Goal: Task Accomplishment & Management: Use online tool/utility

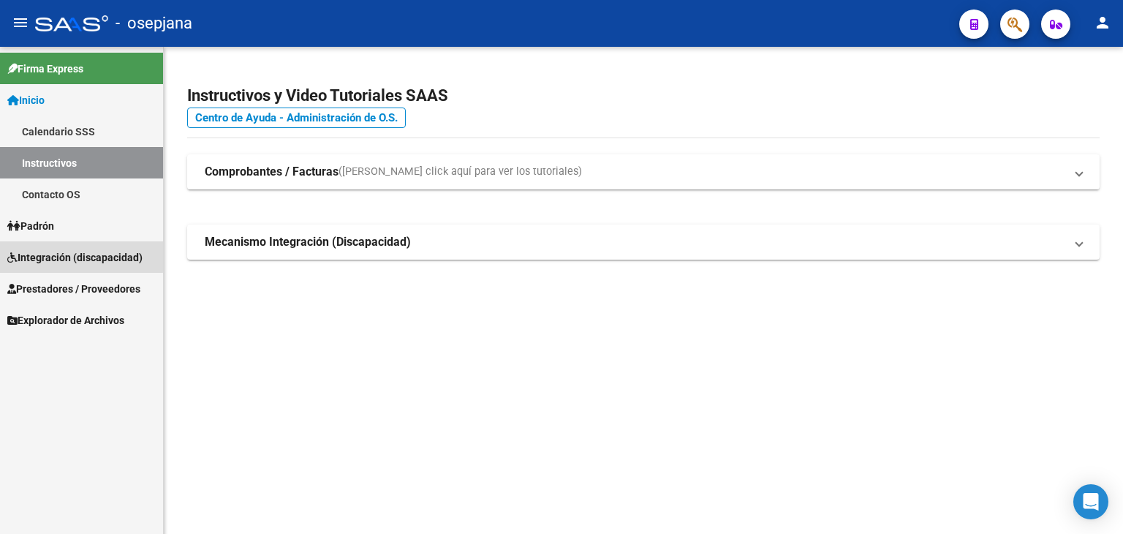
click at [73, 256] on span "Integración (discapacidad)" at bounding box center [74, 257] width 135 height 16
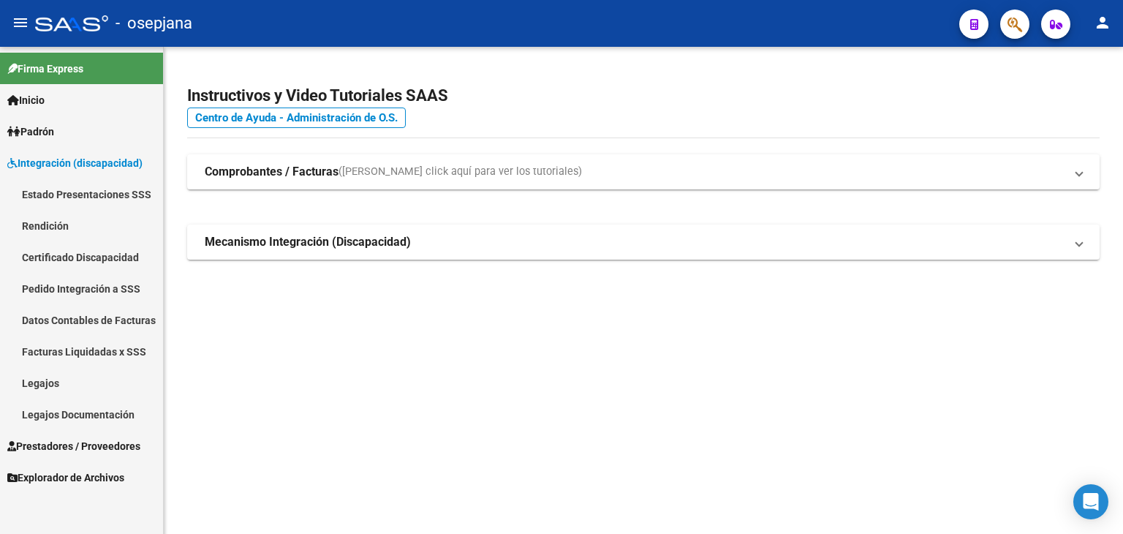
click at [85, 436] on link "Prestadores / Proveedores" at bounding box center [81, 445] width 163 height 31
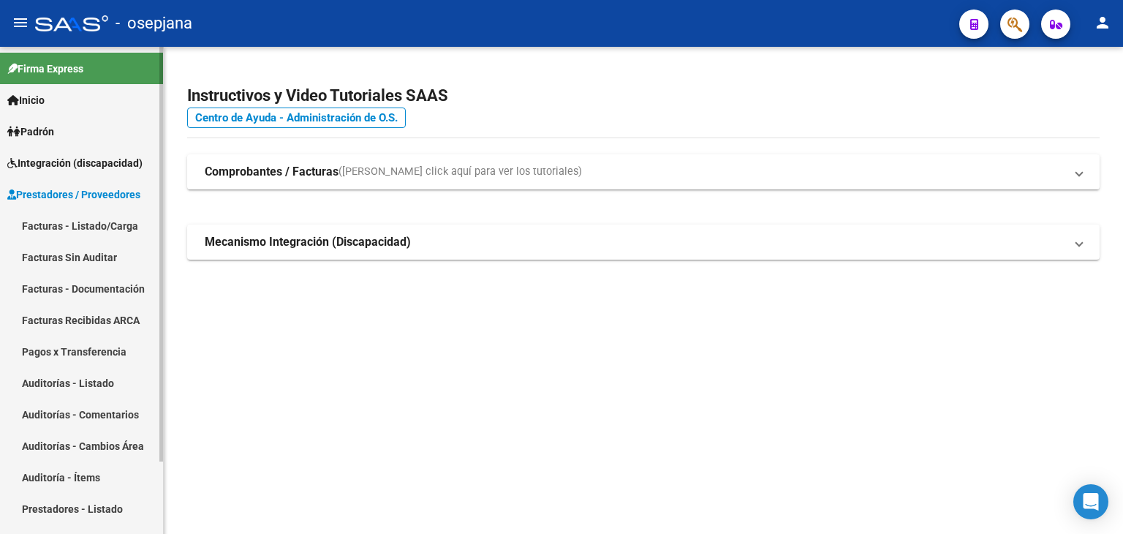
click at [65, 225] on link "Facturas - Listado/Carga" at bounding box center [81, 225] width 163 height 31
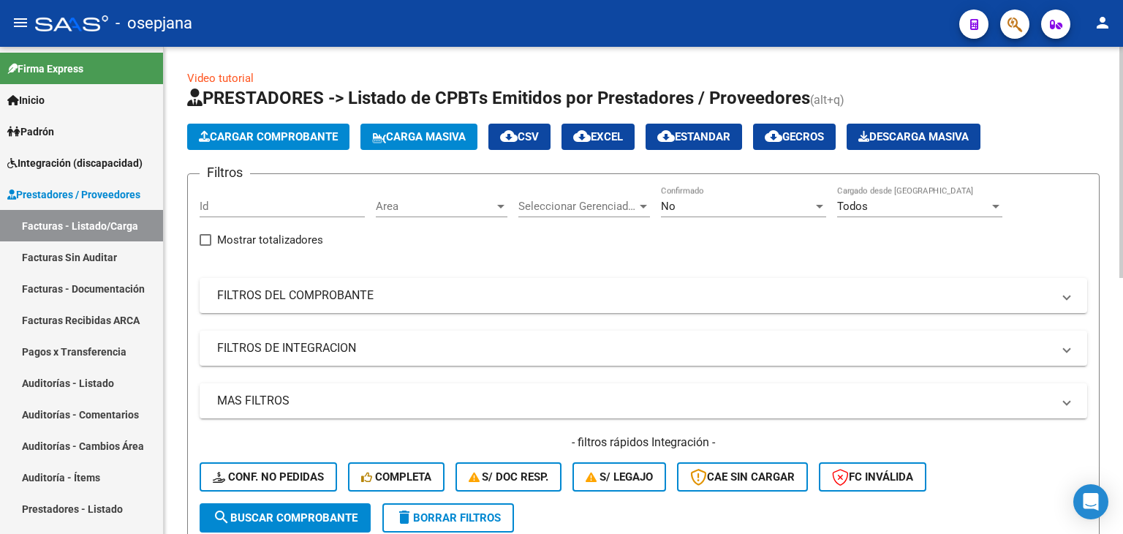
click at [436, 205] on span "Area" at bounding box center [435, 206] width 118 height 13
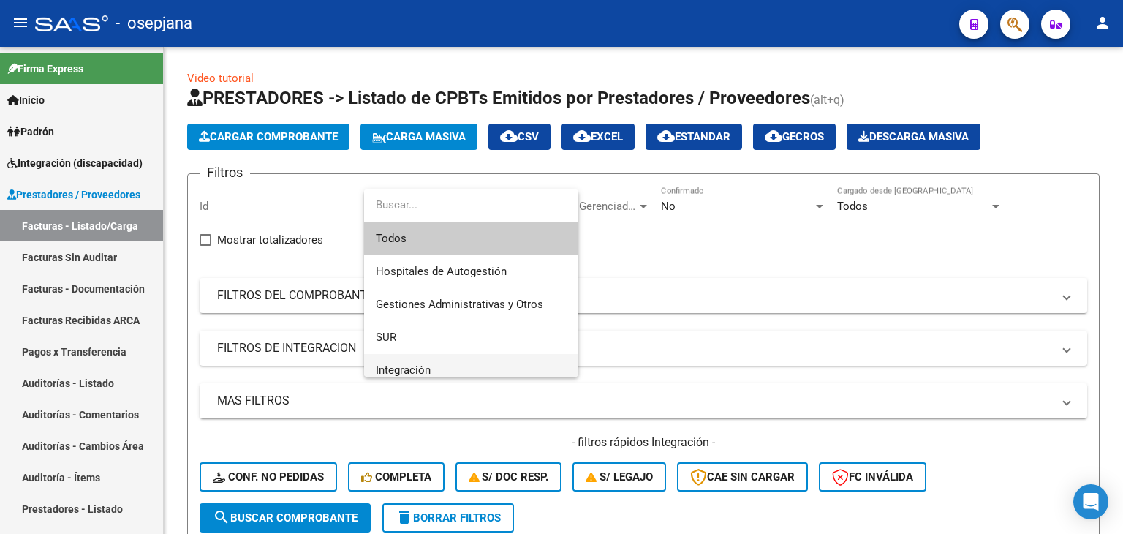
click at [425, 366] on span "Integración" at bounding box center [403, 369] width 55 height 13
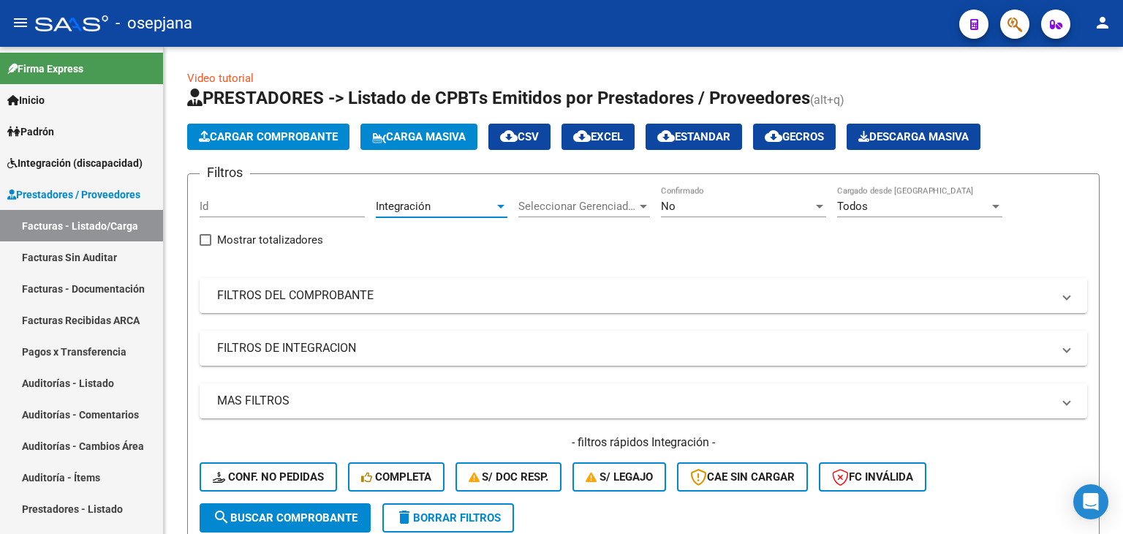
scroll to position [9, 0]
click at [677, 207] on div "No" at bounding box center [737, 206] width 152 height 13
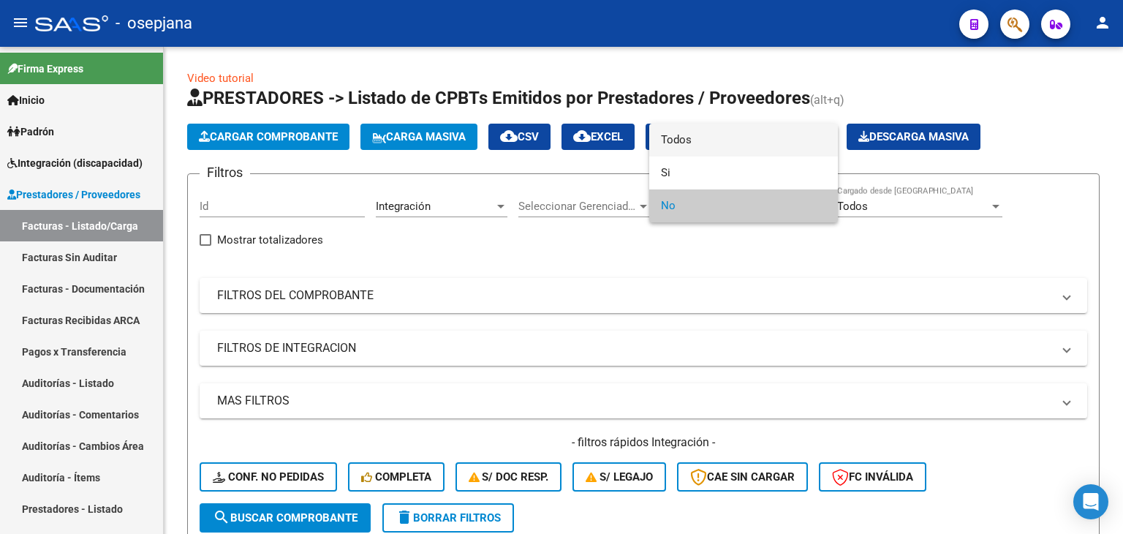
click at [680, 138] on span "Todos" at bounding box center [743, 140] width 165 height 33
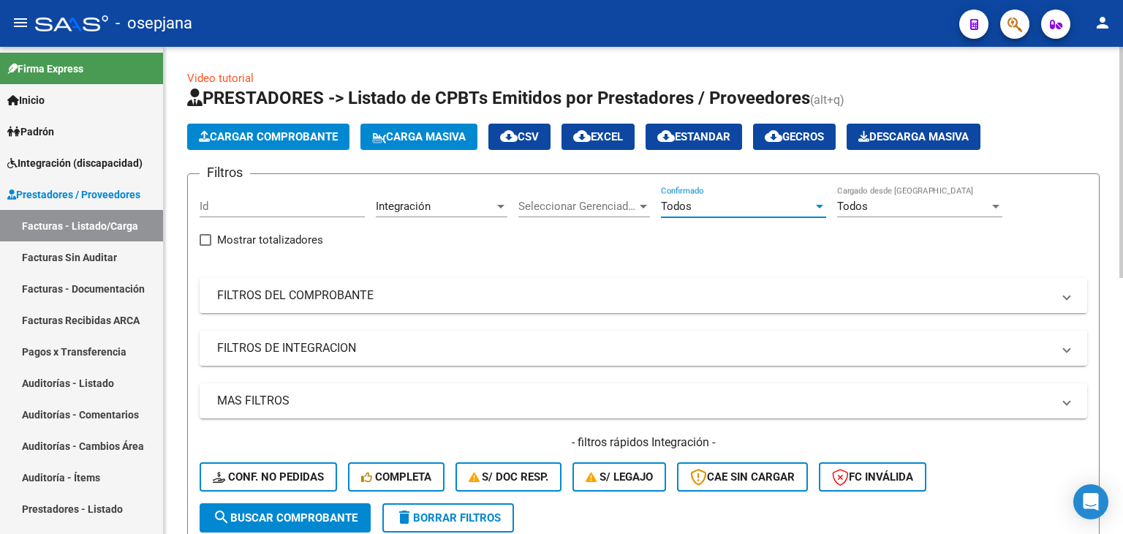
click at [395, 296] on mat-panel-title "FILTROS DEL COMPROBANTE" at bounding box center [634, 295] width 835 height 16
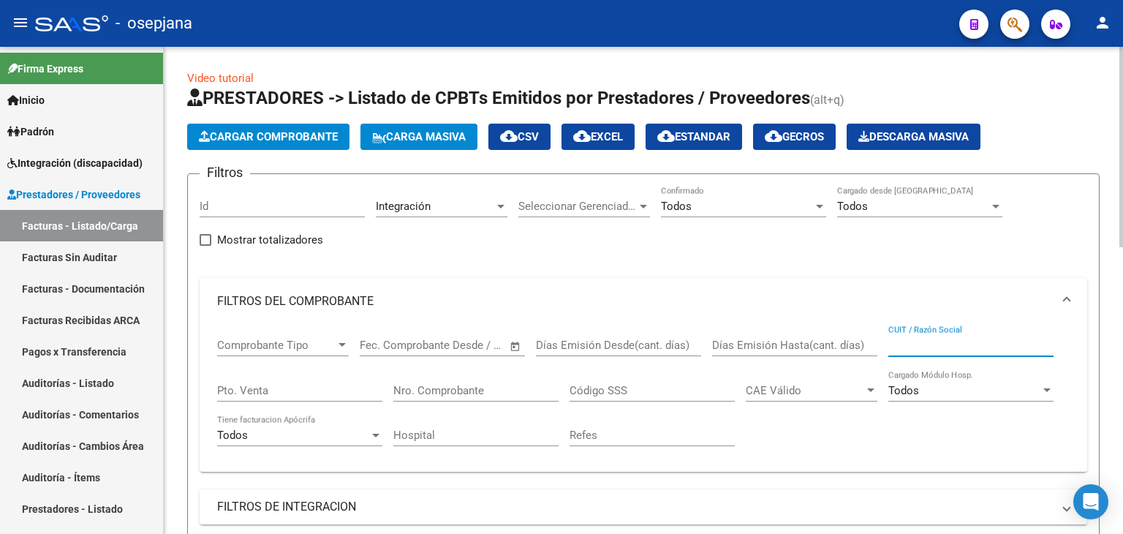
paste input "27213377219"
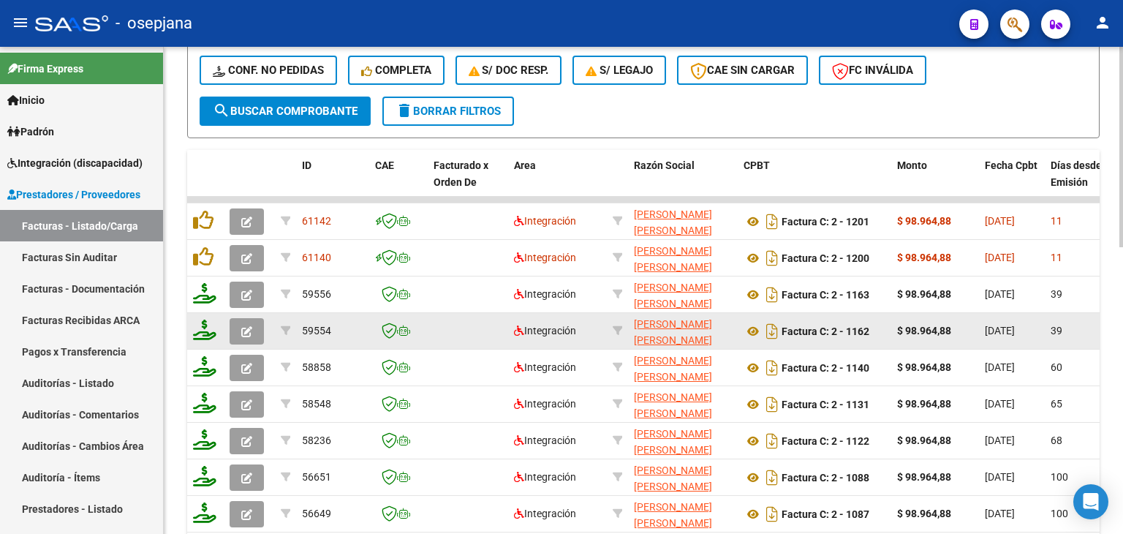
scroll to position [585, 0]
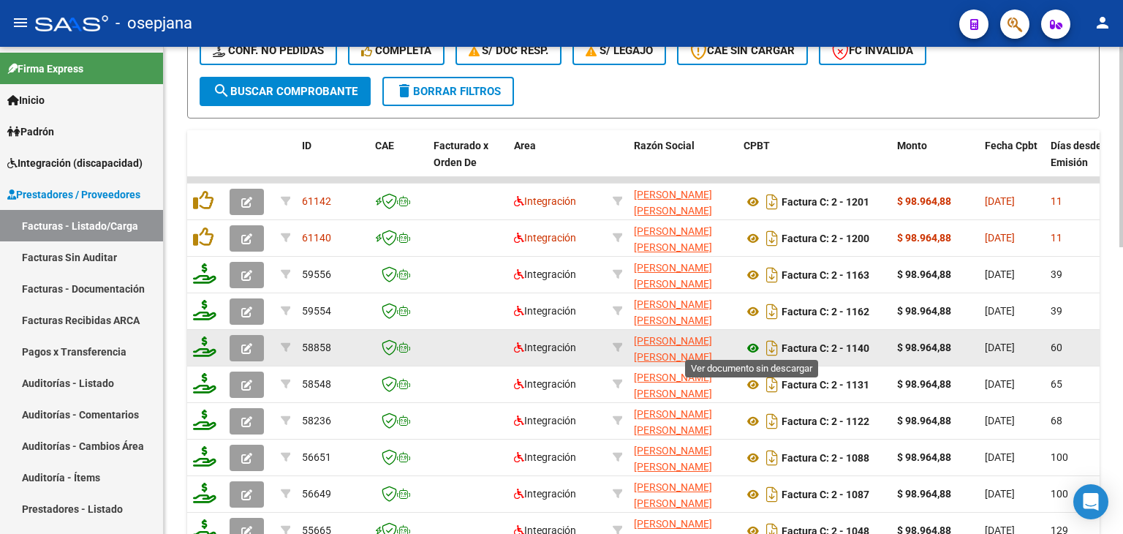
type input "27213377219"
click at [753, 346] on icon at bounding box center [752, 348] width 19 height 18
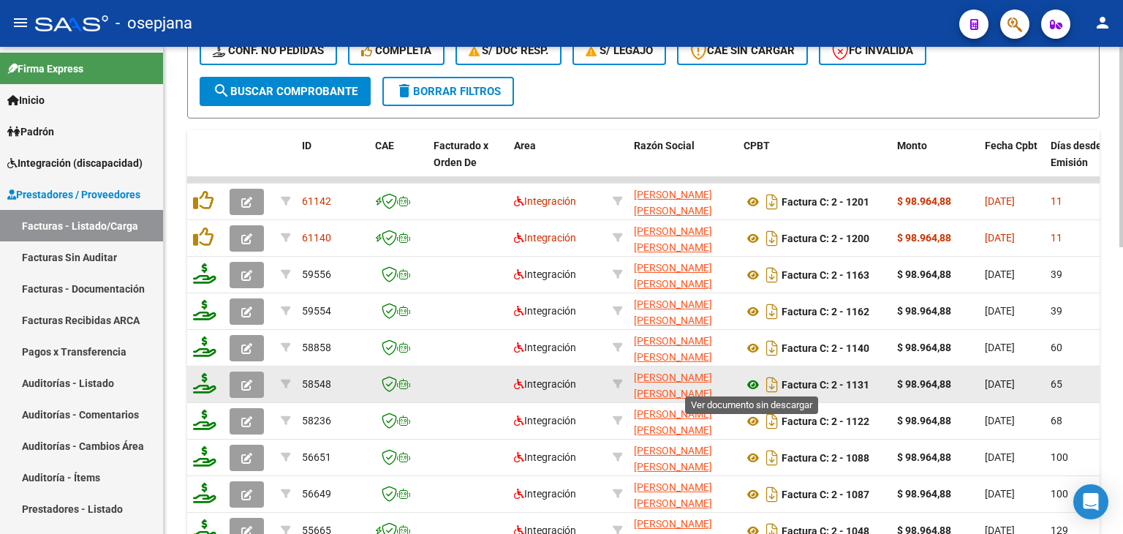
click at [750, 381] on icon at bounding box center [752, 385] width 19 height 18
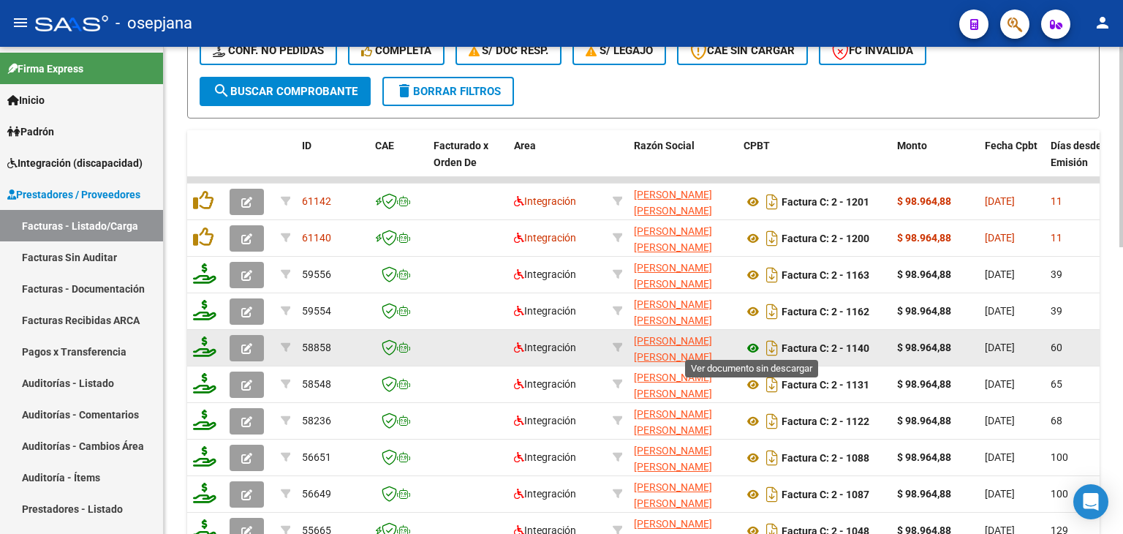
click at [751, 347] on icon at bounding box center [752, 348] width 19 height 18
click at [757, 344] on icon at bounding box center [752, 348] width 19 height 18
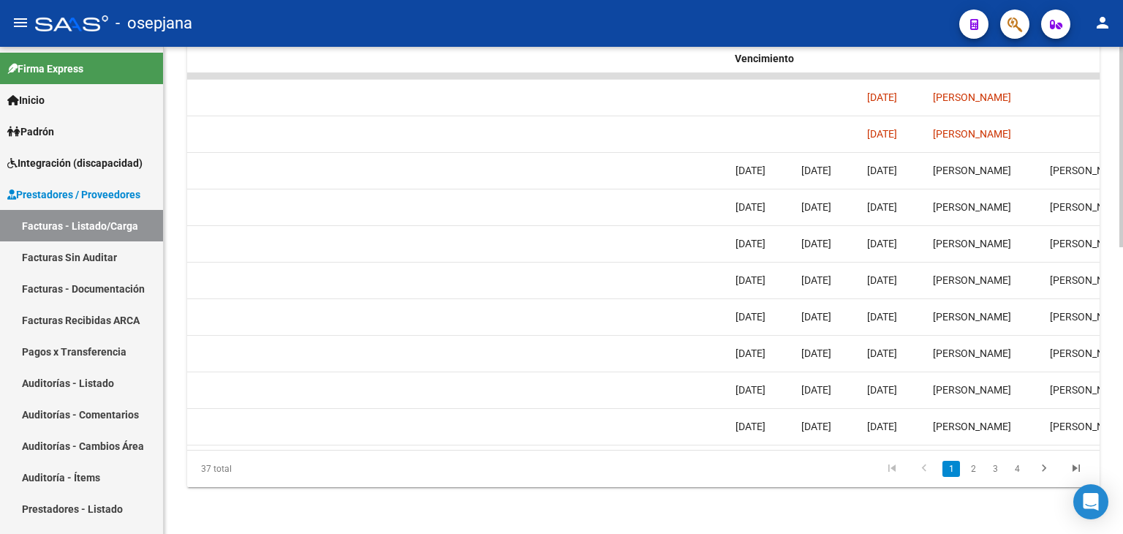
scroll to position [0, 2491]
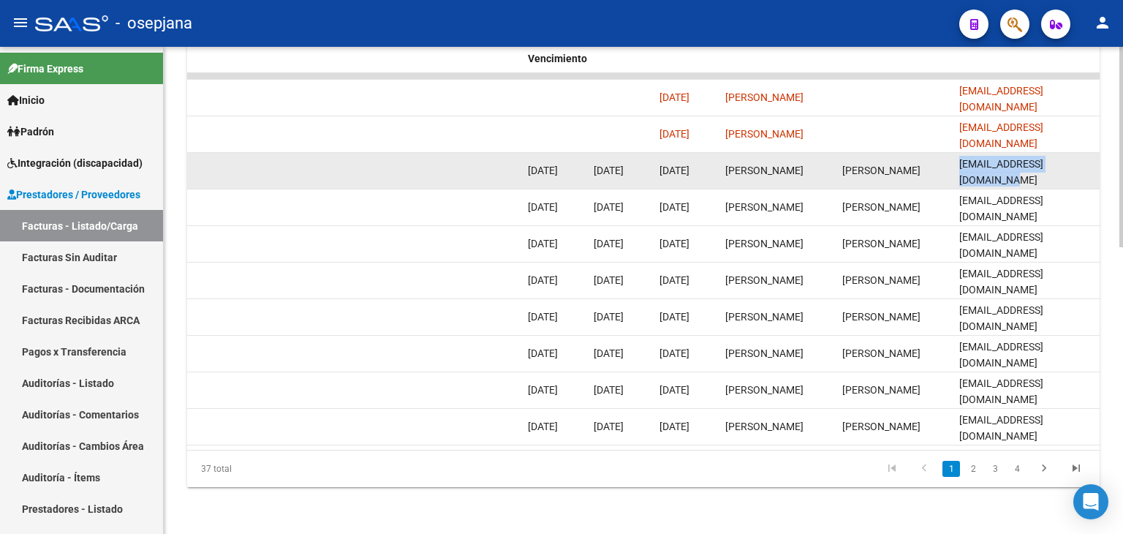
drag, startPoint x: 957, startPoint y: 159, endPoint x: 1095, endPoint y: 164, distance: 138.2
click at [1095, 164] on datatable-body-cell "[EMAIL_ADDRESS][DOMAIN_NAME]" at bounding box center [1026, 171] width 146 height 36
copy span "[EMAIL_ADDRESS][DOMAIN_NAME]"
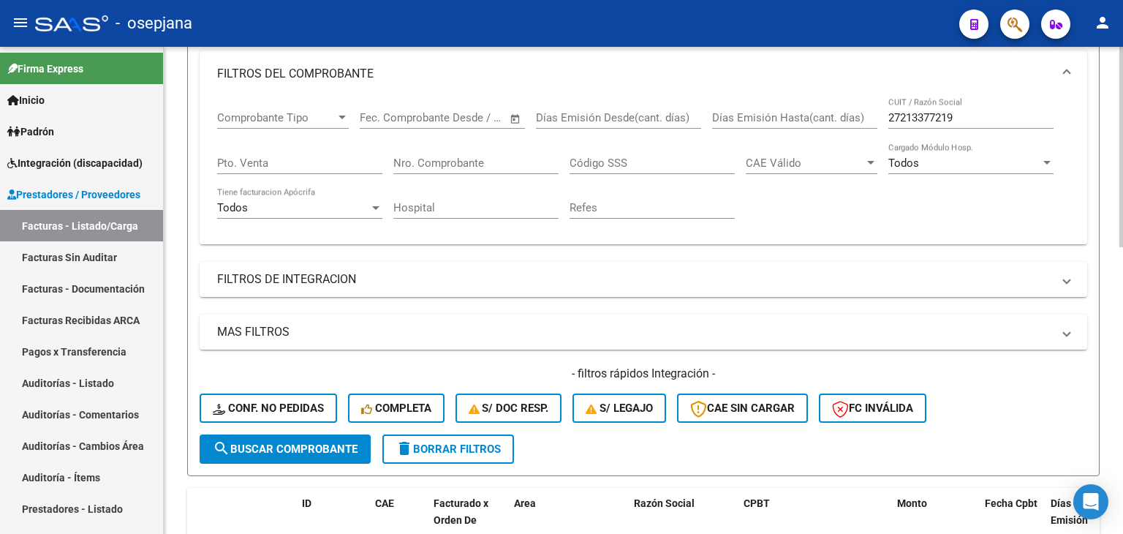
scroll to position [39, 0]
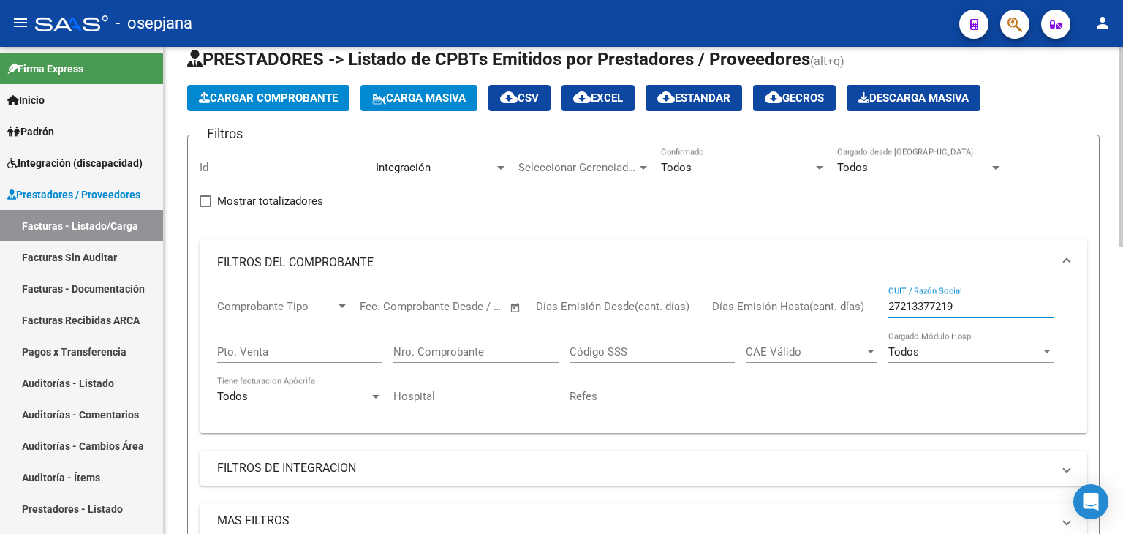
drag, startPoint x: 958, startPoint y: 311, endPoint x: 823, endPoint y: 308, distance: 134.5
click at [823, 308] on div "Comprobante Tipo Comprobante Tipo Fecha inicio – Fecha fin Fec. Comprobante Des…" at bounding box center [643, 353] width 852 height 135
paste input "27190401141"
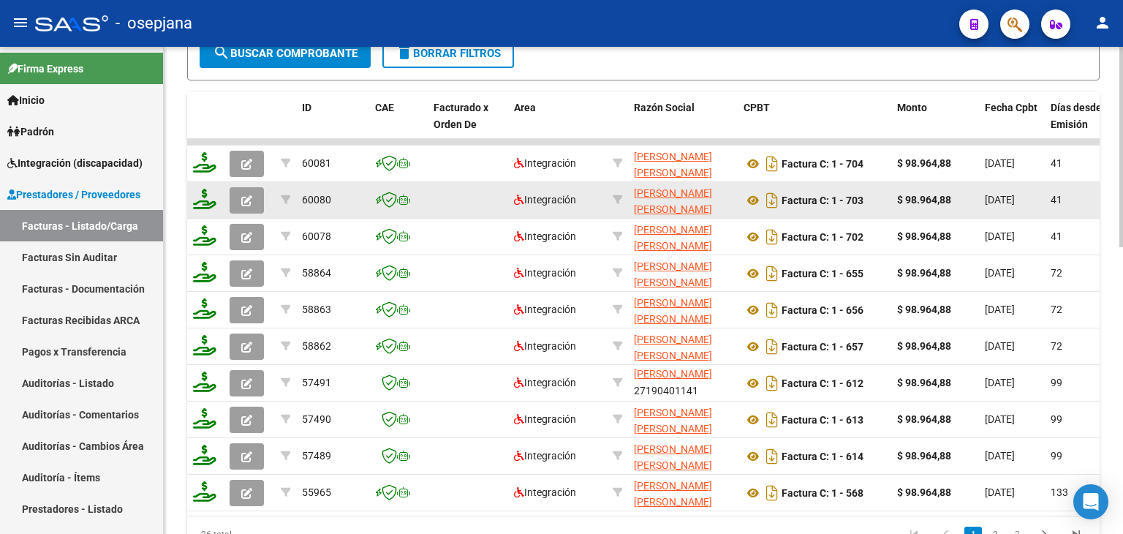
scroll to position [624, 0]
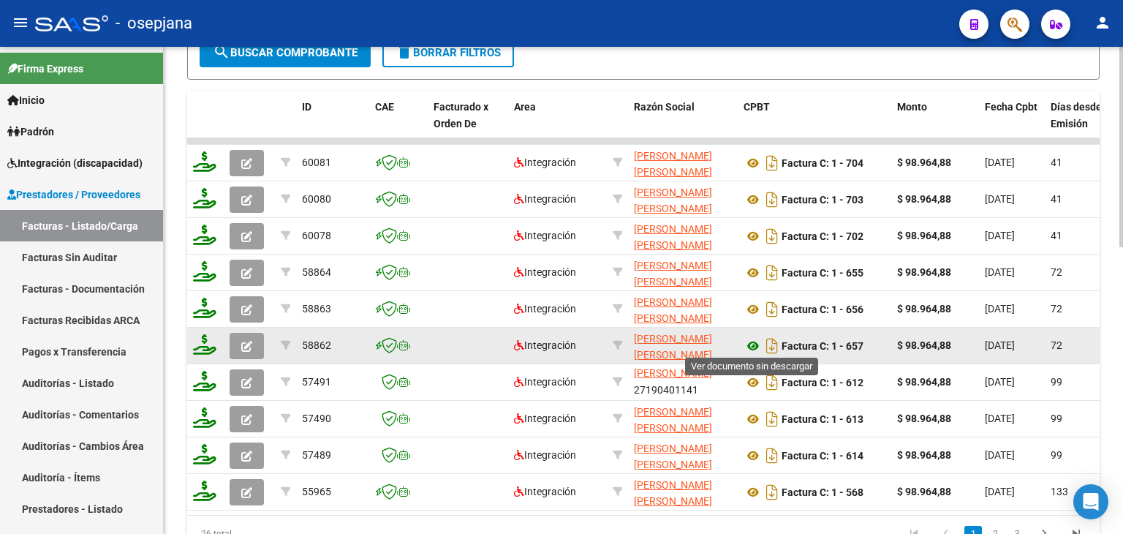
type input "27190401141"
click at [752, 341] on icon at bounding box center [752, 346] width 19 height 18
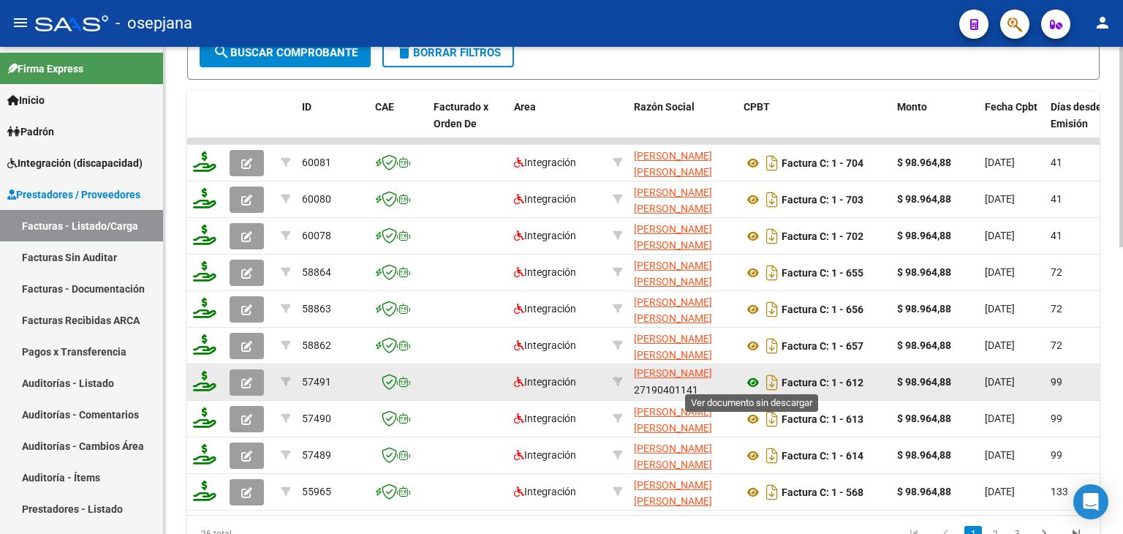
click at [750, 378] on icon at bounding box center [752, 383] width 19 height 18
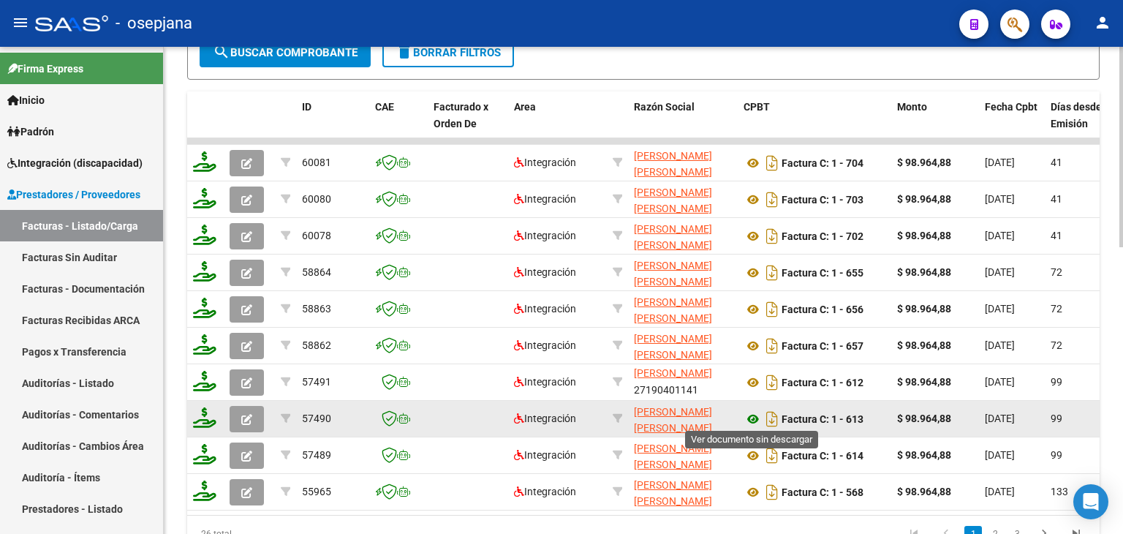
click at [754, 417] on icon at bounding box center [752, 419] width 19 height 18
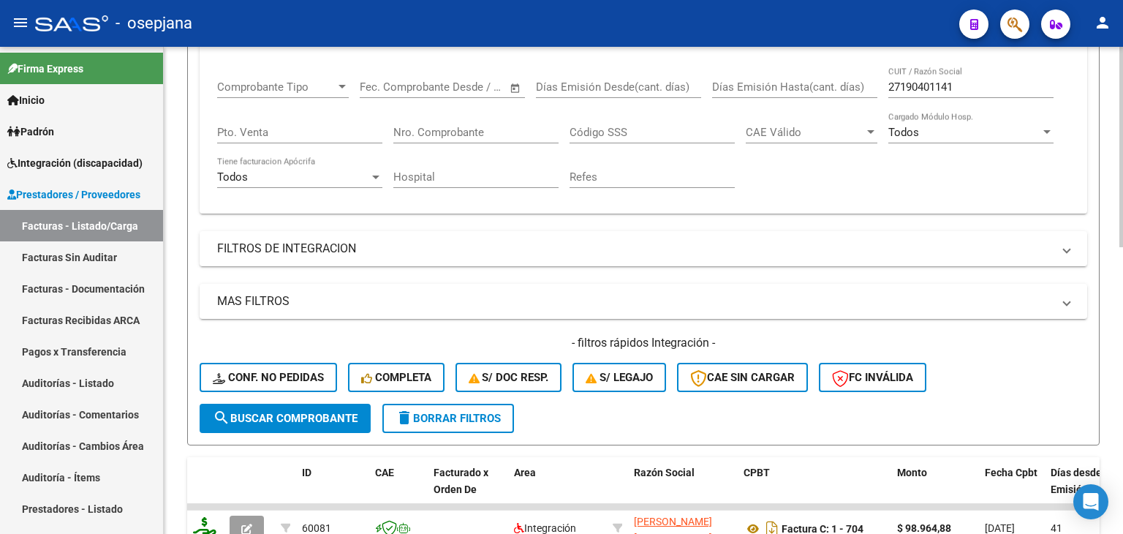
scroll to position [39, 0]
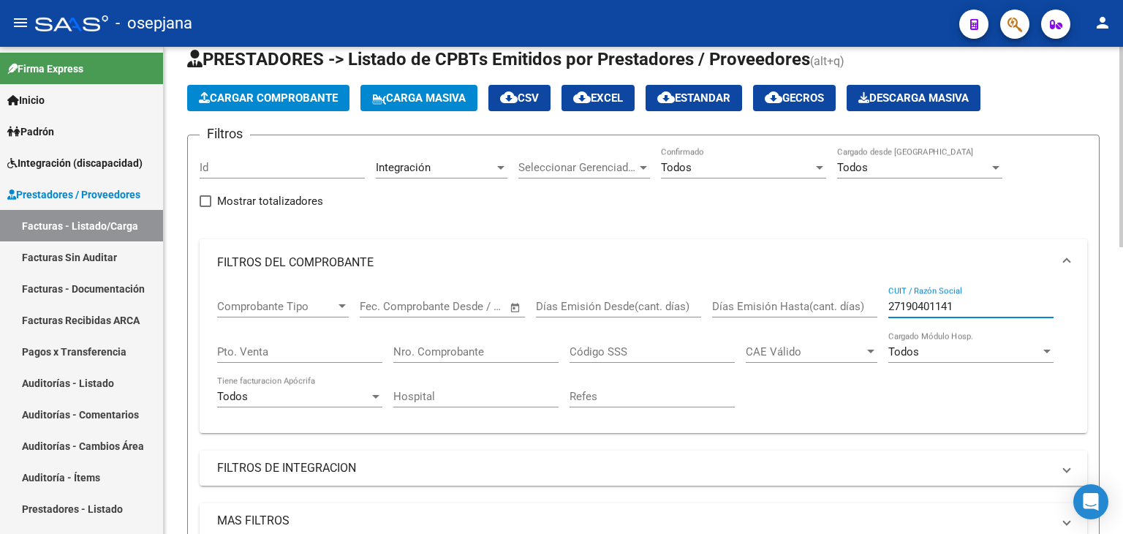
drag, startPoint x: 969, startPoint y: 302, endPoint x: 819, endPoint y: 293, distance: 150.8
click at [819, 293] on div "Comprobante Tipo Comprobante Tipo Fecha inicio – Fecha fin Fec. Comprobante Des…" at bounding box center [643, 353] width 852 height 135
click at [508, 346] on input "Nro. Comprobante" at bounding box center [475, 351] width 165 height 13
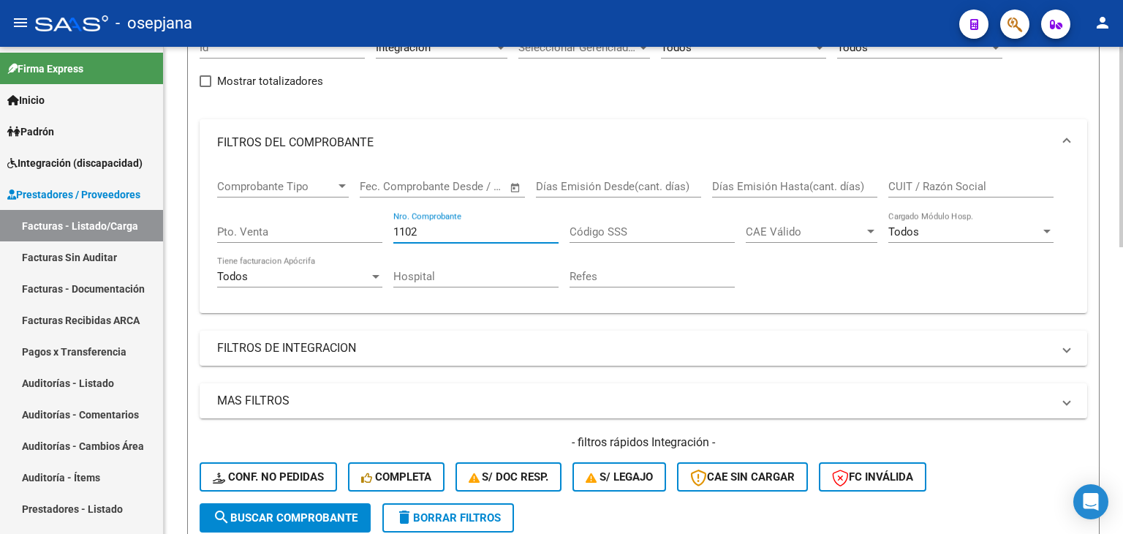
scroll to position [477, 0]
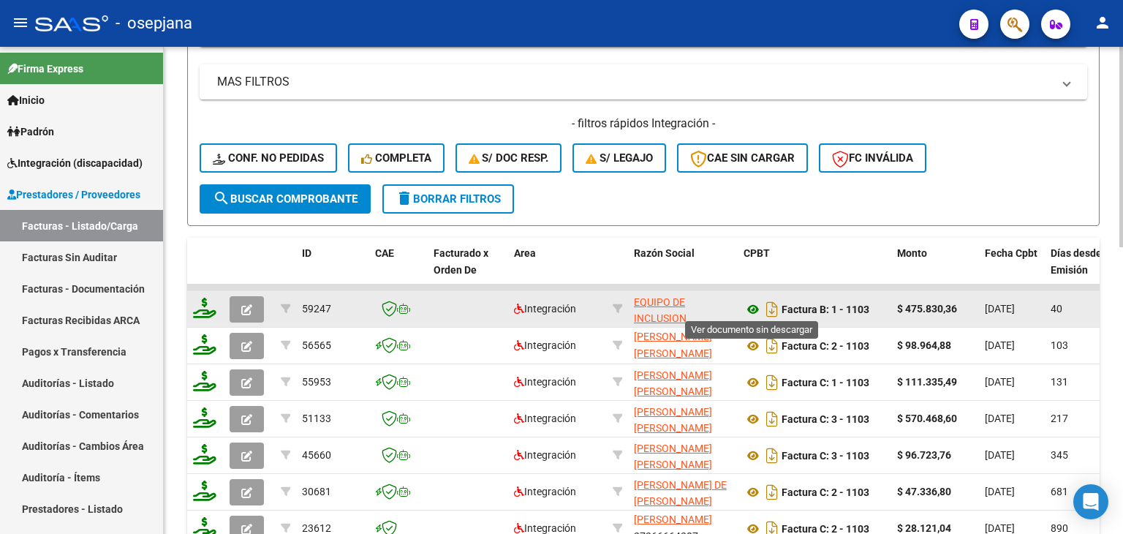
click at [751, 305] on icon at bounding box center [752, 309] width 19 height 18
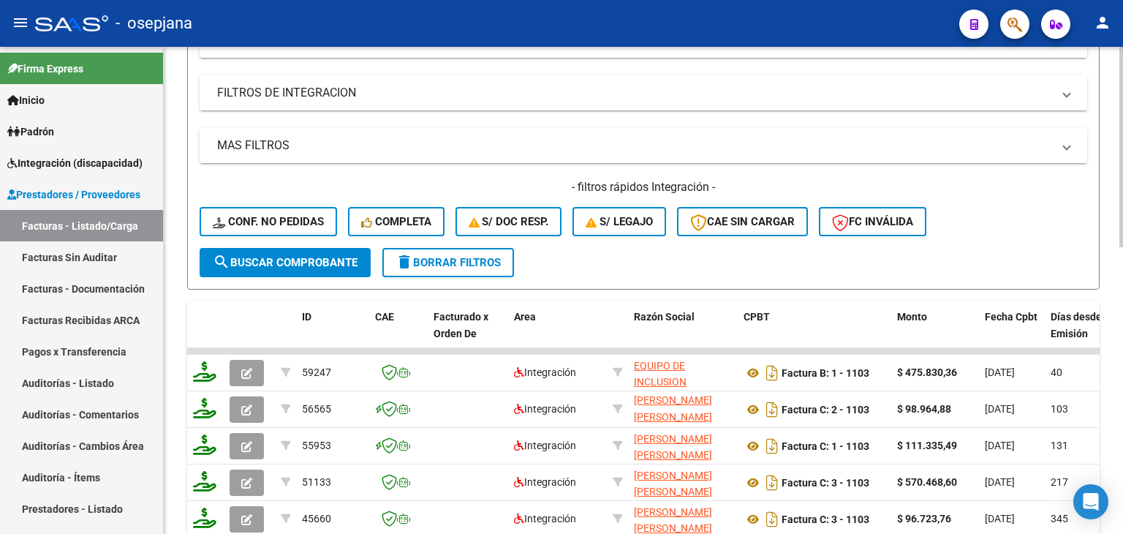
scroll to position [258, 0]
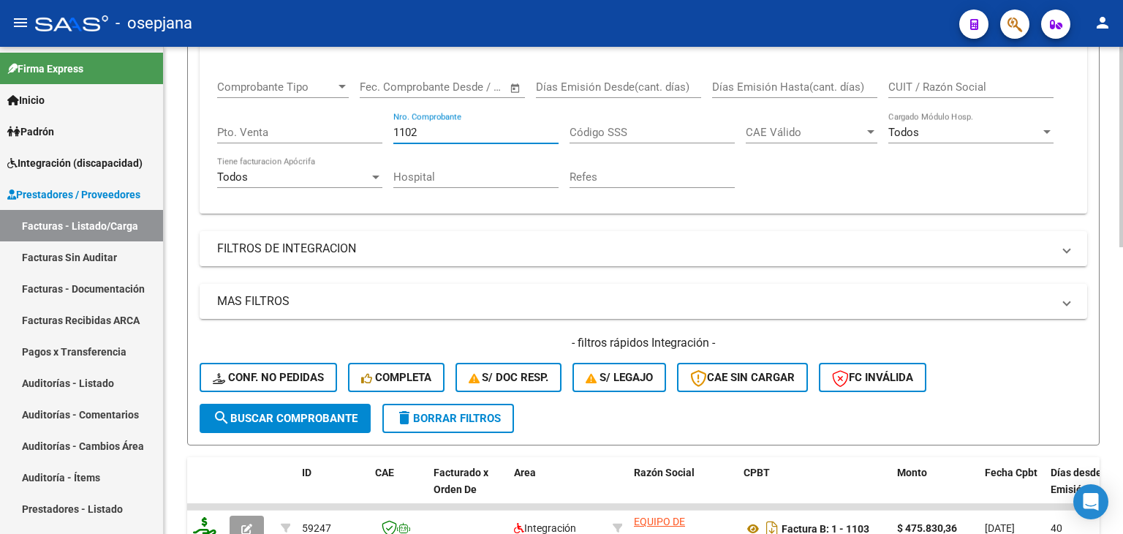
click at [447, 127] on input "1102" at bounding box center [475, 132] width 165 height 13
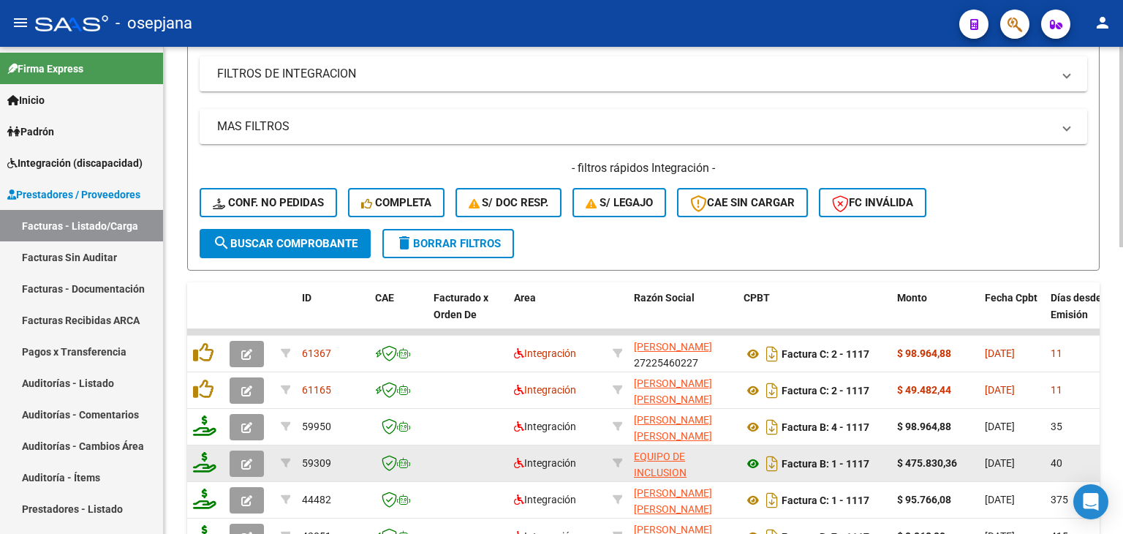
scroll to position [477, 0]
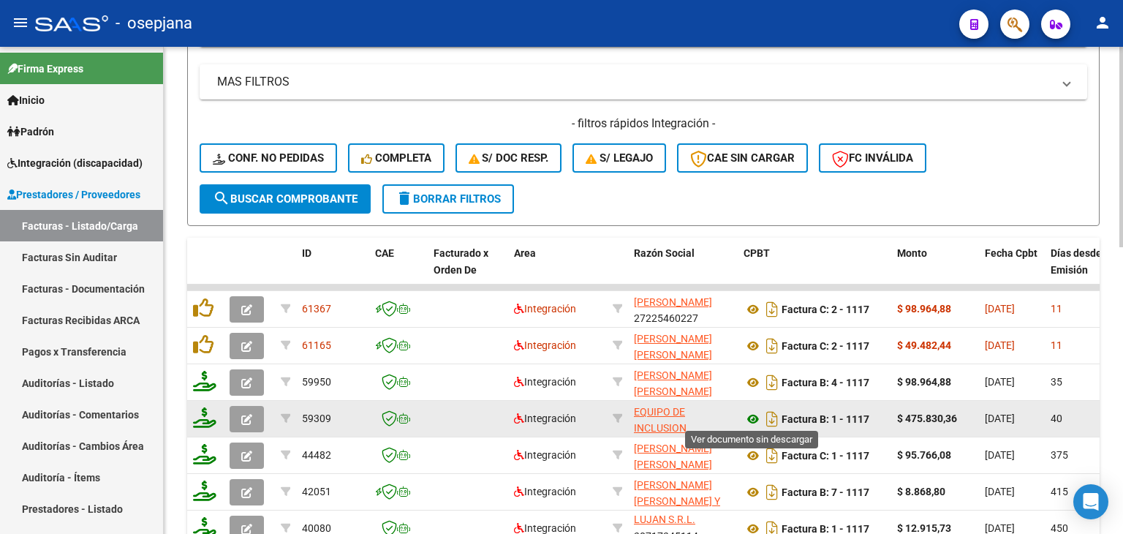
click at [754, 414] on icon at bounding box center [752, 419] width 19 height 18
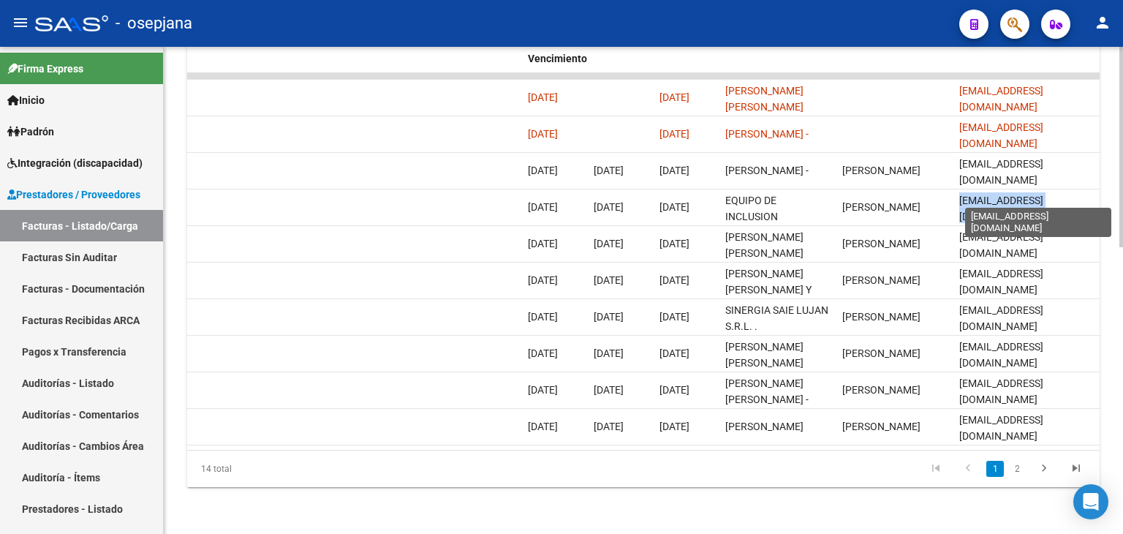
scroll to position [0, 36]
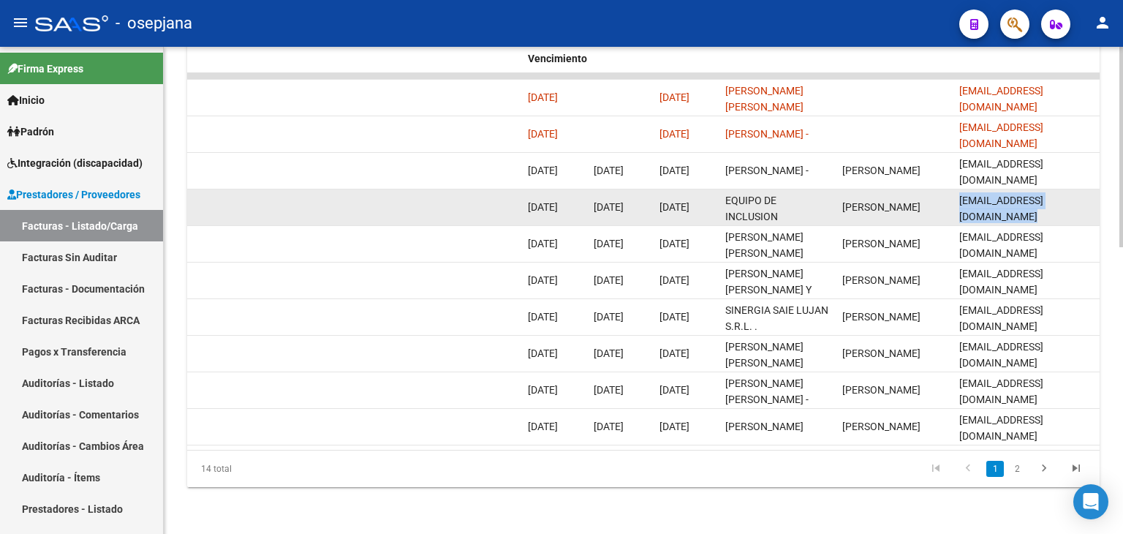
drag, startPoint x: 961, startPoint y: 194, endPoint x: 1094, endPoint y: 194, distance: 133.0
click at [1094, 194] on datatable-body-cell "[EMAIL_ADDRESS][DOMAIN_NAME]" at bounding box center [1026, 207] width 146 height 36
copy span "[EMAIL_ADDRESS][DOMAIN_NAME]"
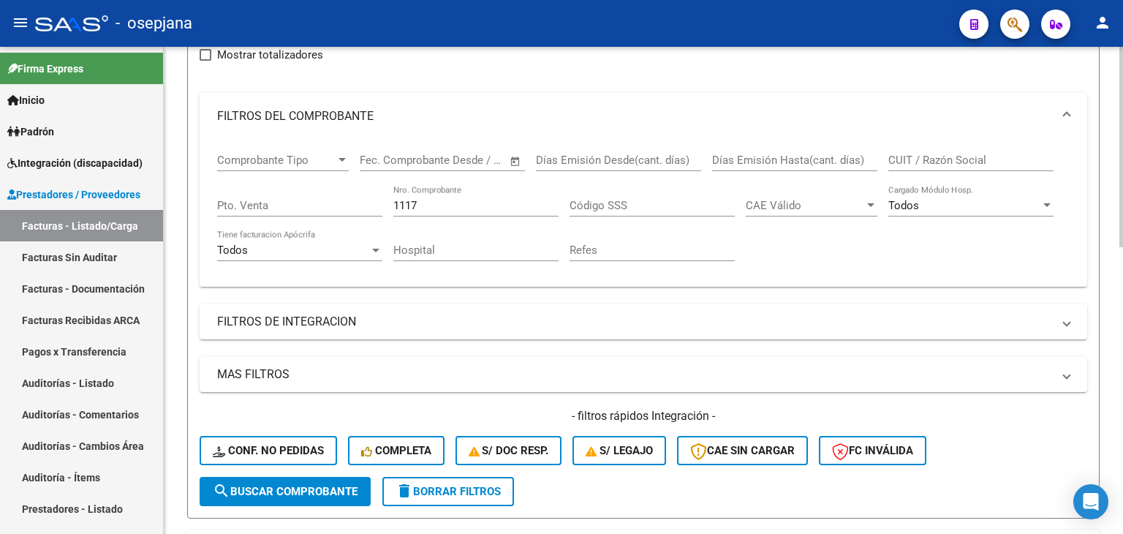
scroll to position [0, 0]
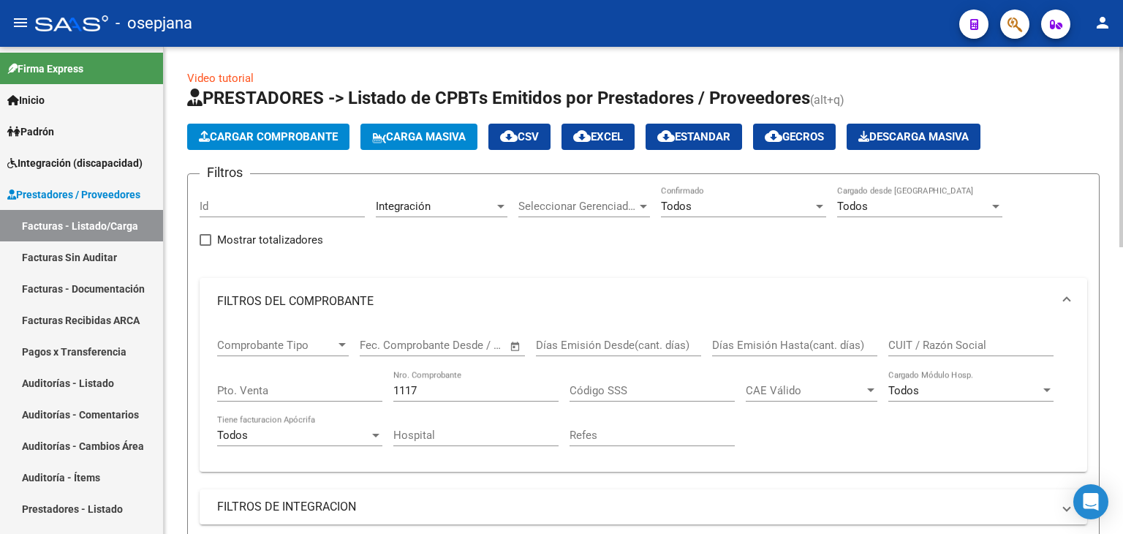
click at [431, 385] on input "1117" at bounding box center [475, 390] width 165 height 13
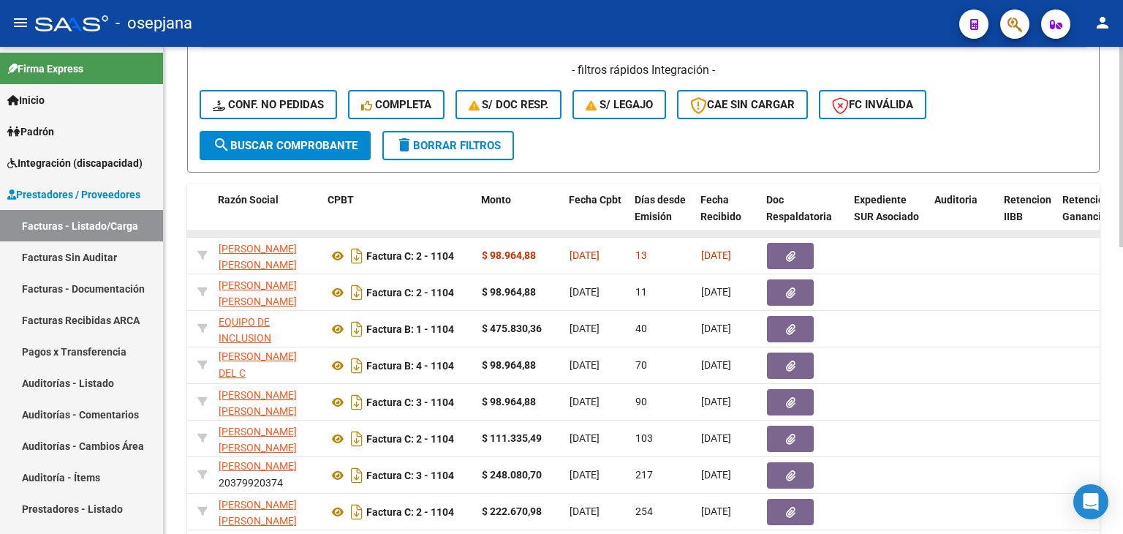
scroll to position [585, 0]
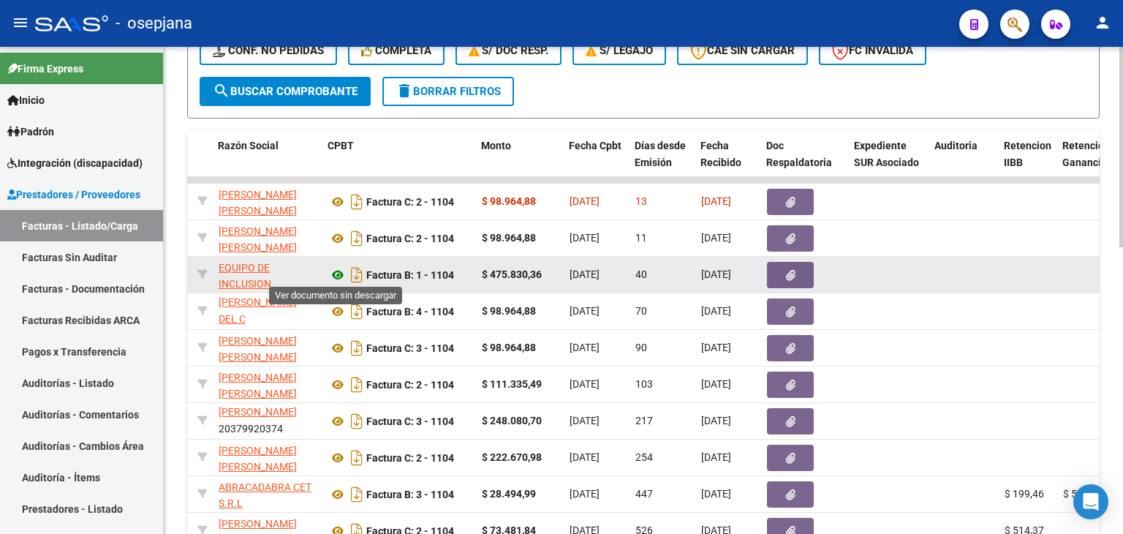
click at [338, 271] on icon at bounding box center [337, 275] width 19 height 18
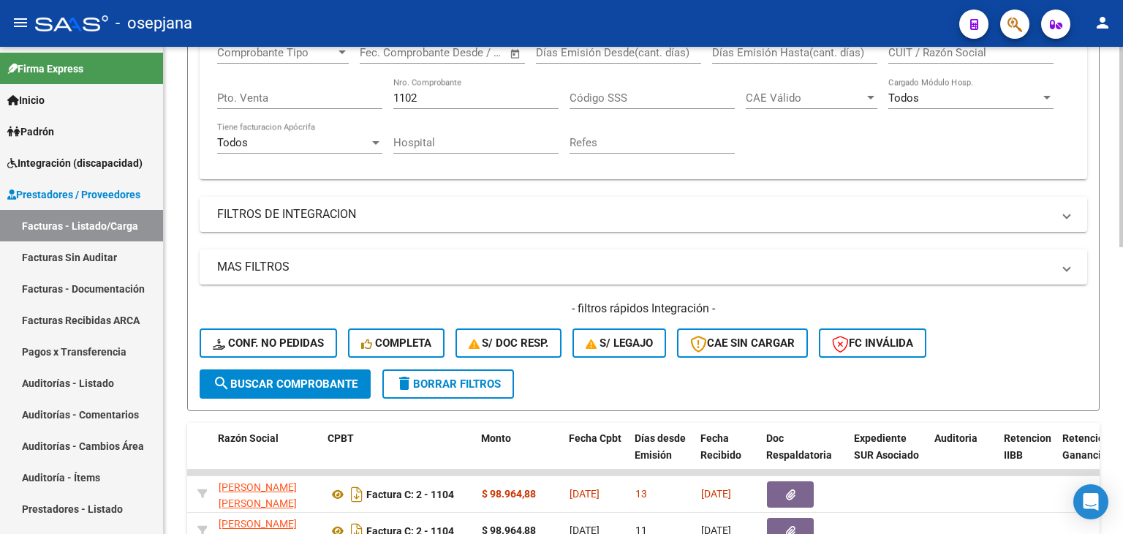
scroll to position [146, 0]
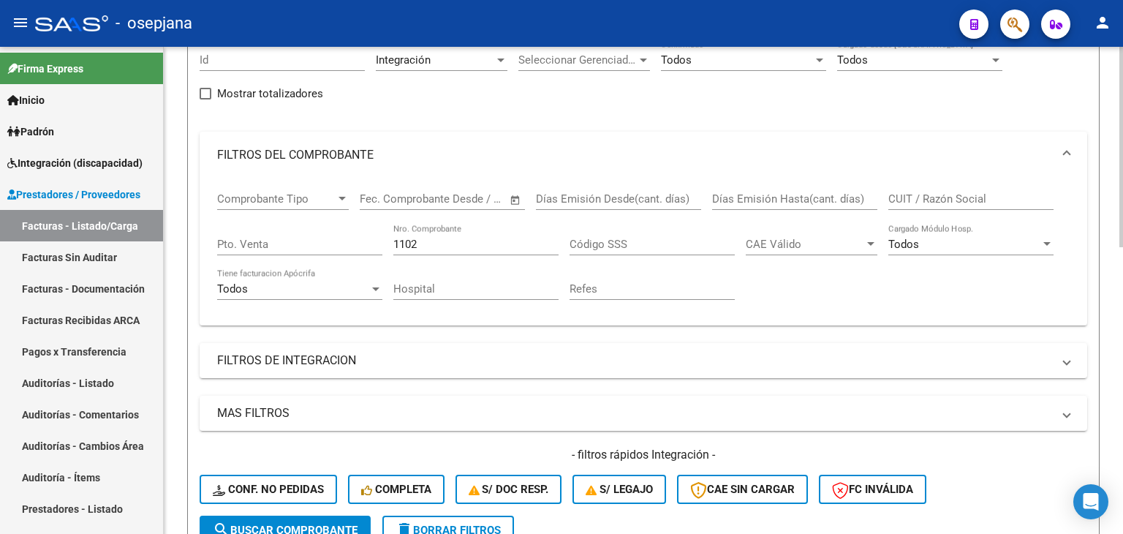
click at [431, 243] on input "1102" at bounding box center [475, 244] width 165 height 13
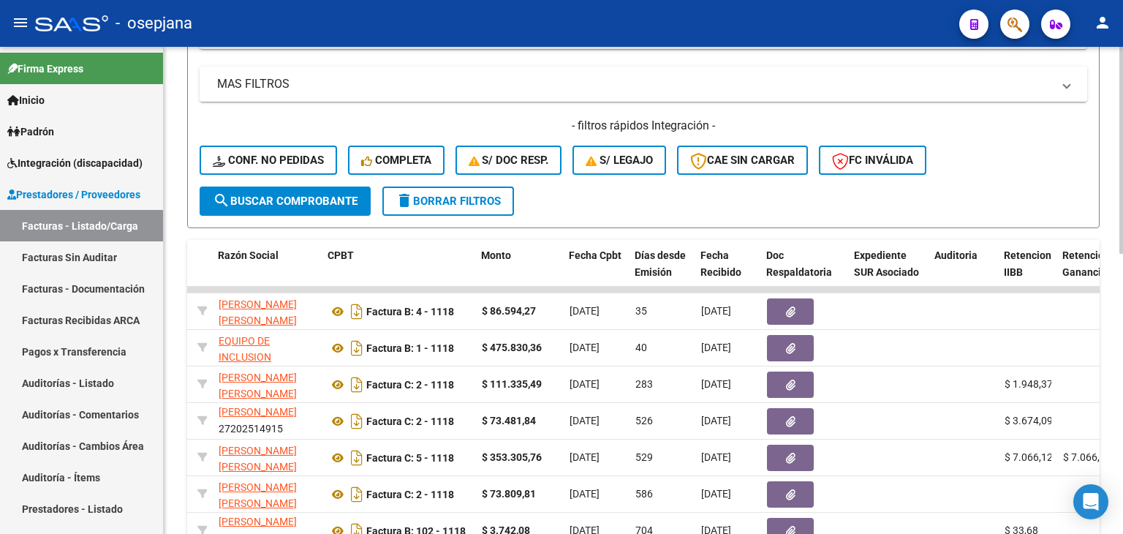
scroll to position [512, 0]
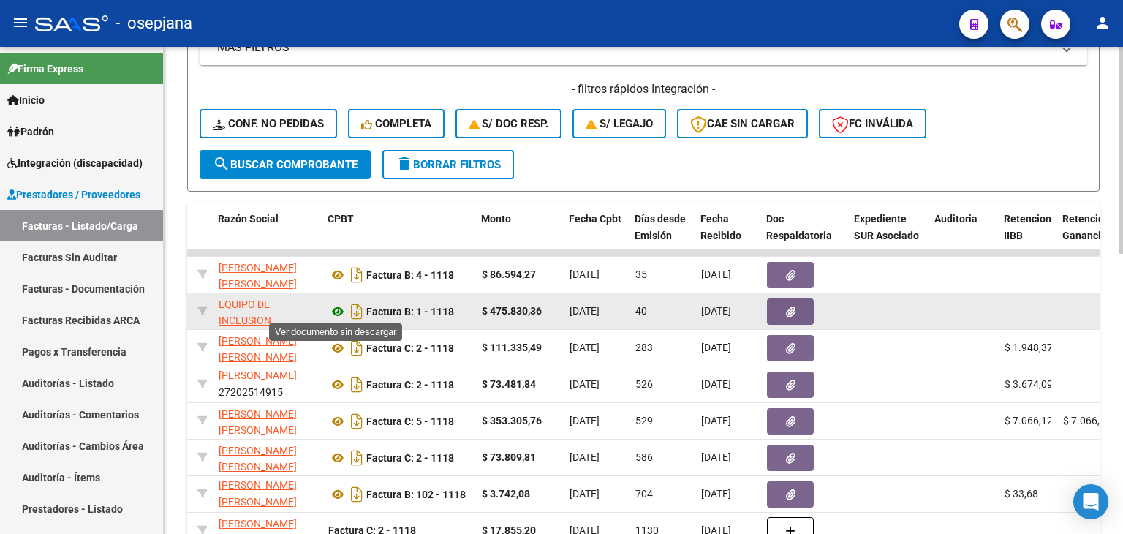
click at [336, 314] on icon at bounding box center [337, 312] width 19 height 18
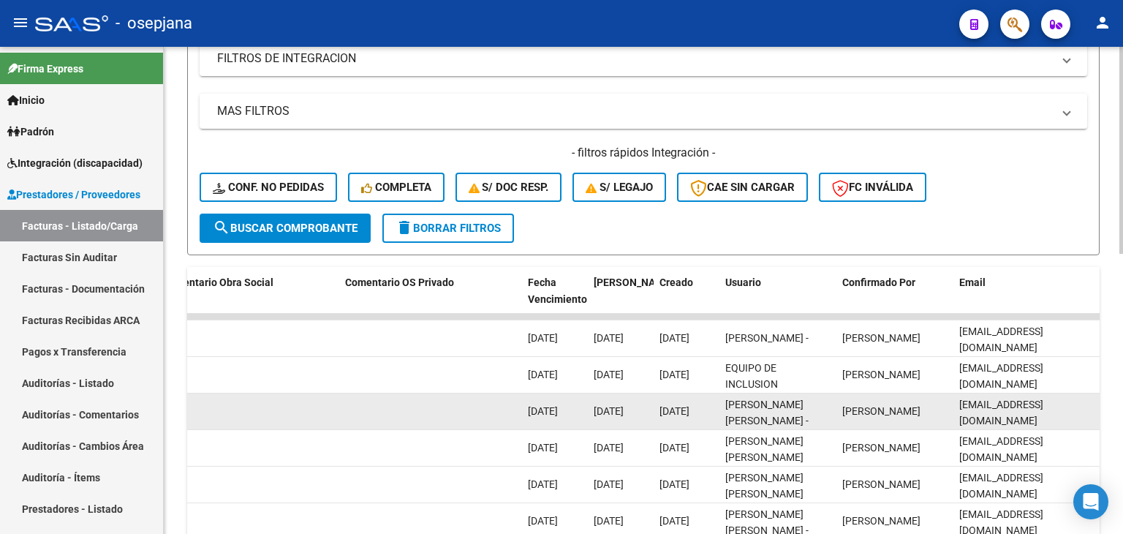
scroll to position [442, 0]
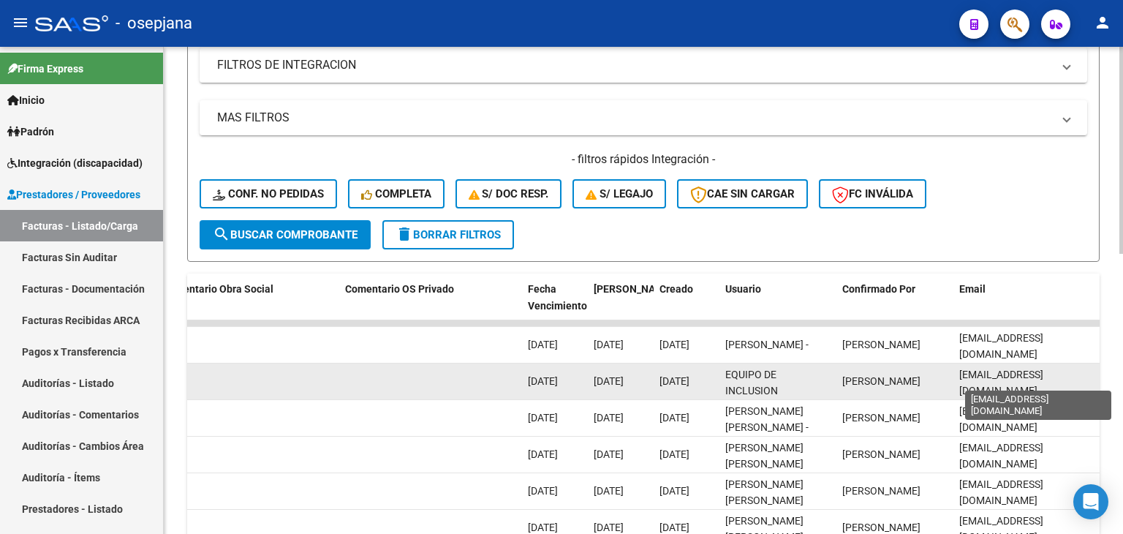
click at [959, 374] on span "[EMAIL_ADDRESS][DOMAIN_NAME]" at bounding box center [1001, 382] width 84 height 29
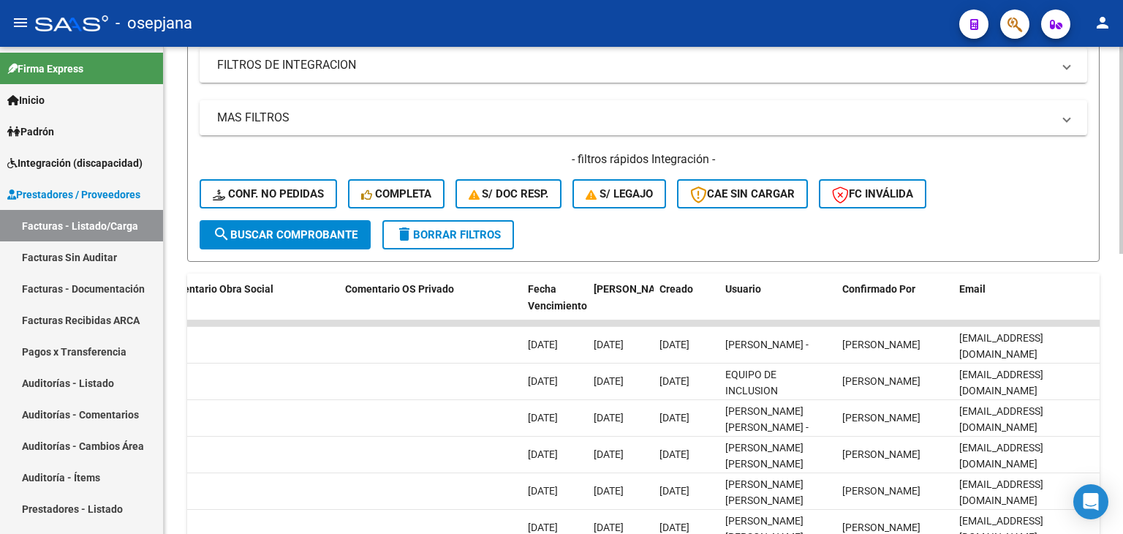
scroll to position [0, 36]
drag, startPoint x: 959, startPoint y: 374, endPoint x: 1100, endPoint y: 387, distance: 141.7
click at [1094, 371] on datatable-body-cell "[EMAIL_ADDRESS][DOMAIN_NAME]" at bounding box center [1026, 381] width 146 height 36
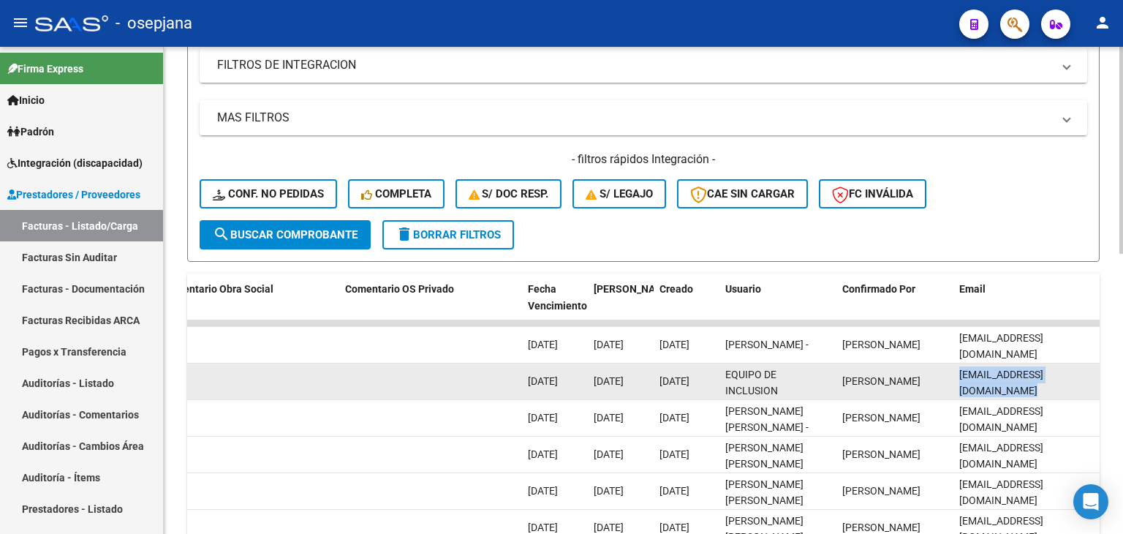
copy span "[EMAIL_ADDRESS][DOMAIN_NAME]"
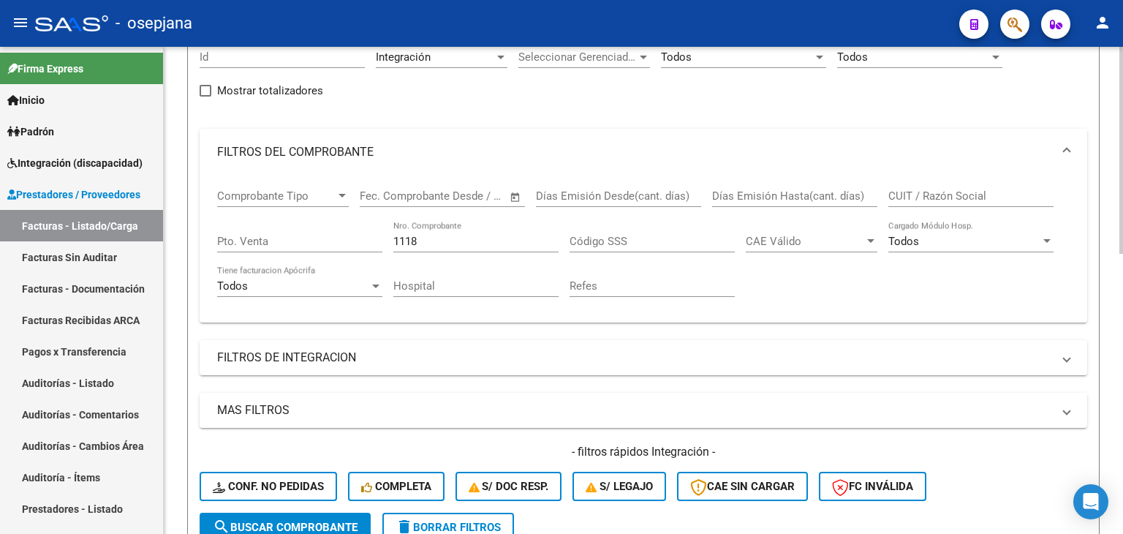
scroll to position [3, 0]
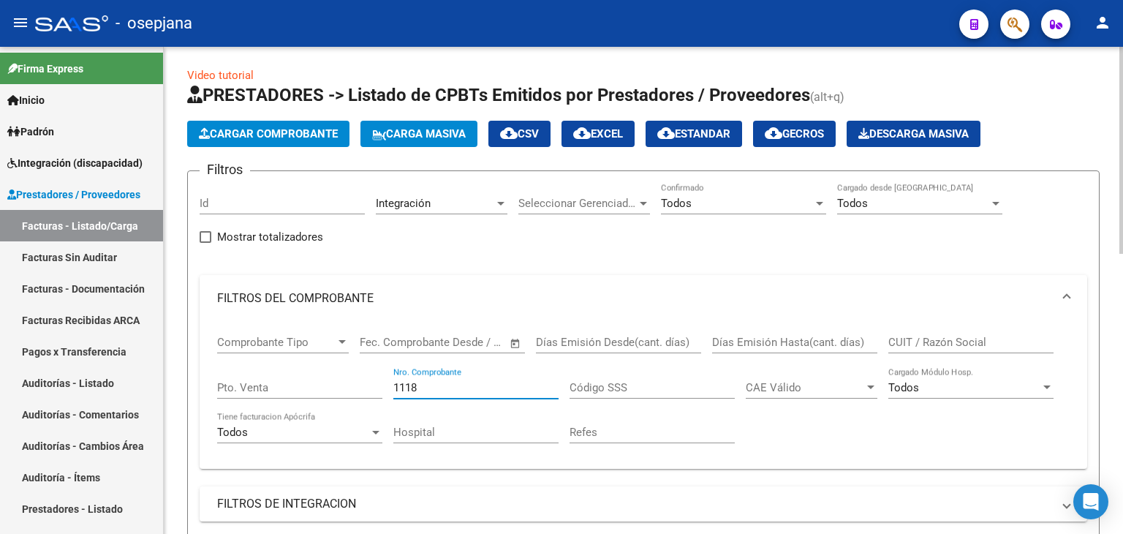
click at [465, 384] on input "1118" at bounding box center [475, 387] width 165 height 13
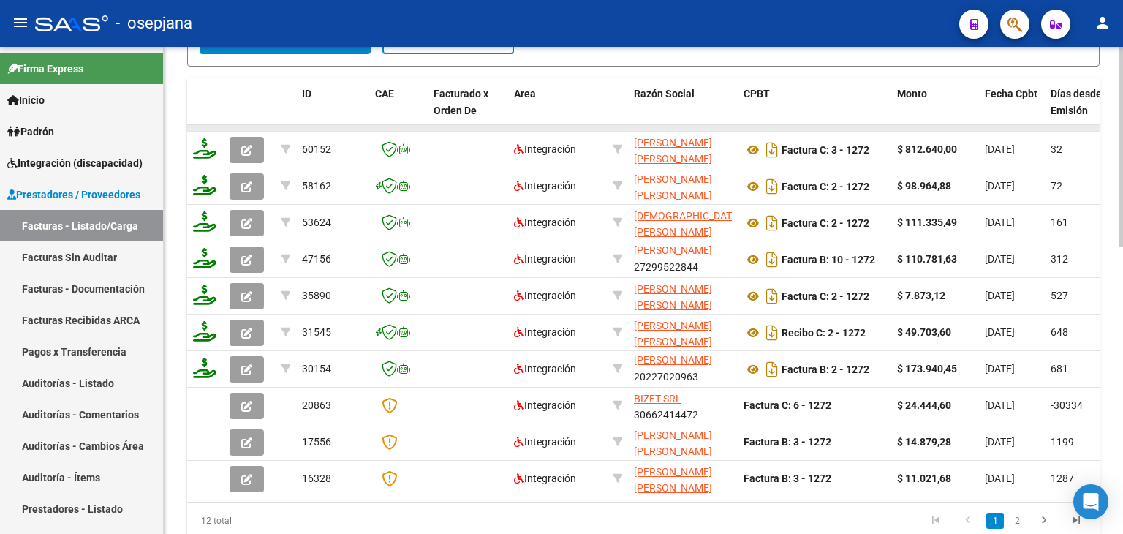
scroll to position [624, 0]
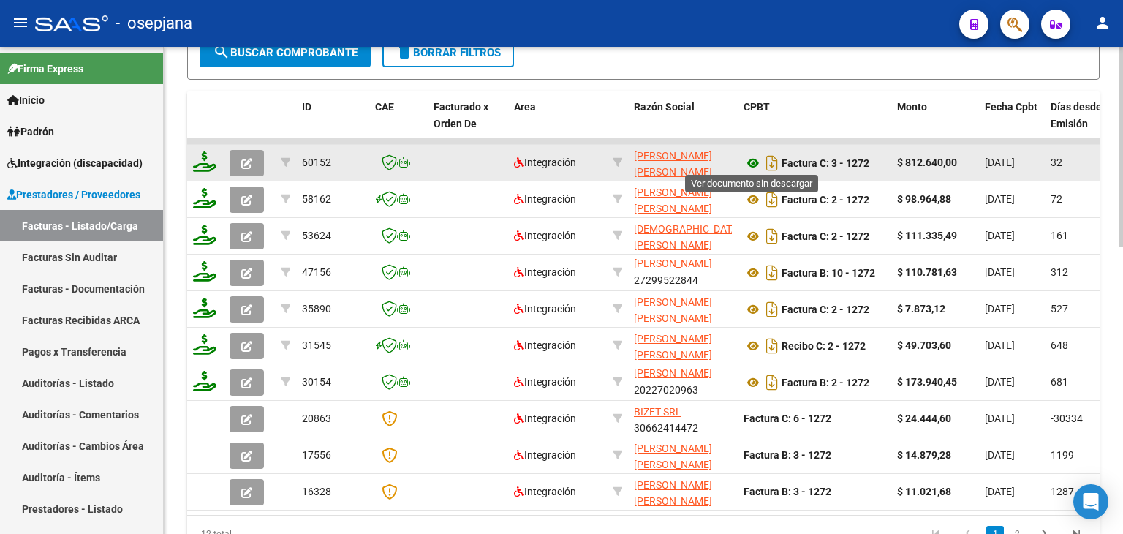
click at [749, 162] on icon at bounding box center [752, 163] width 19 height 18
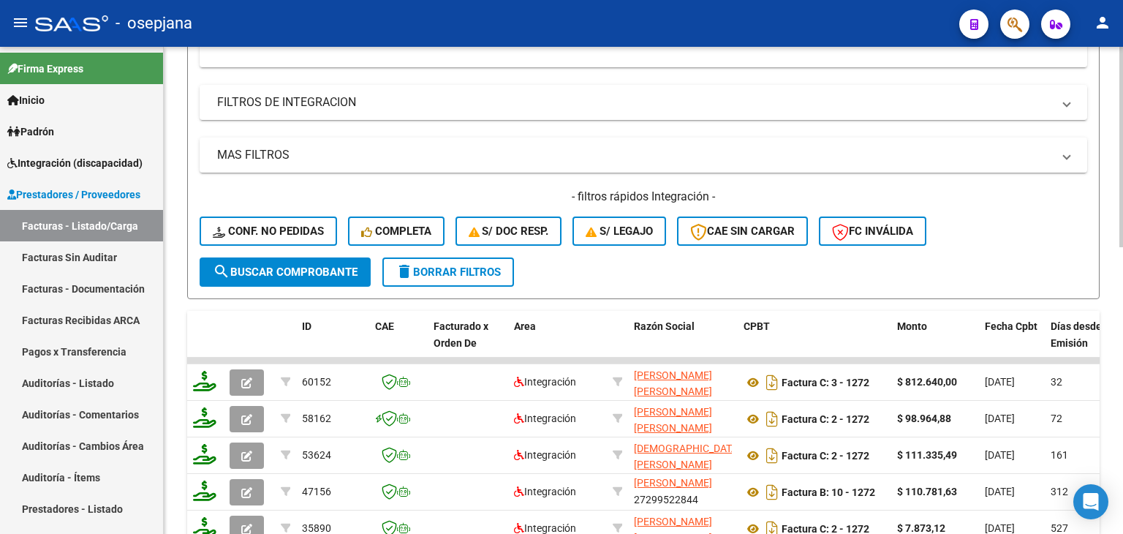
scroll to position [258, 0]
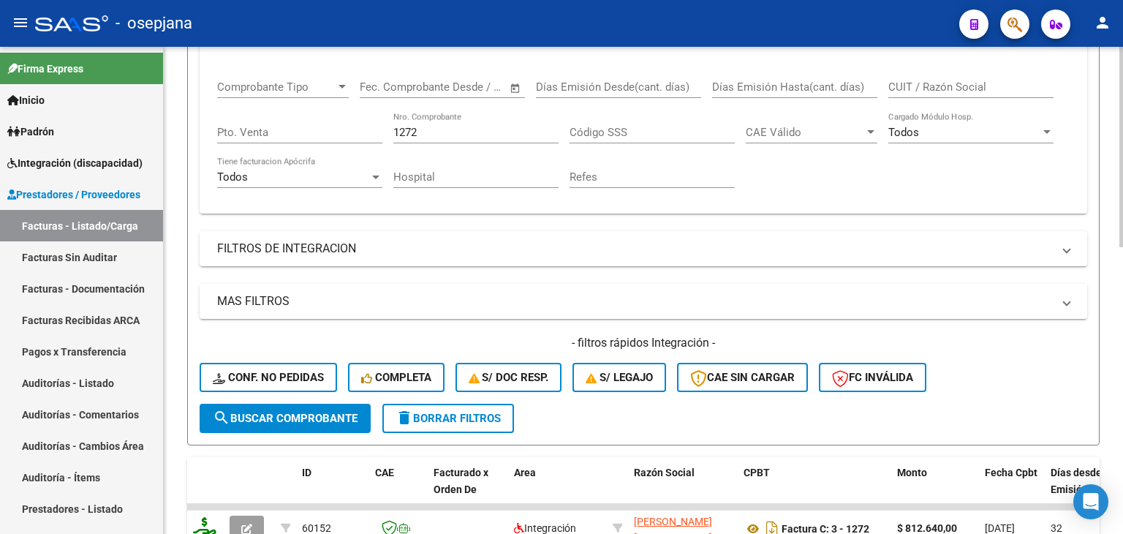
click at [414, 128] on input "1272" at bounding box center [475, 132] width 165 height 13
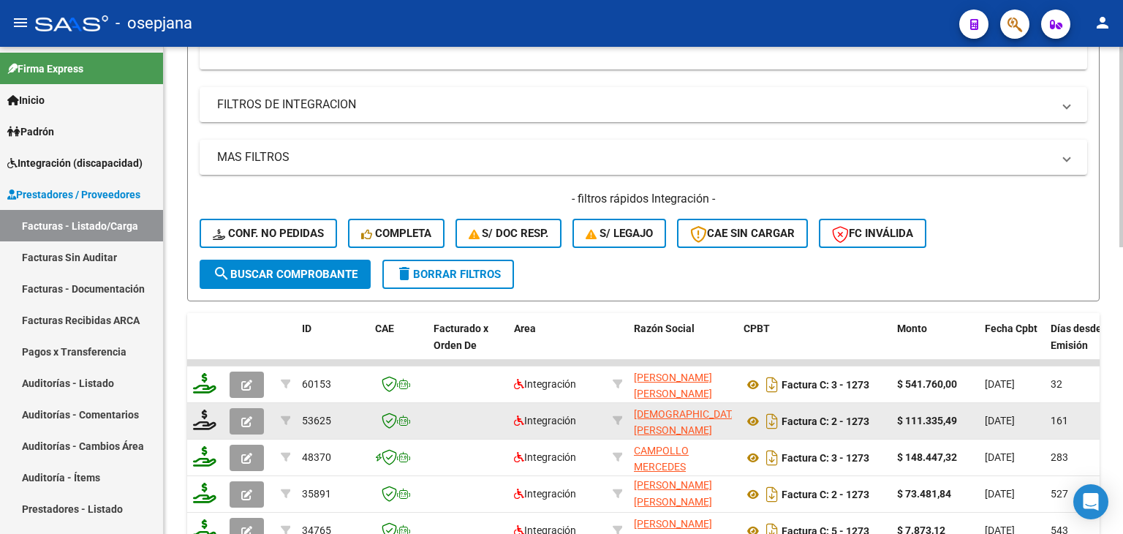
scroll to position [404, 0]
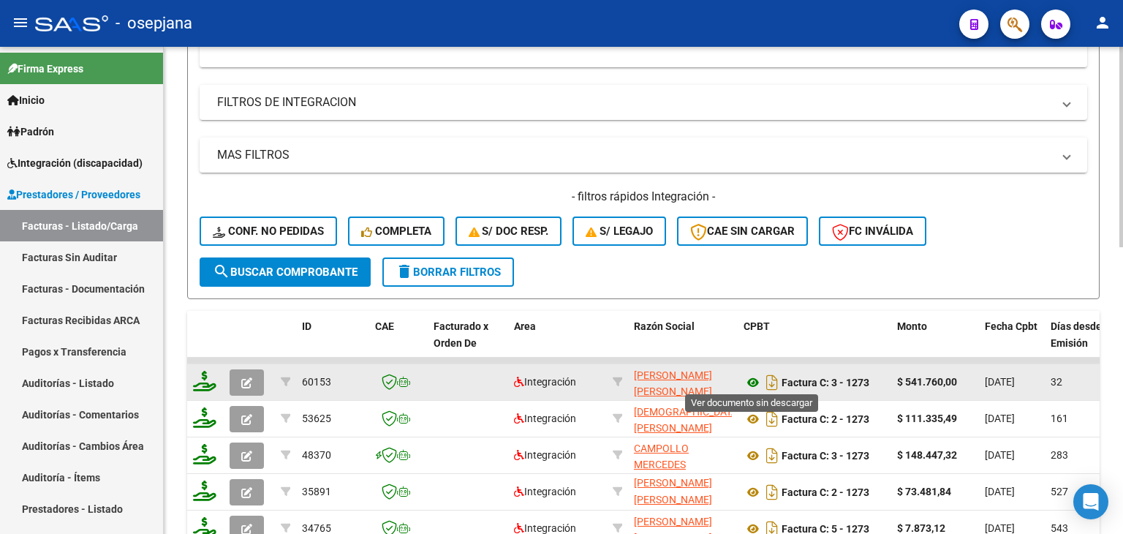
click at [754, 375] on icon at bounding box center [752, 383] width 19 height 18
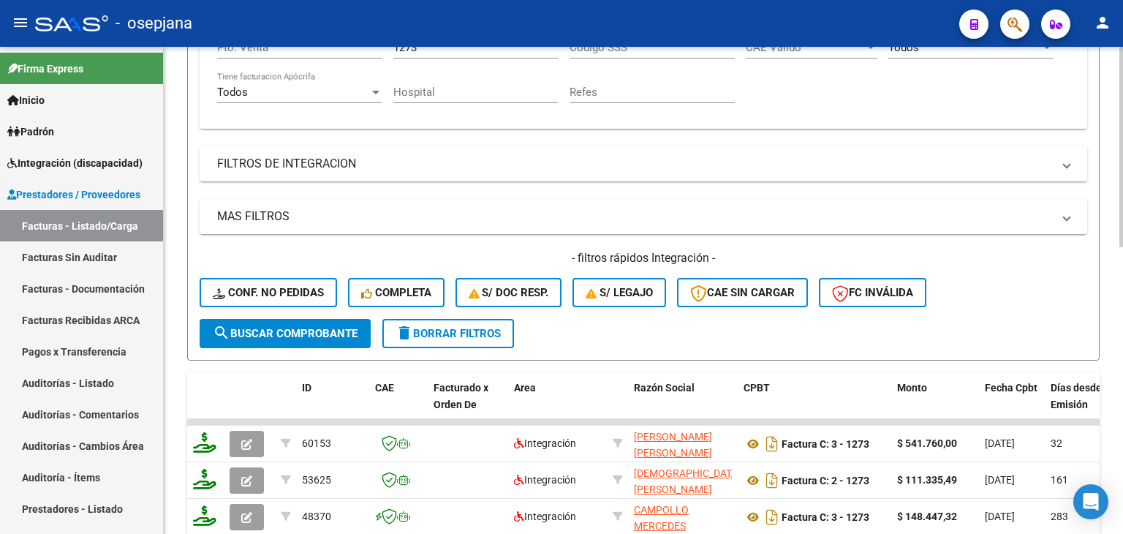
scroll to position [258, 0]
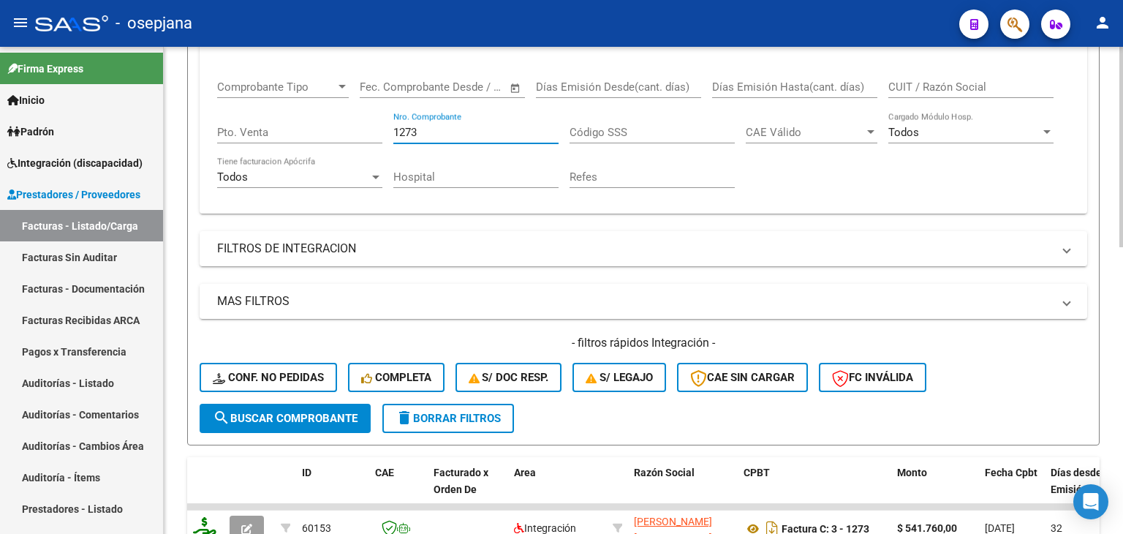
click at [433, 126] on input "1273" at bounding box center [475, 132] width 165 height 13
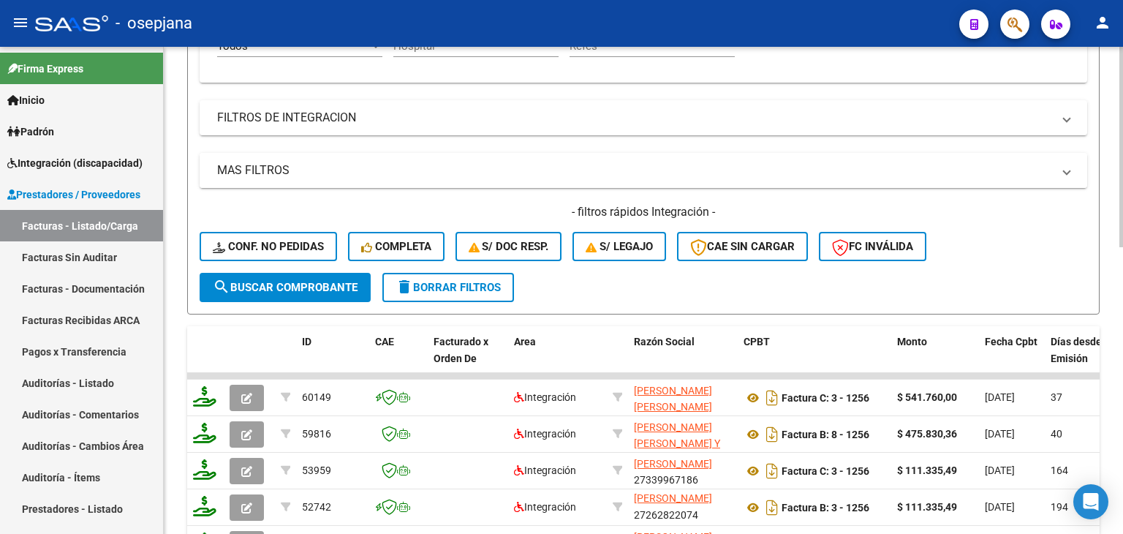
scroll to position [477, 0]
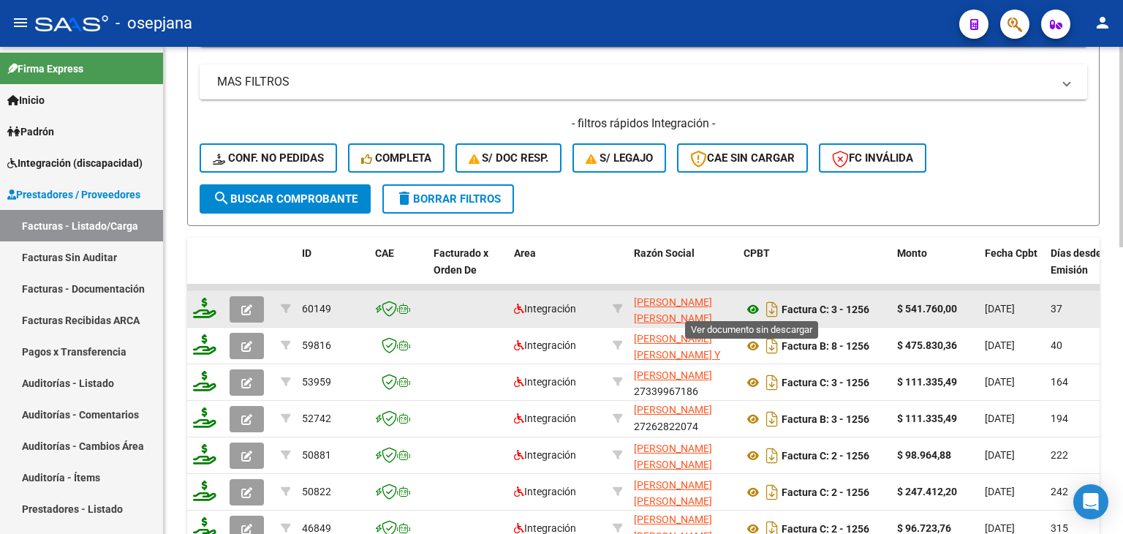
click at [750, 305] on icon at bounding box center [752, 309] width 19 height 18
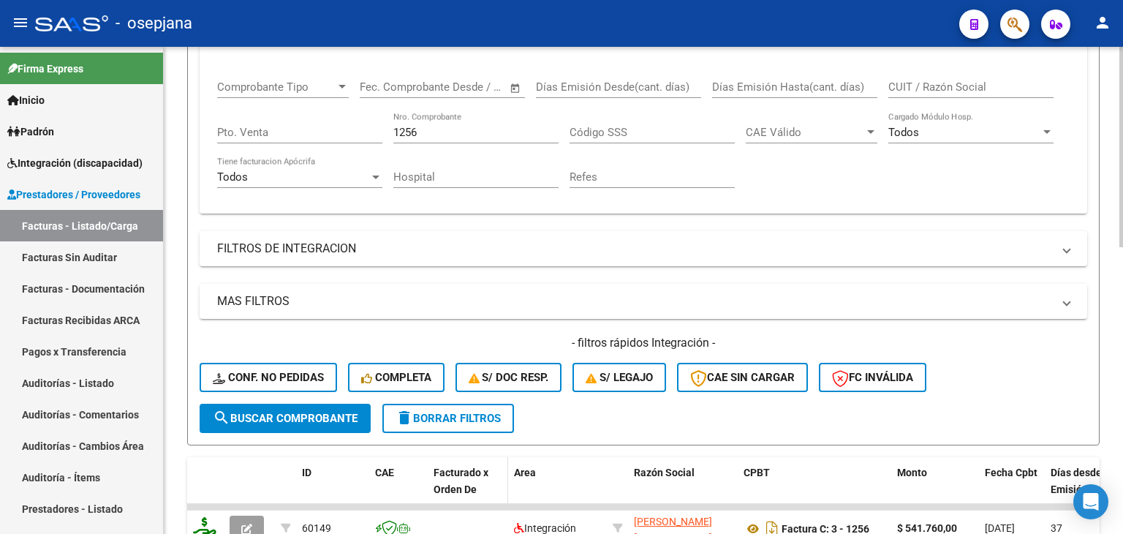
scroll to position [39, 0]
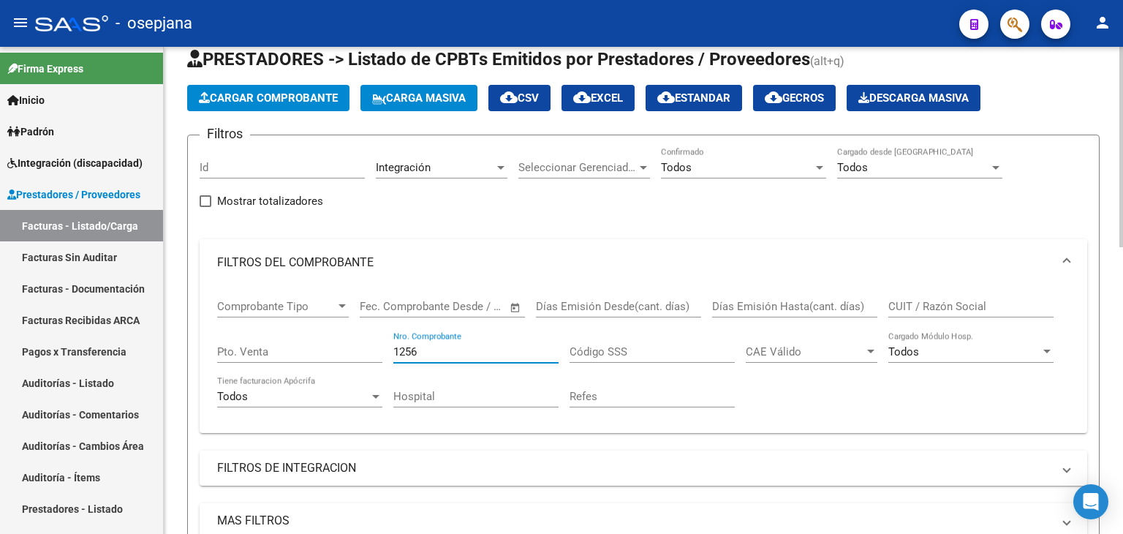
click at [427, 352] on input "1256" at bounding box center [475, 351] width 165 height 13
type input "1"
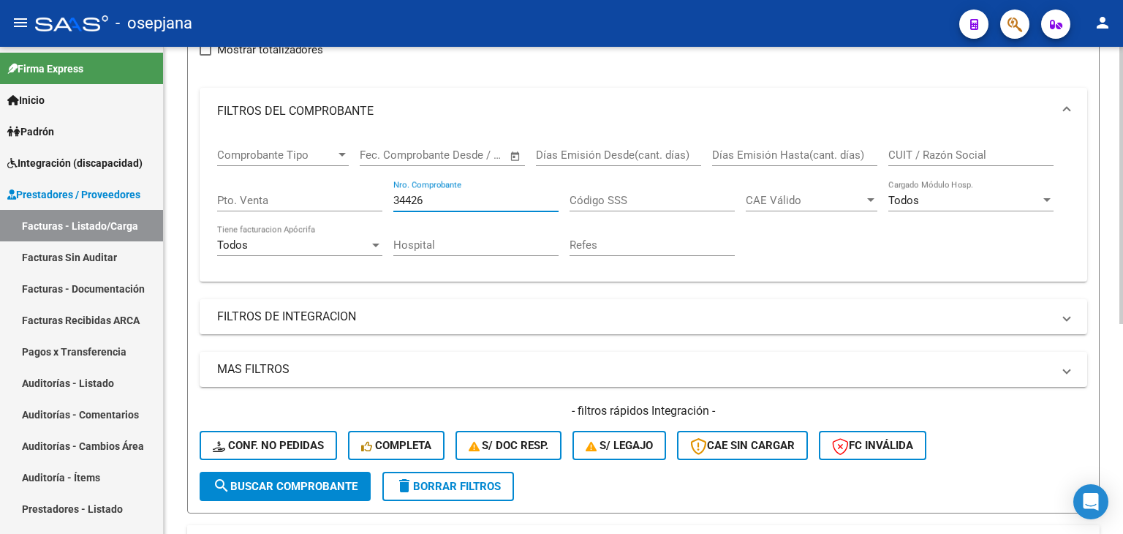
scroll to position [368, 0]
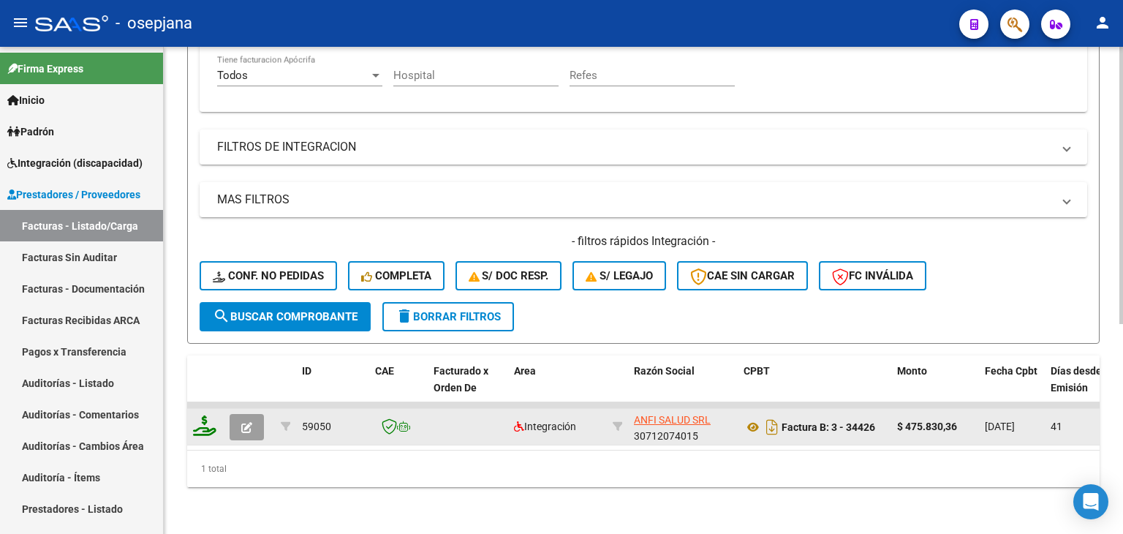
type input "34426"
click at [247, 422] on icon "button" at bounding box center [246, 427] width 11 height 11
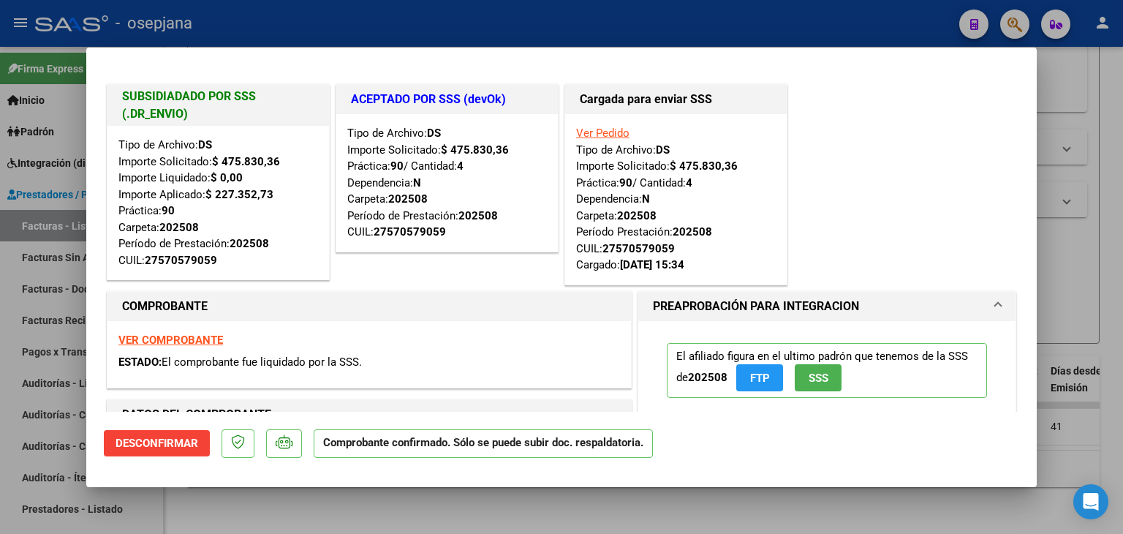
click at [183, 340] on strong "VER COMPROBANTE" at bounding box center [170, 339] width 105 height 13
click at [1082, 162] on div at bounding box center [561, 267] width 1123 height 534
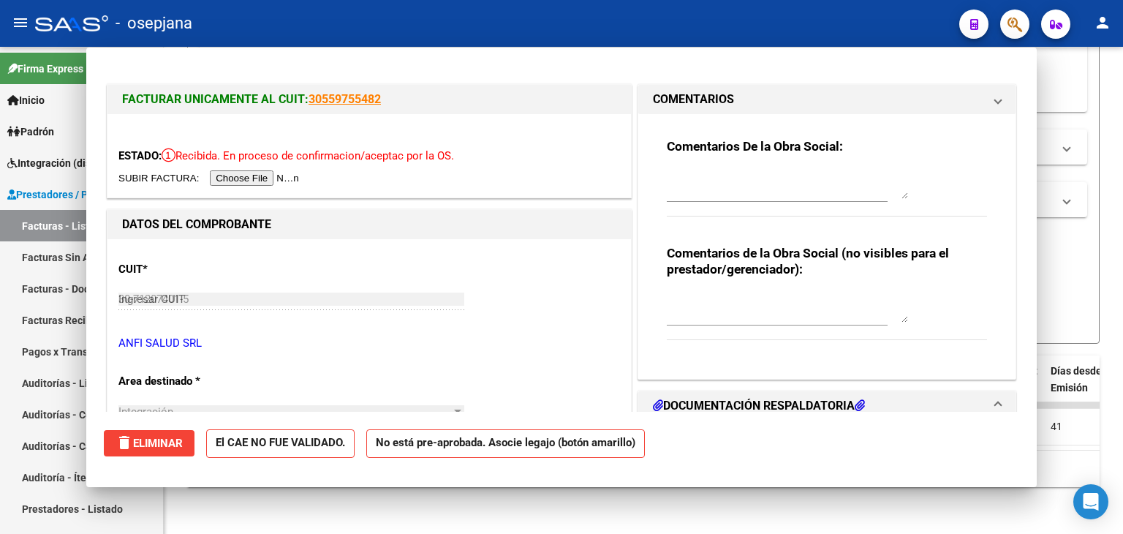
type input "$ 0,00"
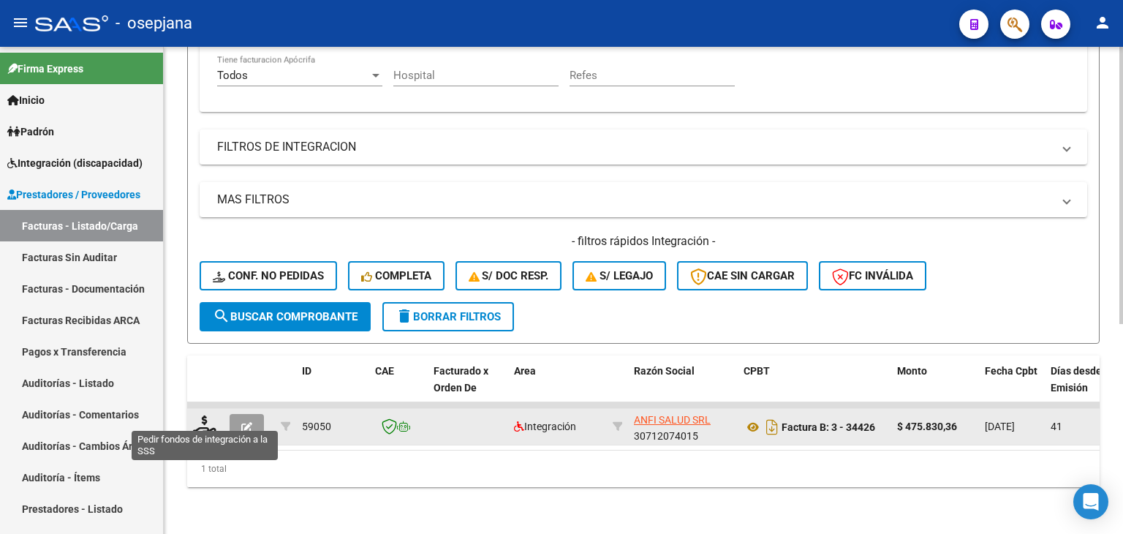
click at [195, 415] on icon at bounding box center [204, 425] width 23 height 20
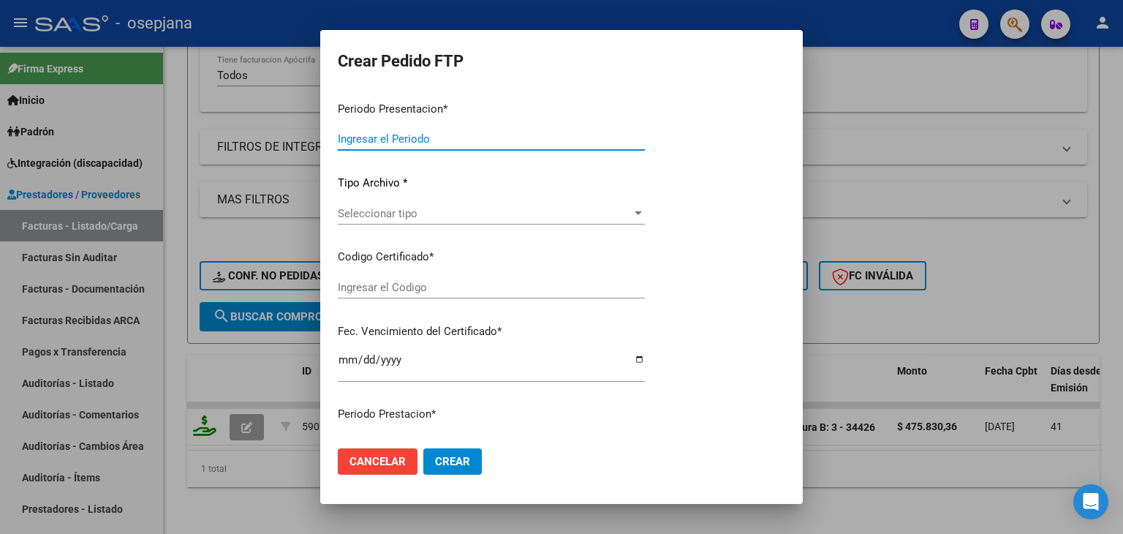
type input "202509"
type input "202508"
type input "$ 475.830,36"
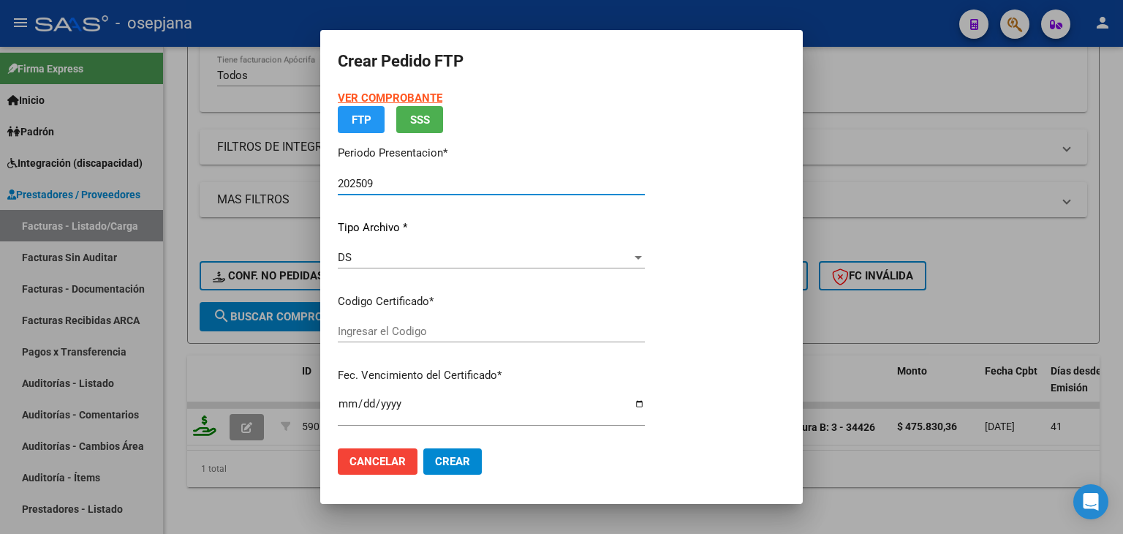
type input "ARG01000570579052024110420271104BUE427"
type input "[DATE]"
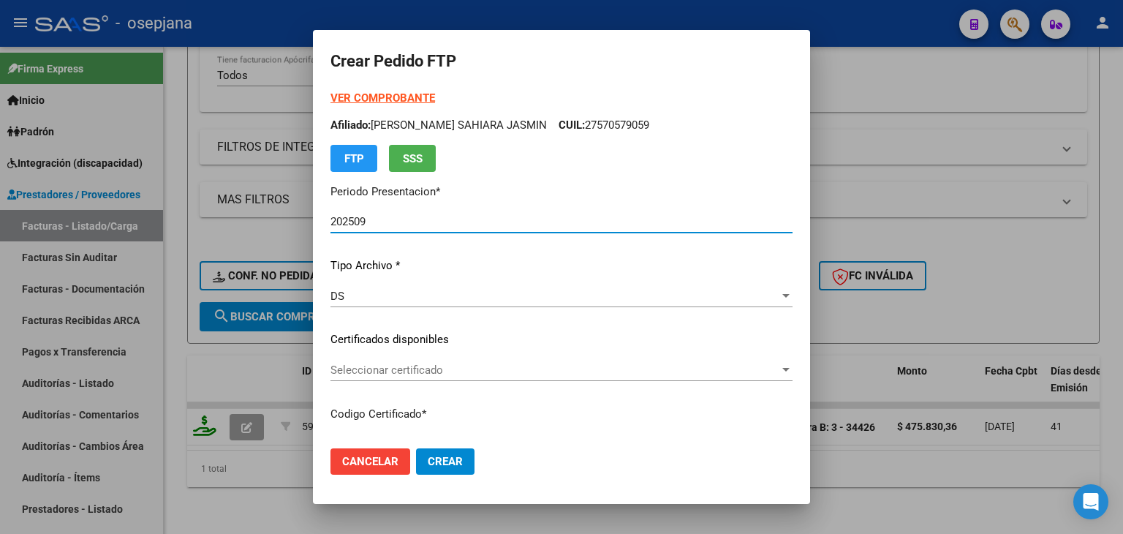
click at [456, 293] on div "DS" at bounding box center [554, 295] width 449 height 13
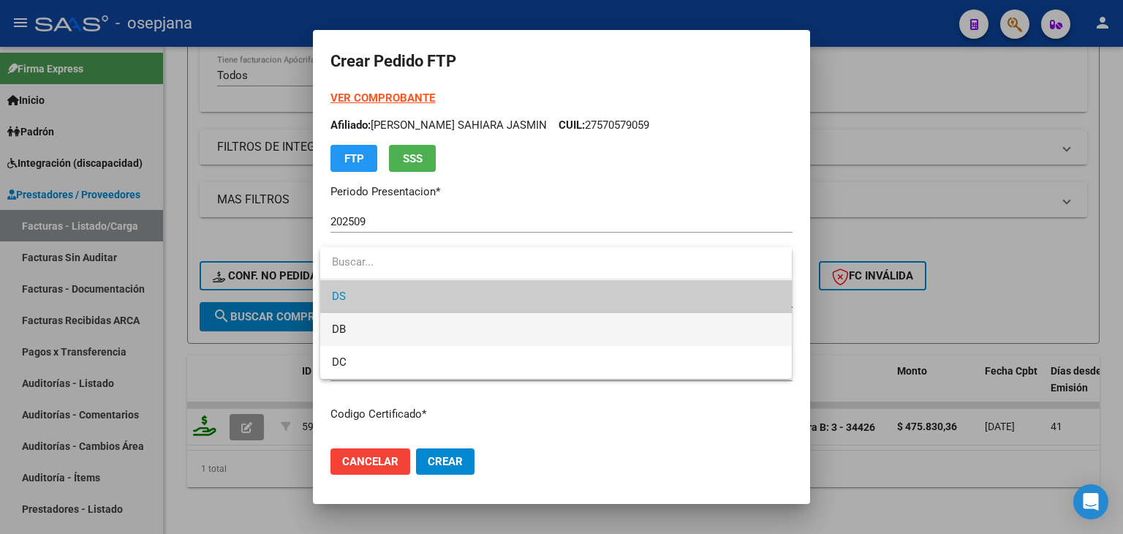
click at [449, 322] on span "DB" at bounding box center [556, 329] width 448 height 33
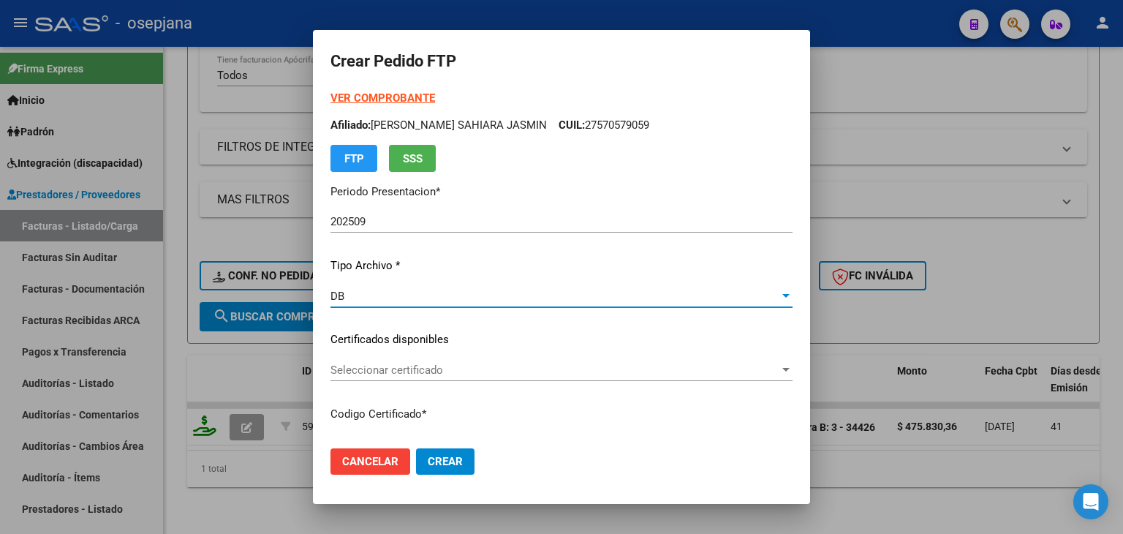
scroll to position [73, 0]
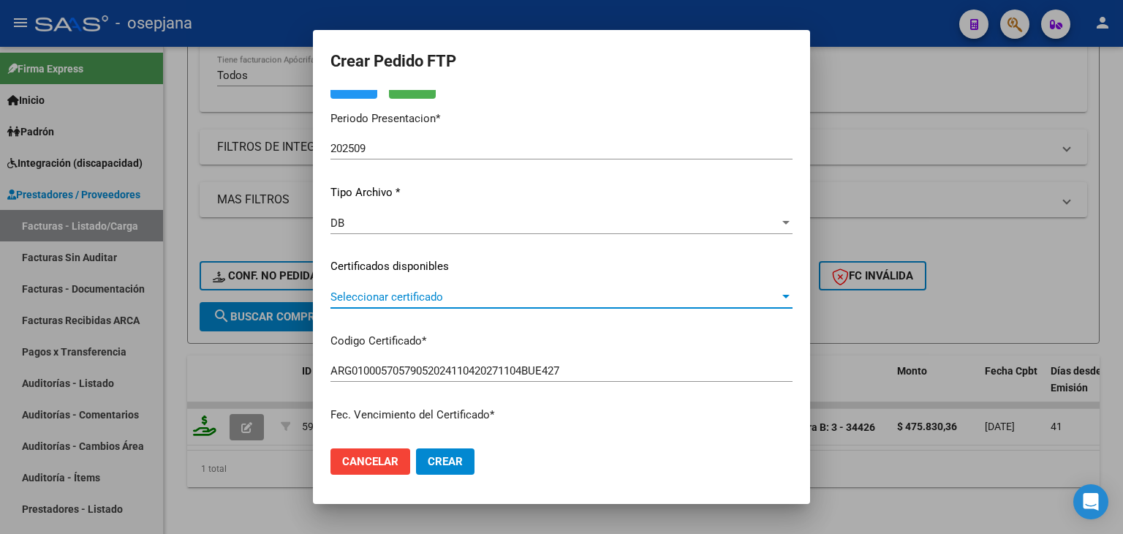
click at [450, 298] on span "Seleccionar certificado" at bounding box center [554, 296] width 449 height 13
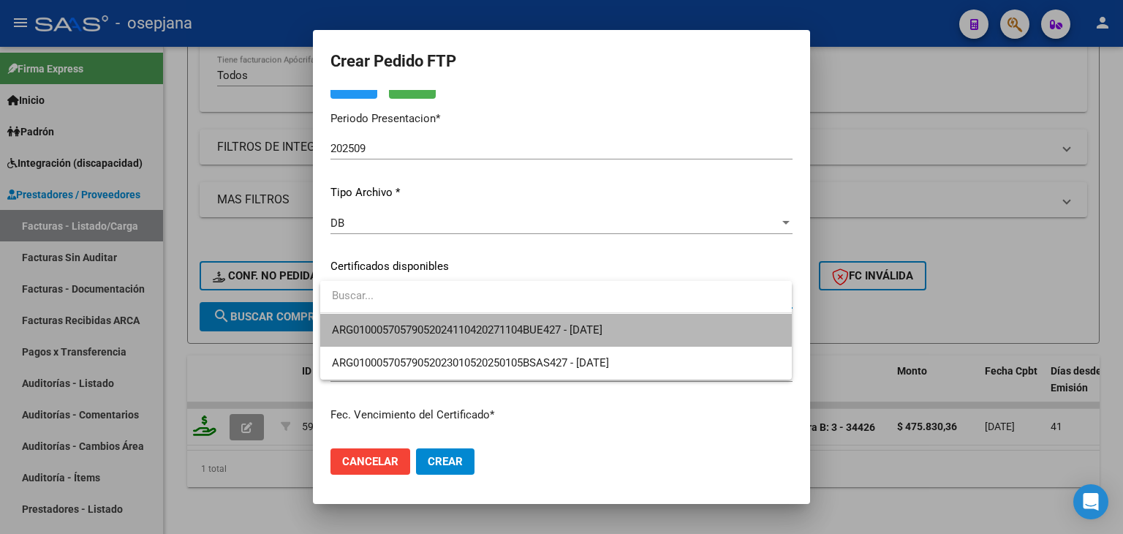
click at [453, 321] on span "ARG01000570579052024110420271104BUE427 - [DATE]" at bounding box center [556, 330] width 448 height 33
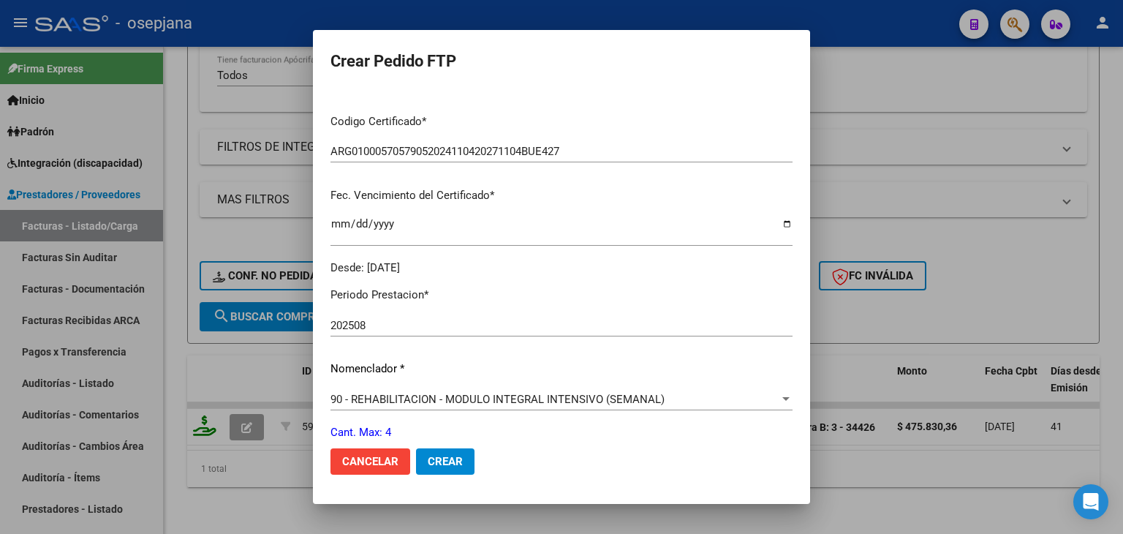
scroll to position [439, 0]
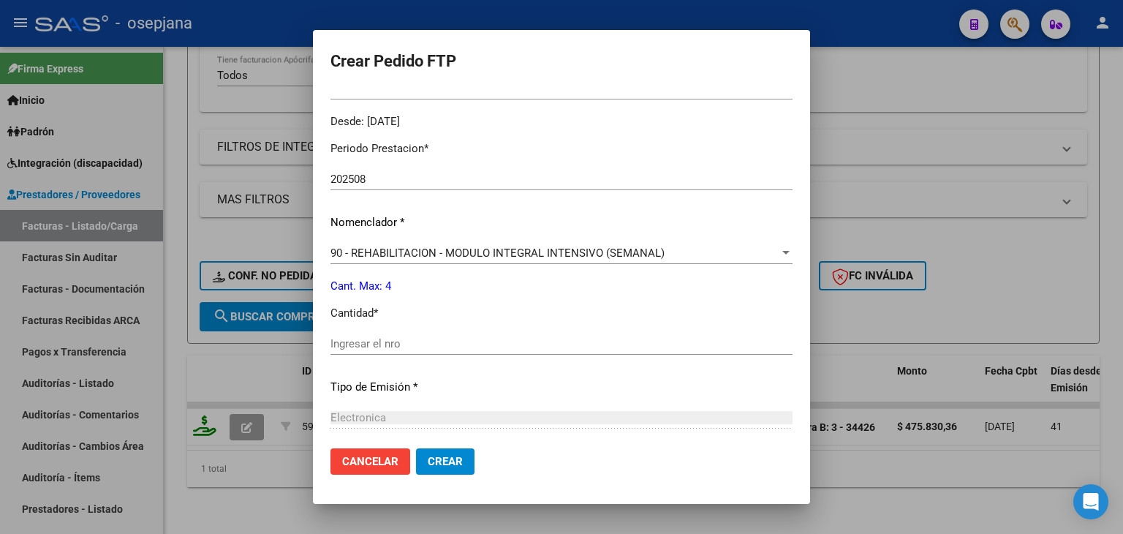
click at [412, 344] on input "Ingresar el nro" at bounding box center [561, 343] width 462 height 13
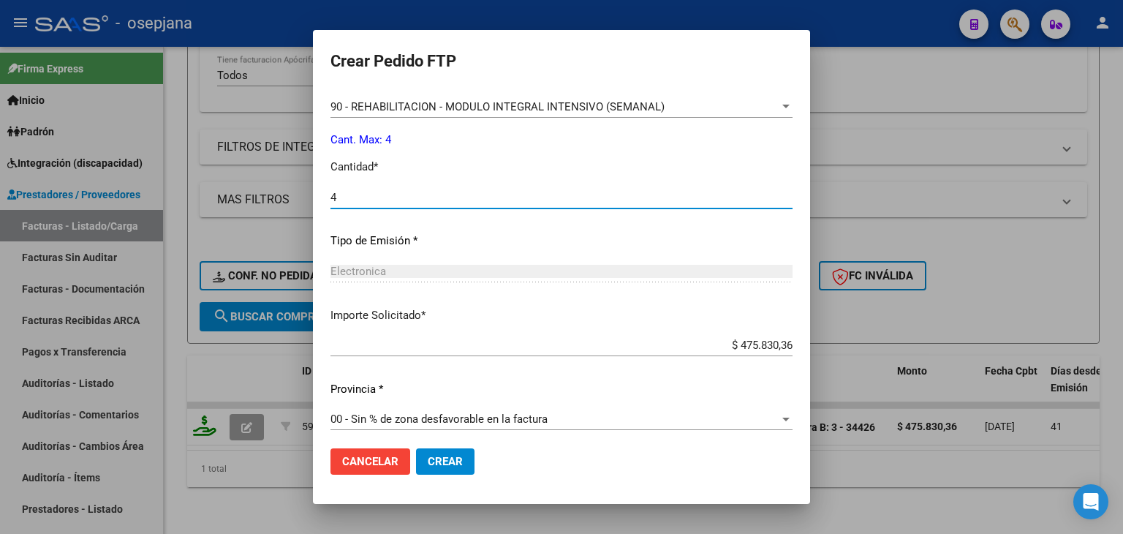
type input "4"
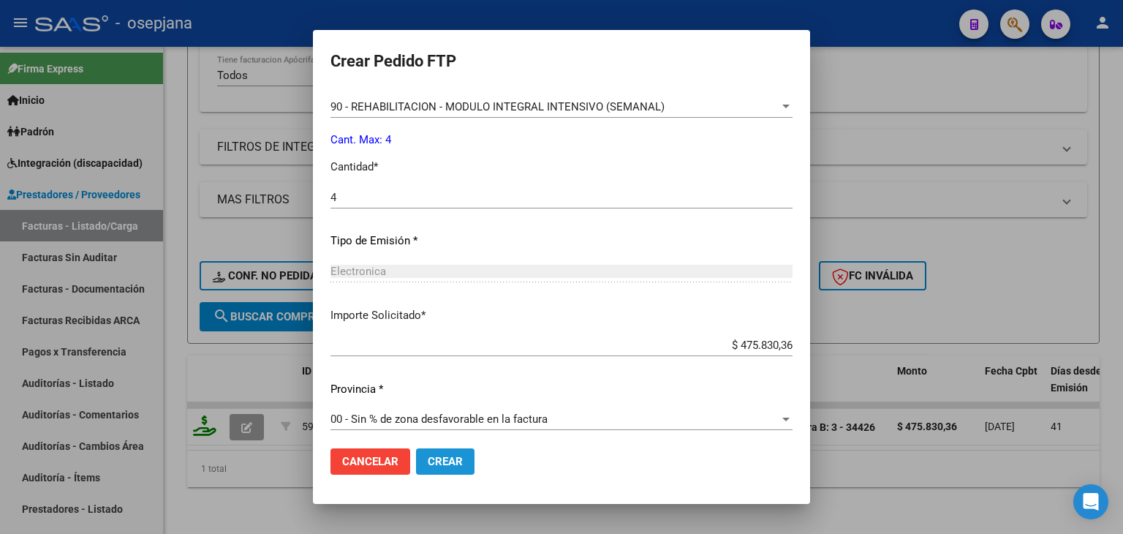
click at [444, 453] on button "Crear" at bounding box center [445, 461] width 58 height 26
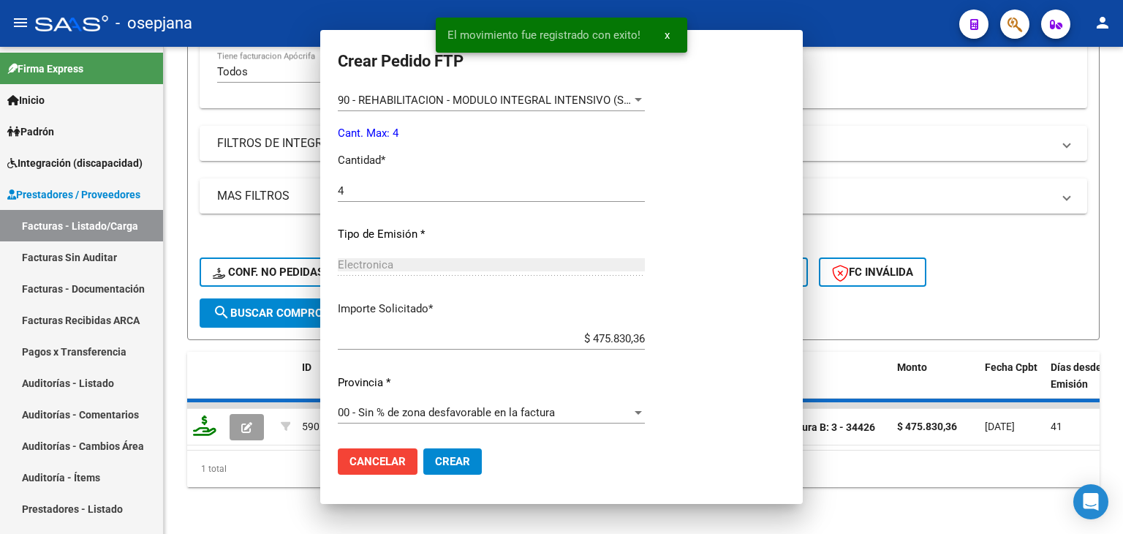
scroll to position [0, 0]
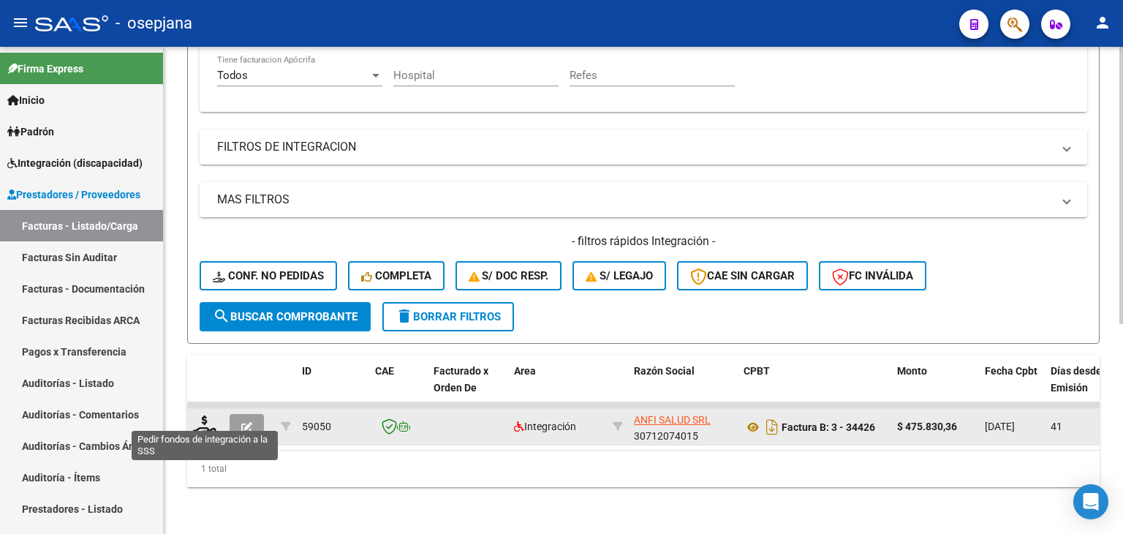
click at [199, 415] on icon at bounding box center [204, 425] width 23 height 20
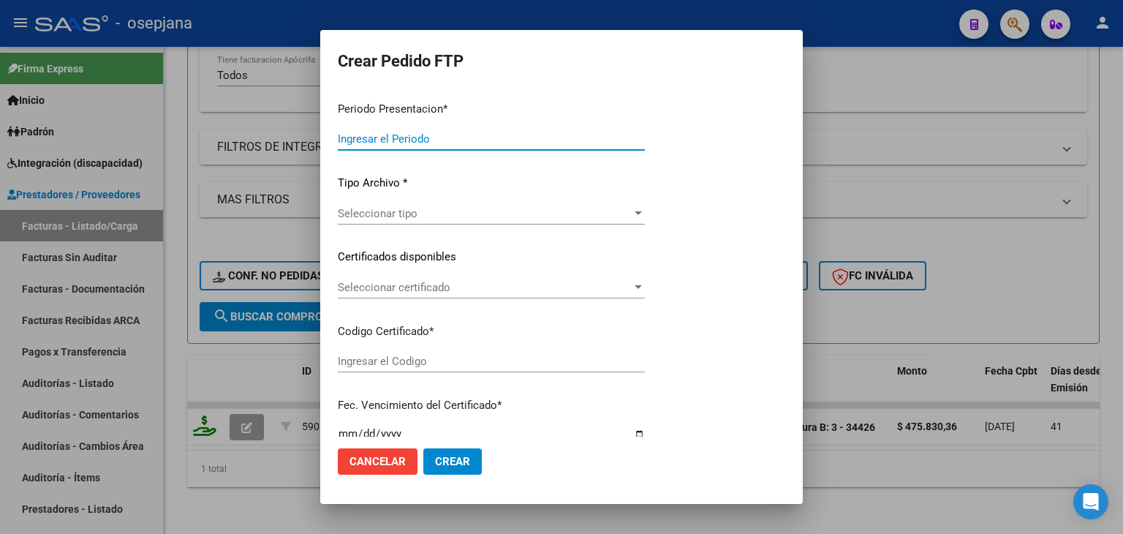
type input "202509"
type input "202508"
type input "$ 475.830,36"
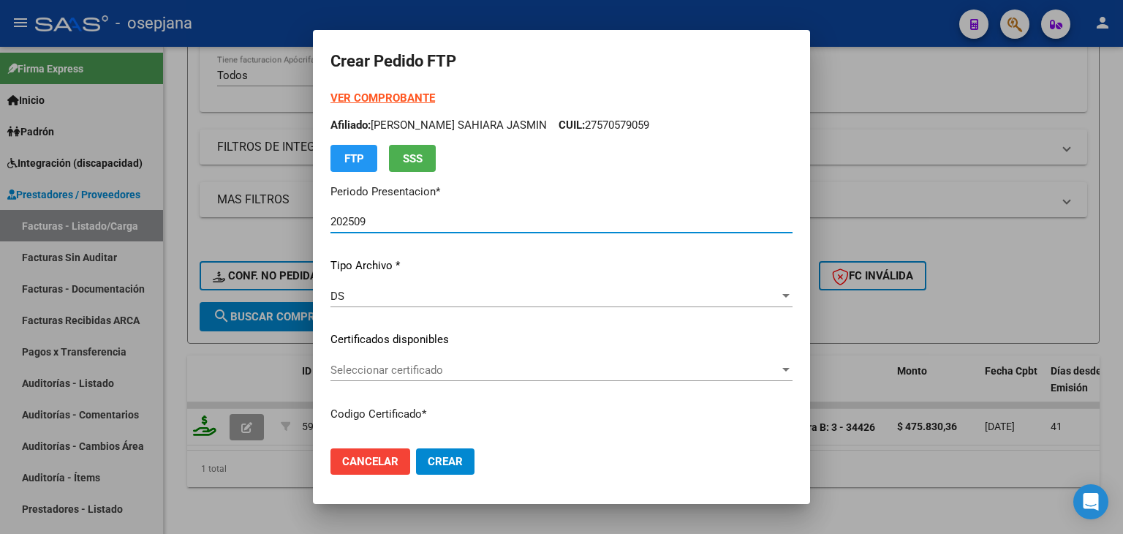
type input "ARG01000570579052024110420271104BUE427"
type input "[DATE]"
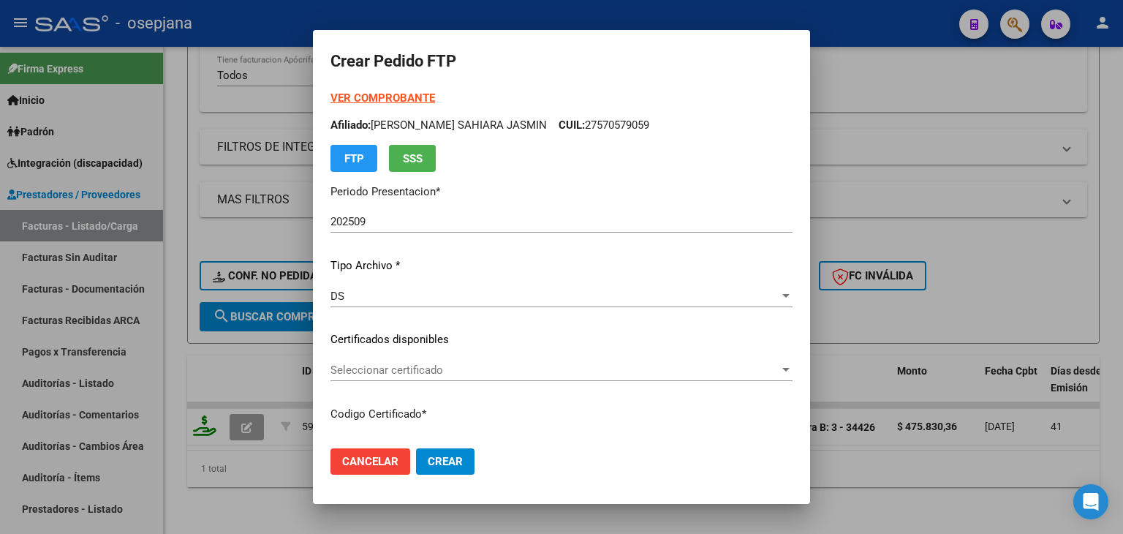
click at [986, 203] on div at bounding box center [561, 267] width 1123 height 534
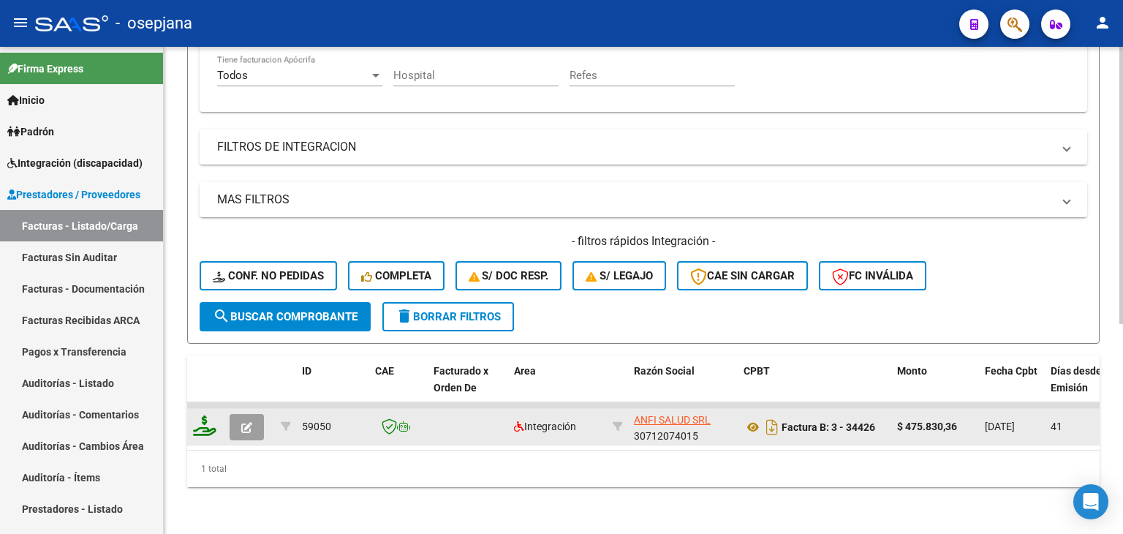
click at [254, 416] on button "button" at bounding box center [247, 427] width 34 height 26
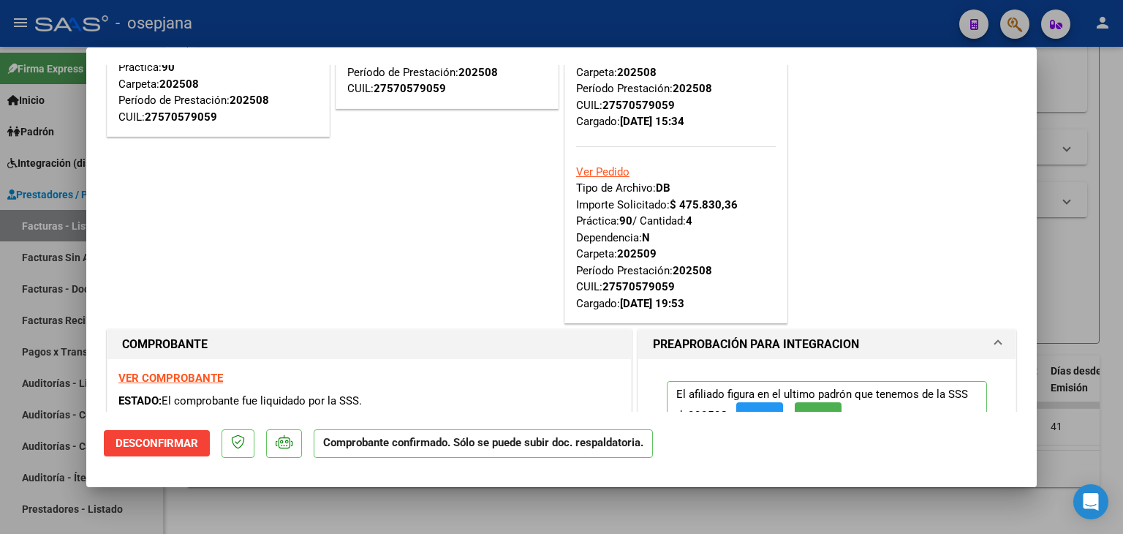
scroll to position [146, 0]
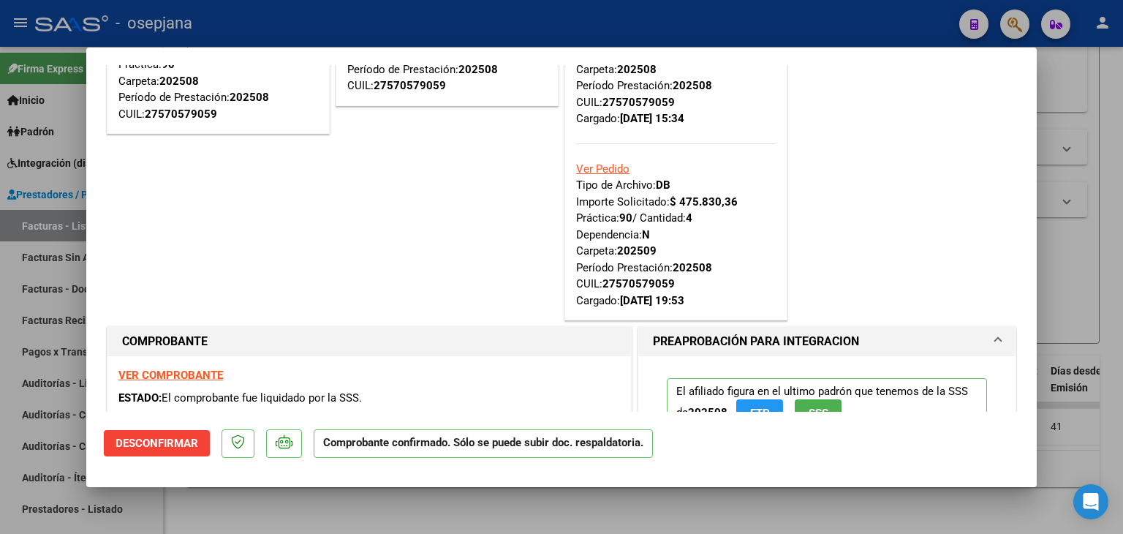
click at [1063, 283] on div at bounding box center [561, 267] width 1123 height 534
type input "$ 0,00"
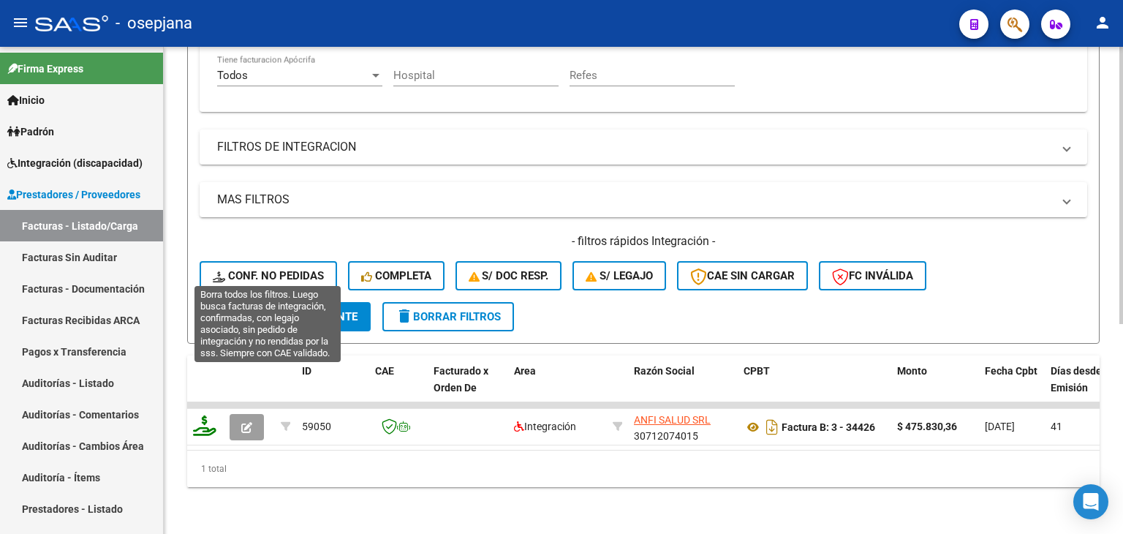
scroll to position [149, 0]
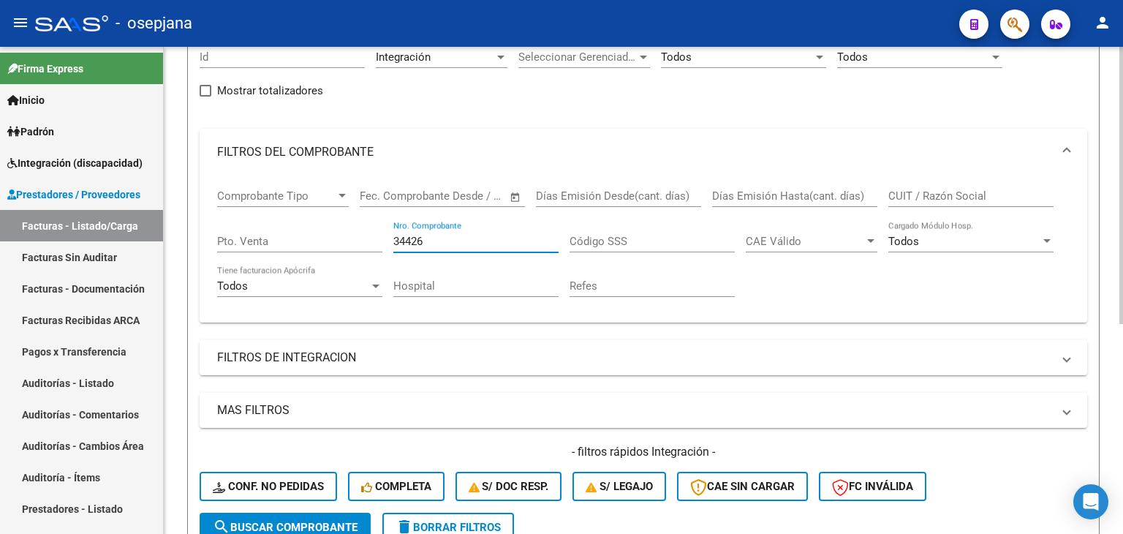
click at [450, 243] on input "34426" at bounding box center [475, 241] width 165 height 13
type input "3"
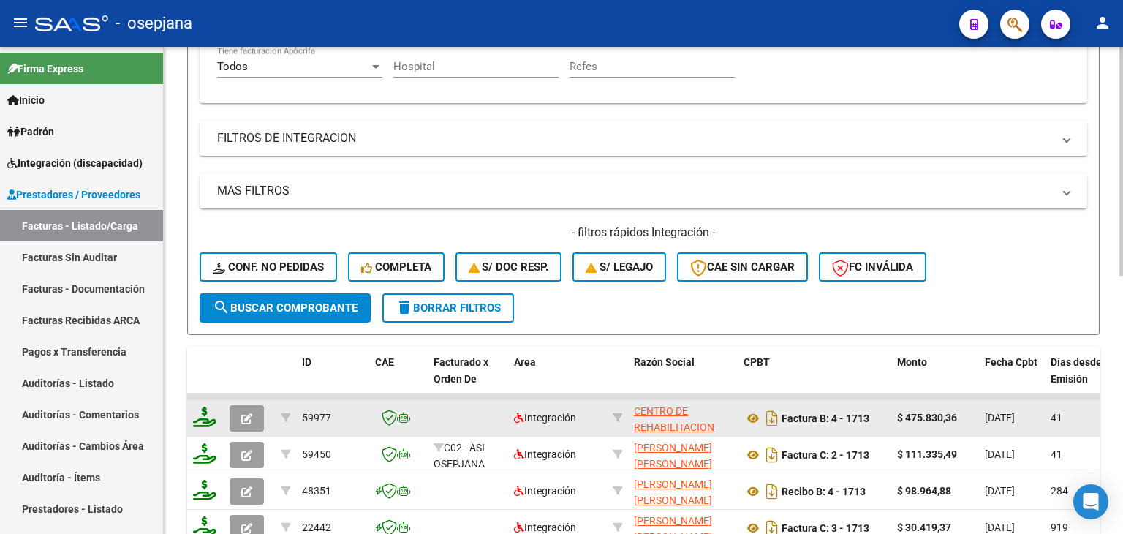
type input "1713"
click at [257, 412] on button "button" at bounding box center [247, 418] width 34 height 26
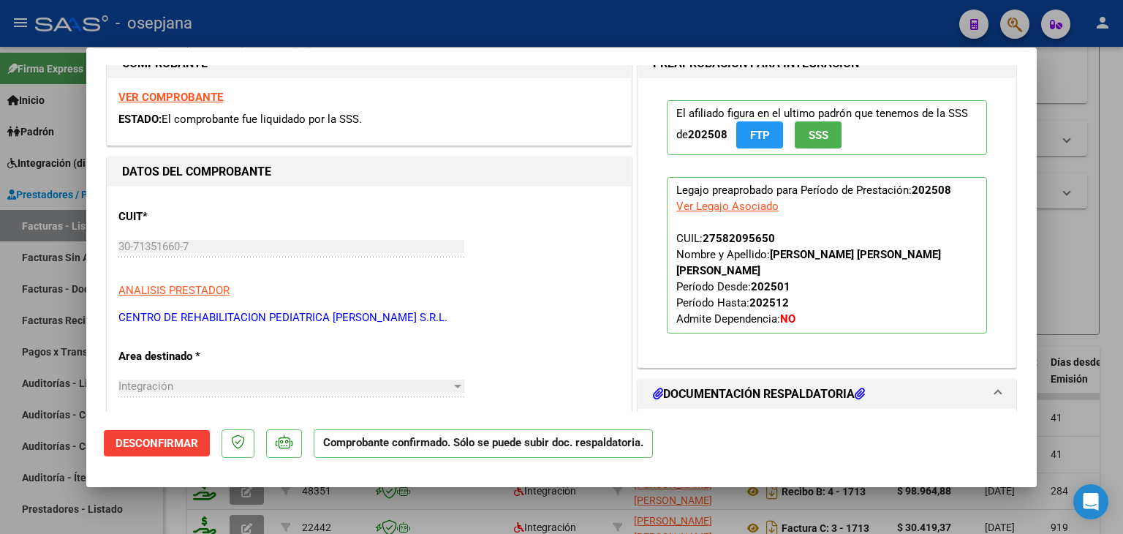
scroll to position [219, 0]
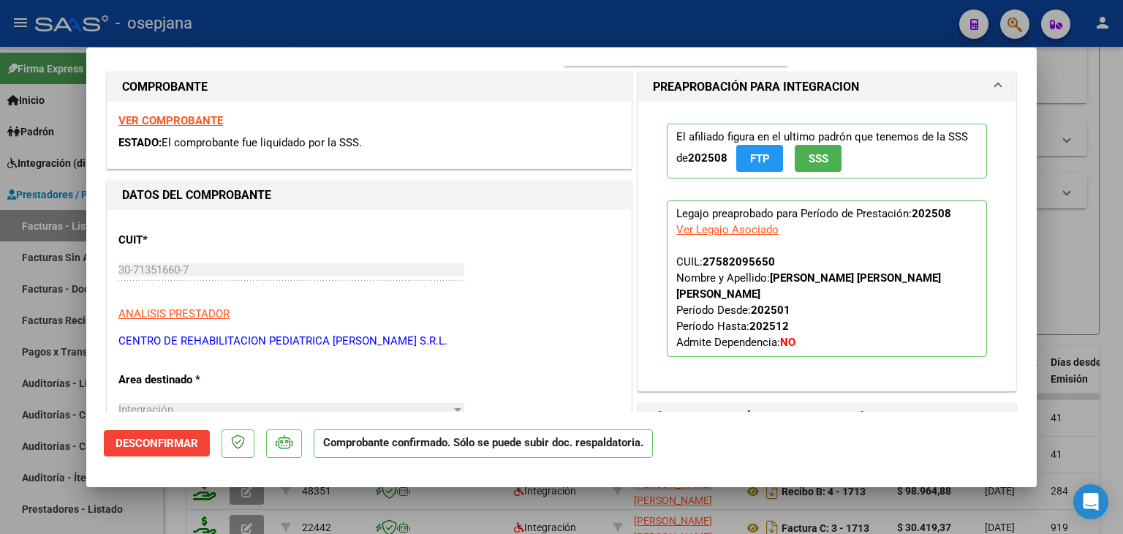
click at [211, 121] on strong "VER COMPROBANTE" at bounding box center [170, 120] width 105 height 13
click at [1089, 281] on div at bounding box center [561, 267] width 1123 height 534
type input "$ 0,00"
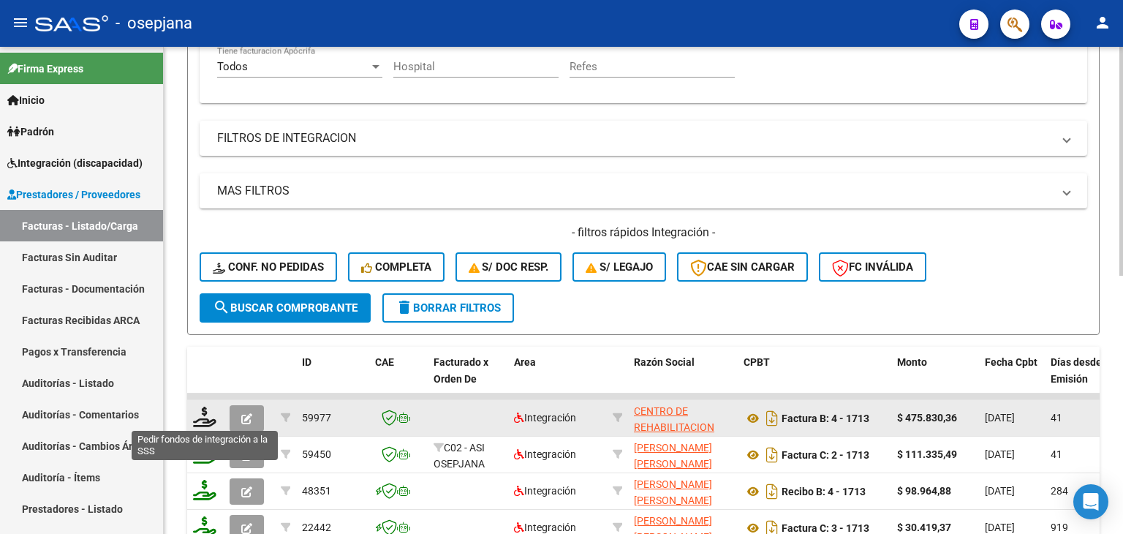
click at [202, 414] on icon at bounding box center [204, 416] width 23 height 20
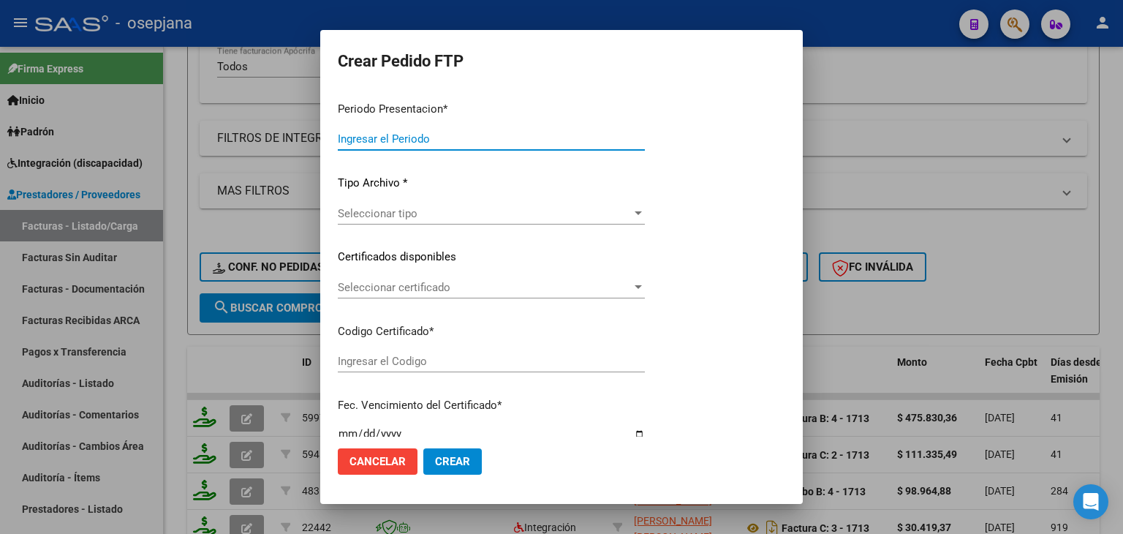
type input "202509"
type input "202508"
type input "$ 475.830,36"
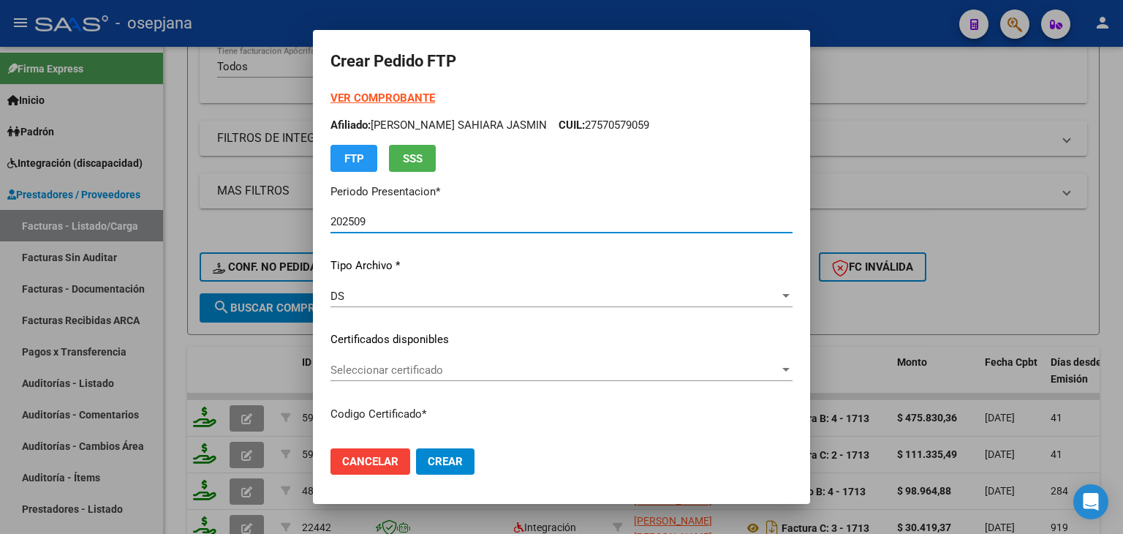
type input "ARG01000582095652023092620280926BS313"
type input "[DATE]"
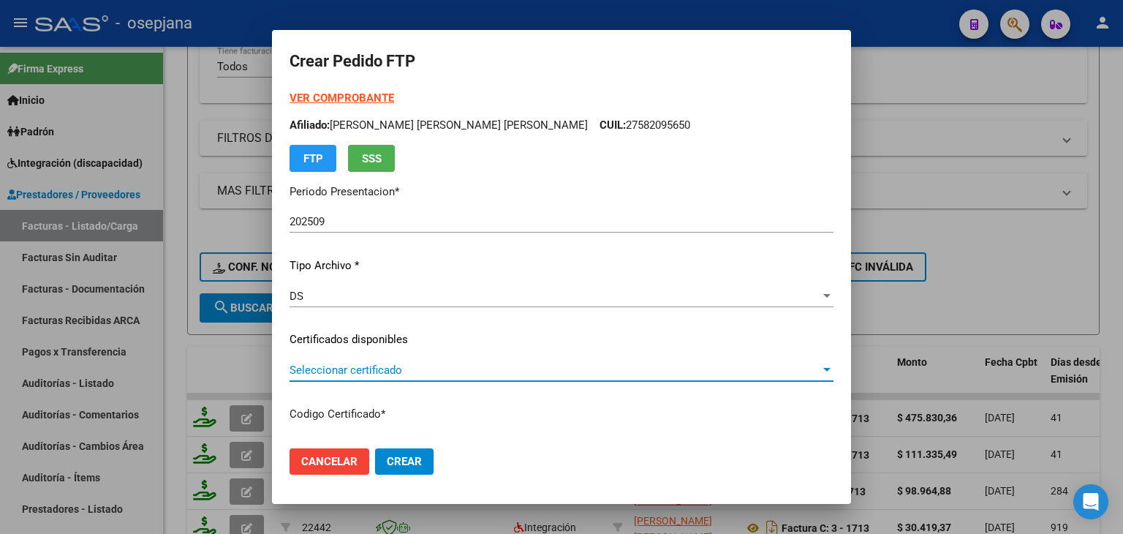
click at [381, 366] on span "Seleccionar certificado" at bounding box center [554, 369] width 531 height 13
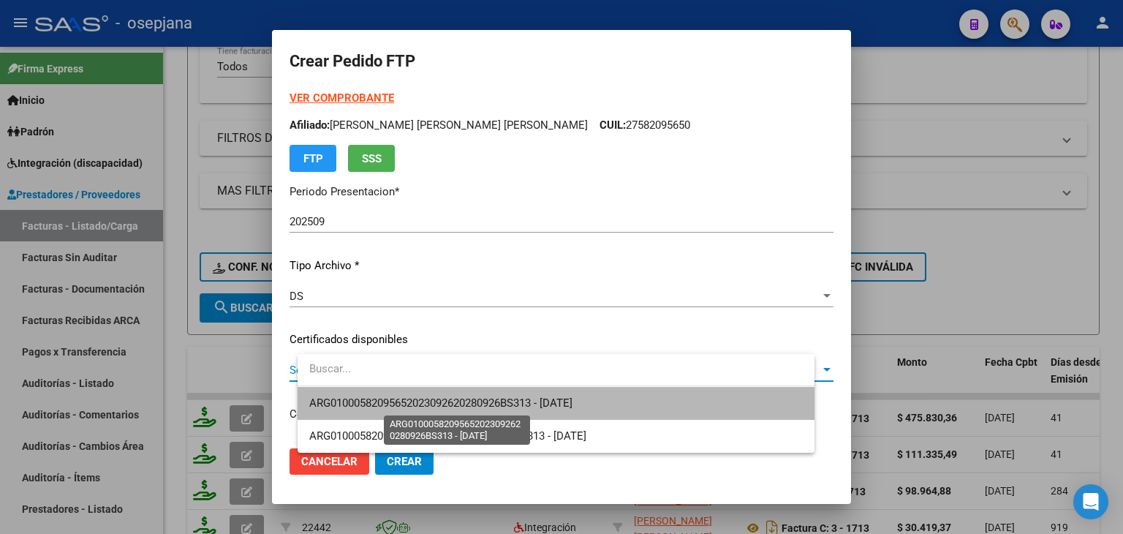
click at [382, 396] on span "ARG01000582095652023092620280926BS313 - [DATE]" at bounding box center [440, 402] width 263 height 13
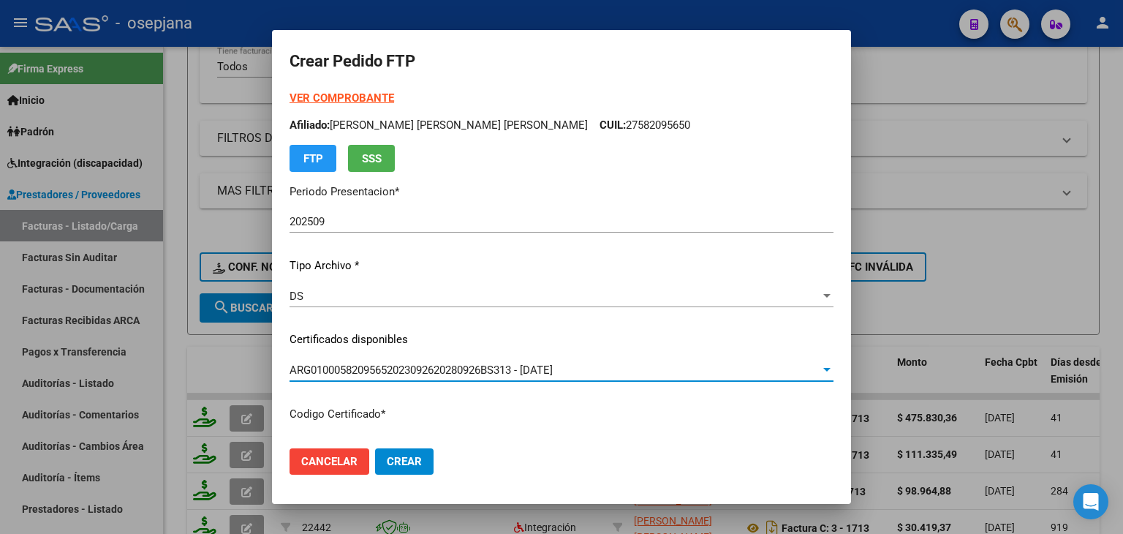
click at [366, 299] on div "DS" at bounding box center [554, 295] width 531 height 13
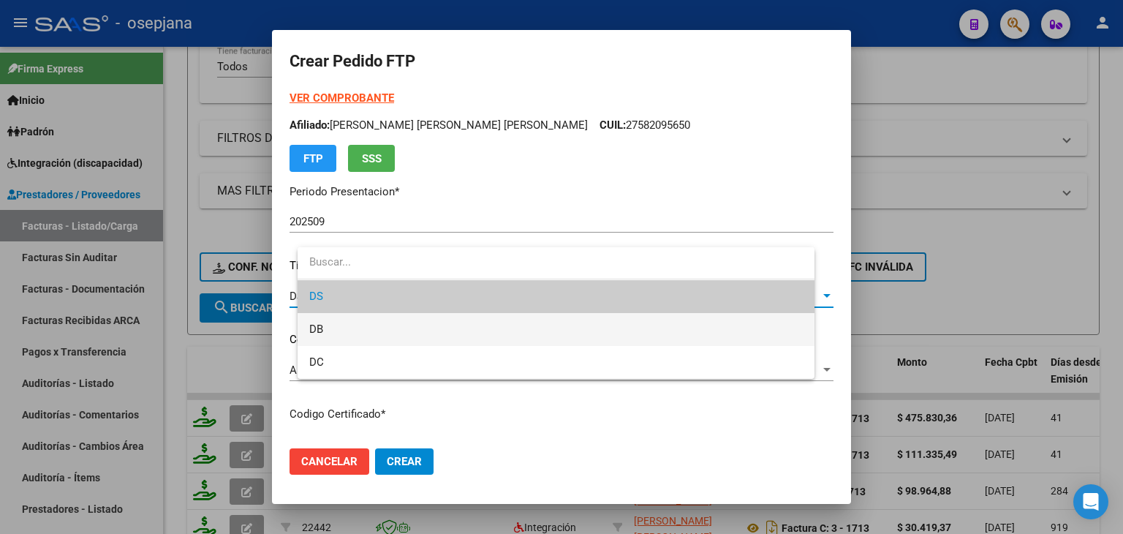
click at [357, 325] on span "DB" at bounding box center [555, 329] width 493 height 33
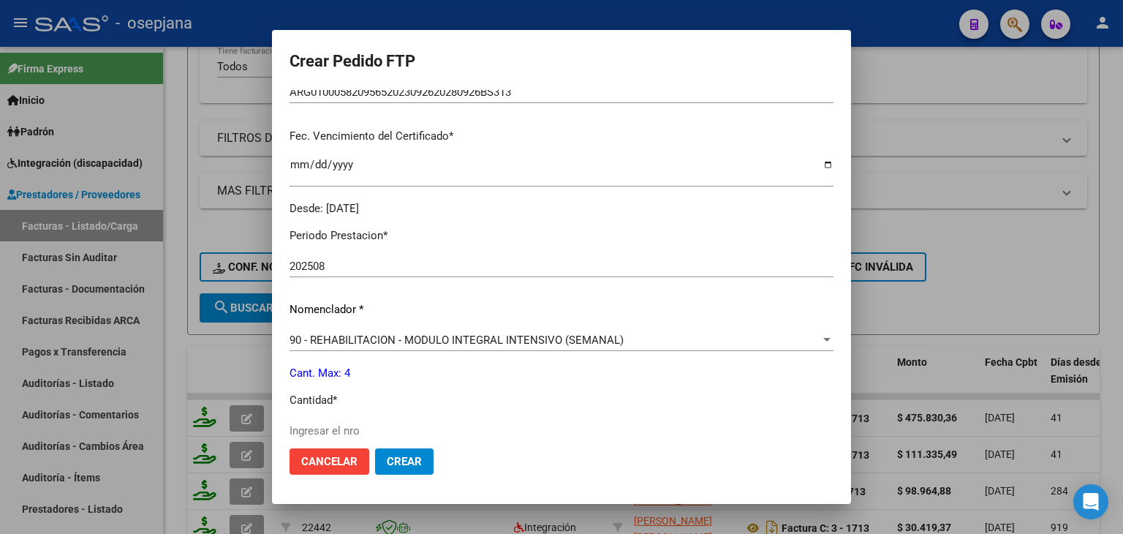
scroll to position [439, 0]
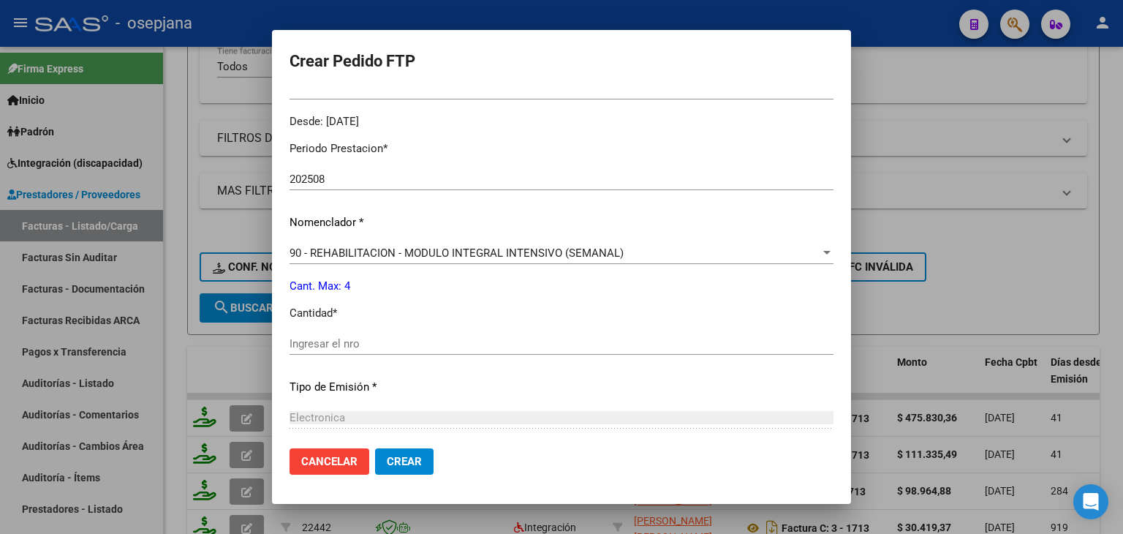
click at [357, 342] on input "Ingresar el nro" at bounding box center [561, 343] width 544 height 13
type input "4"
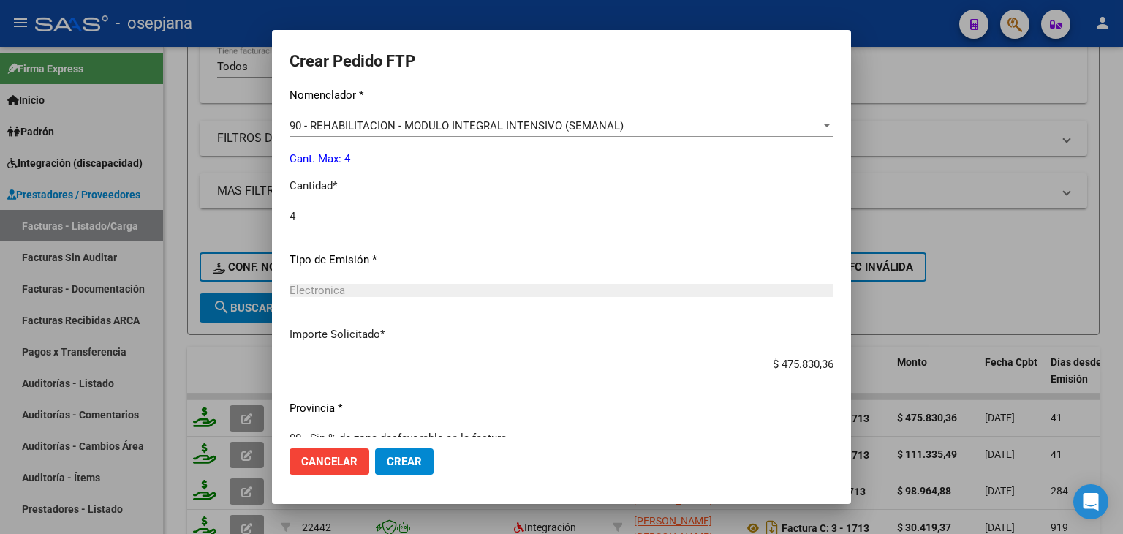
scroll to position [592, 0]
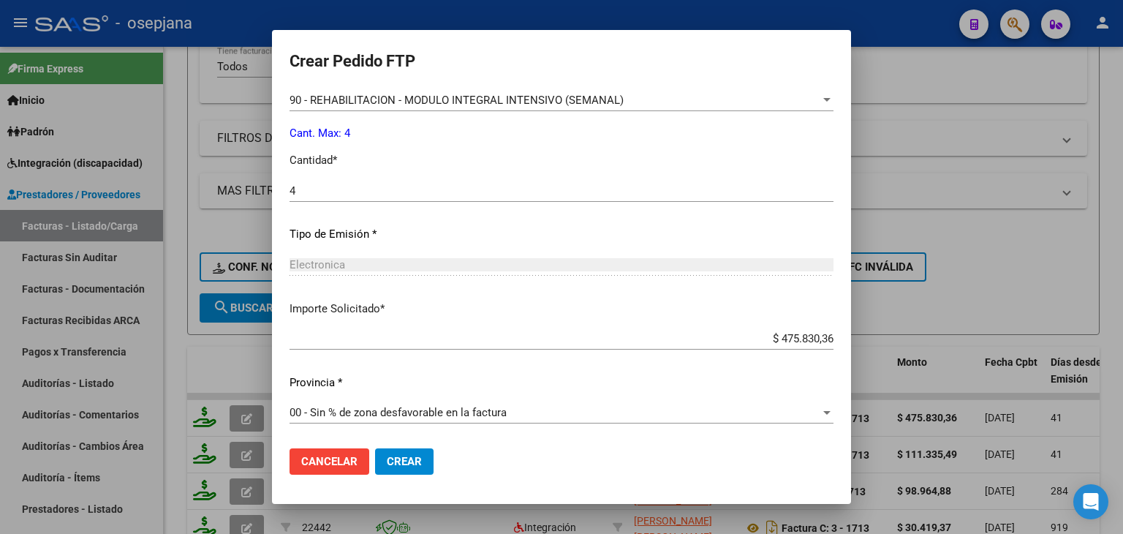
click at [422, 460] on span "Crear" at bounding box center [404, 461] width 35 height 13
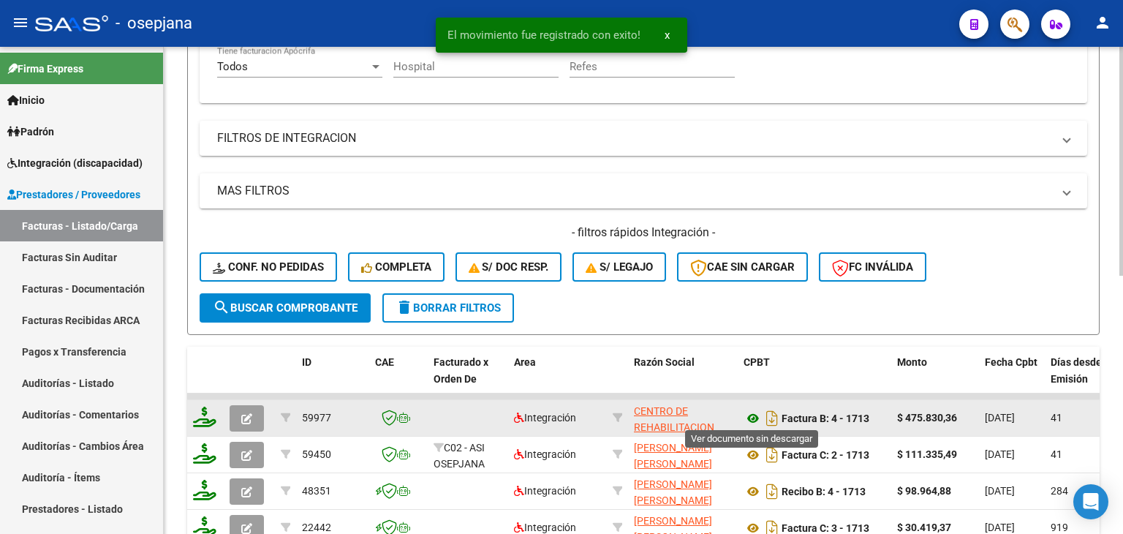
click at [751, 415] on icon at bounding box center [752, 418] width 19 height 18
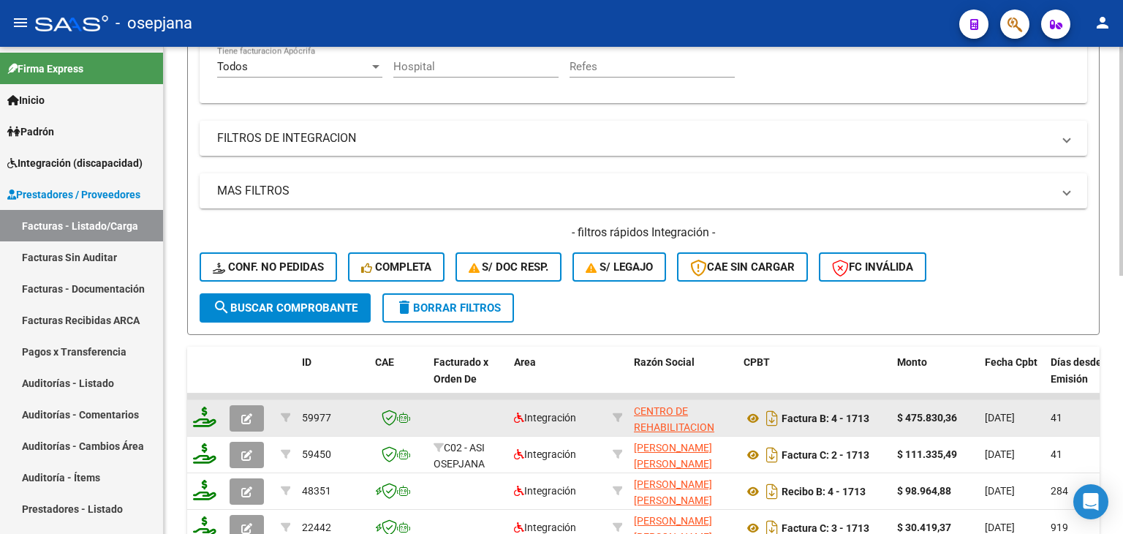
click at [251, 406] on button "button" at bounding box center [247, 418] width 34 height 26
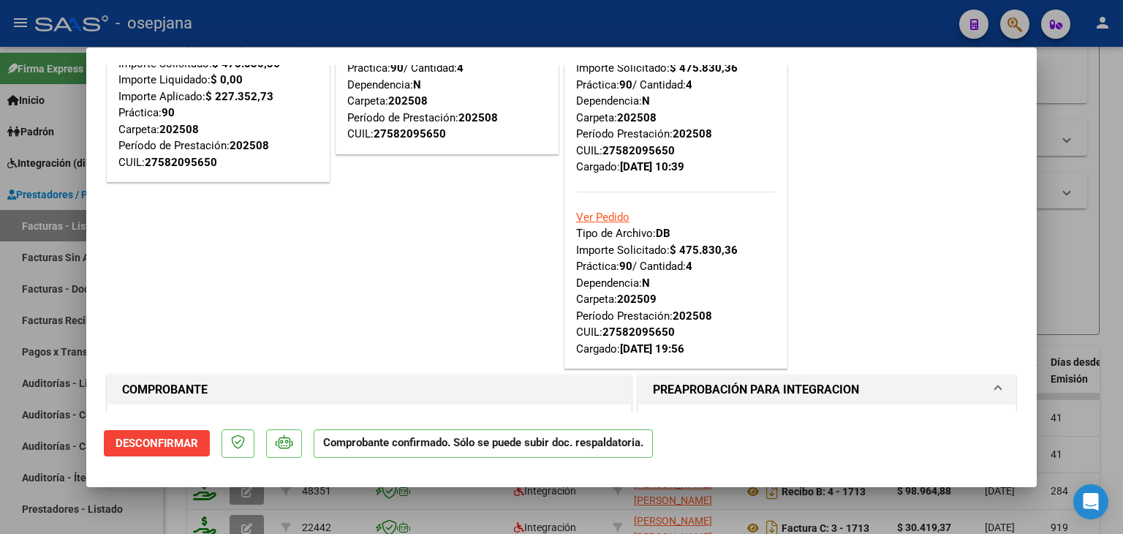
scroll to position [219, 0]
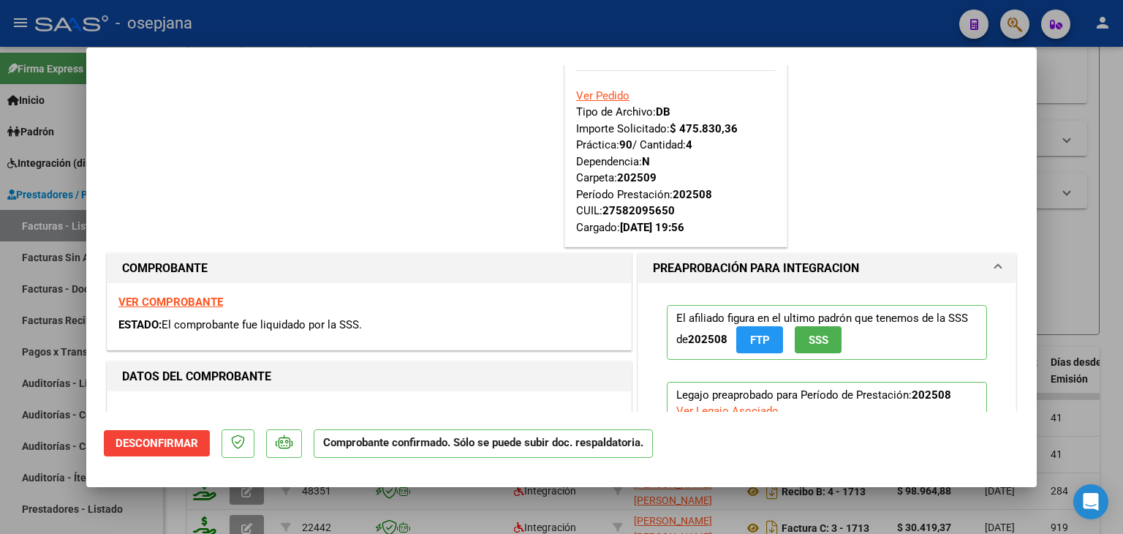
click at [1106, 279] on div at bounding box center [561, 267] width 1123 height 534
type input "$ 0,00"
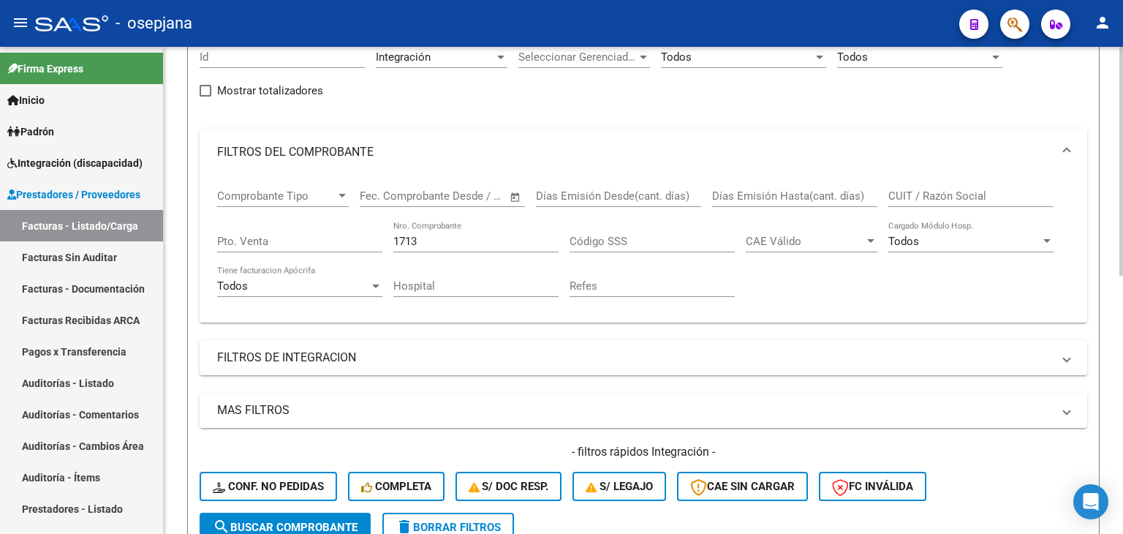
scroll to position [149, 0]
click at [447, 235] on input "1713" at bounding box center [475, 241] width 165 height 13
type input "1"
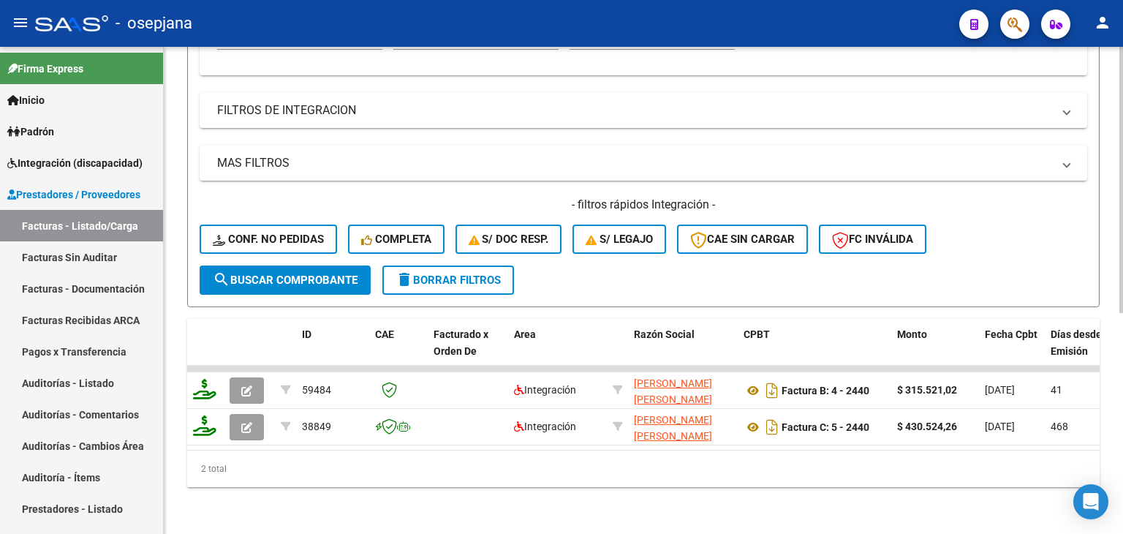
scroll to position [404, 0]
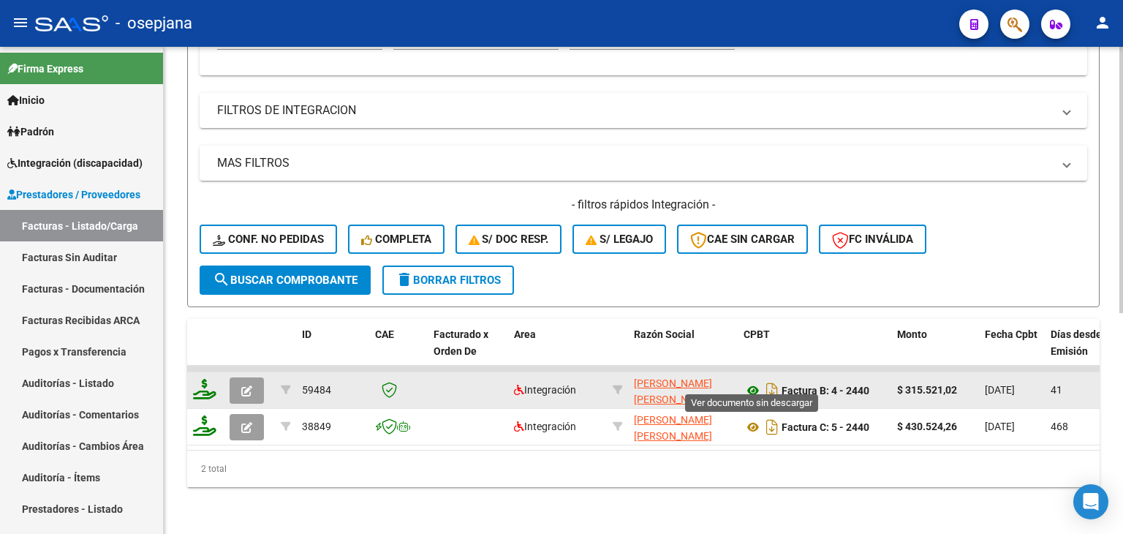
click at [755, 382] on icon at bounding box center [752, 391] width 19 height 18
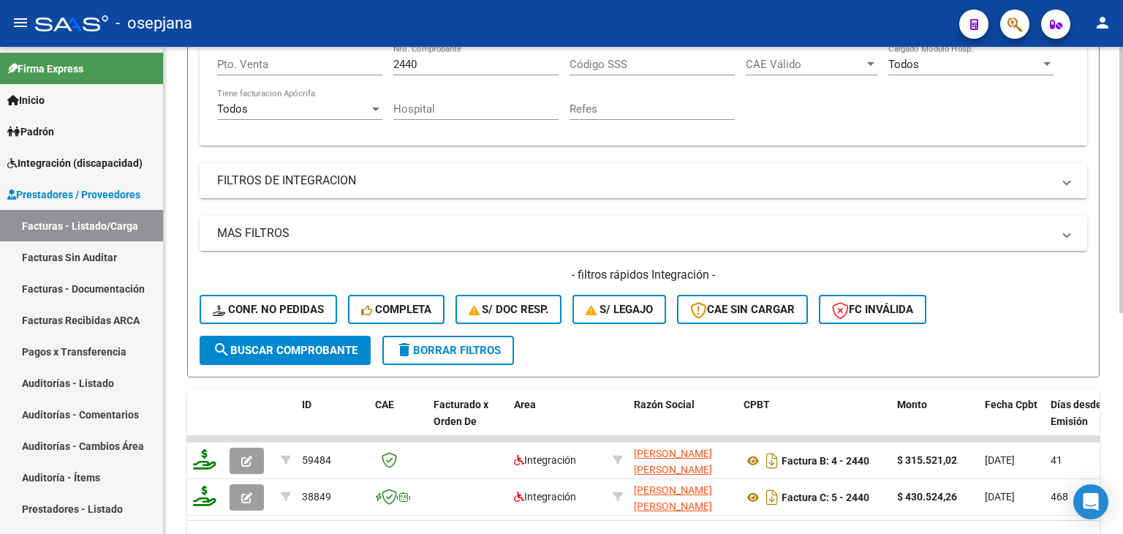
scroll to position [258, 0]
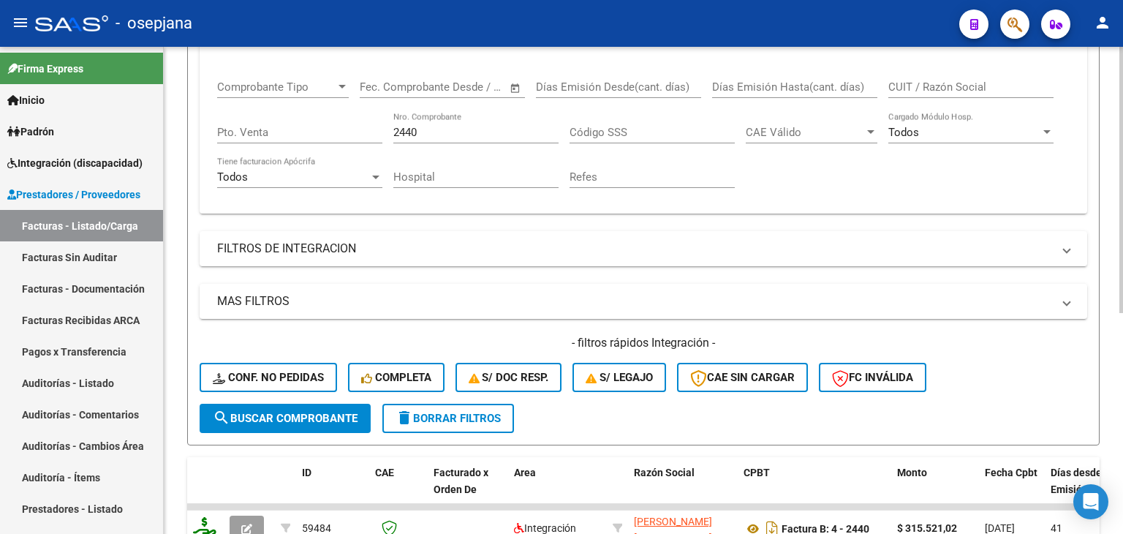
click at [444, 126] on input "2440" at bounding box center [475, 132] width 165 height 13
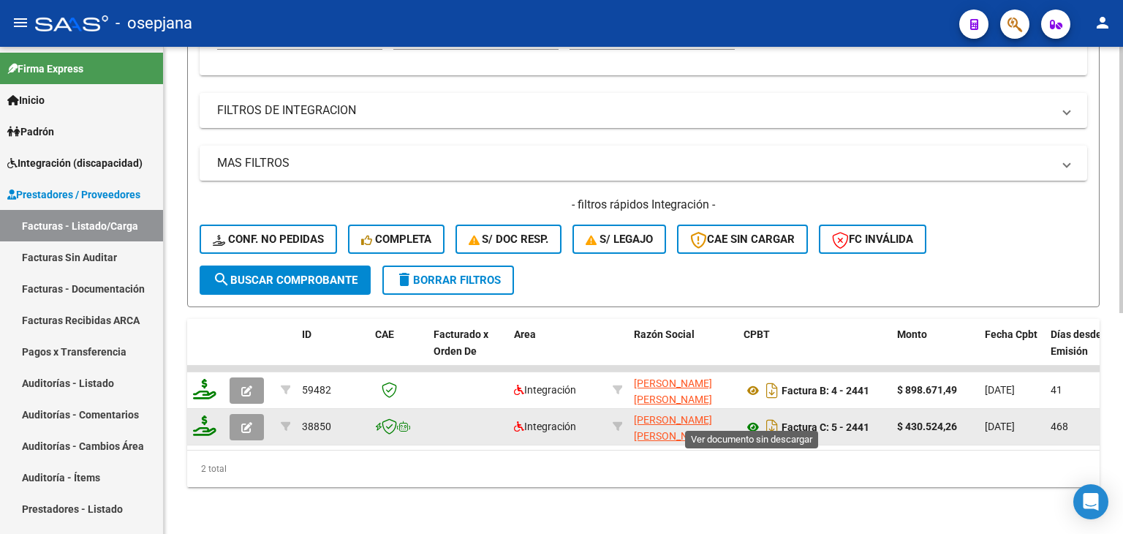
click at [746, 418] on icon at bounding box center [752, 427] width 19 height 18
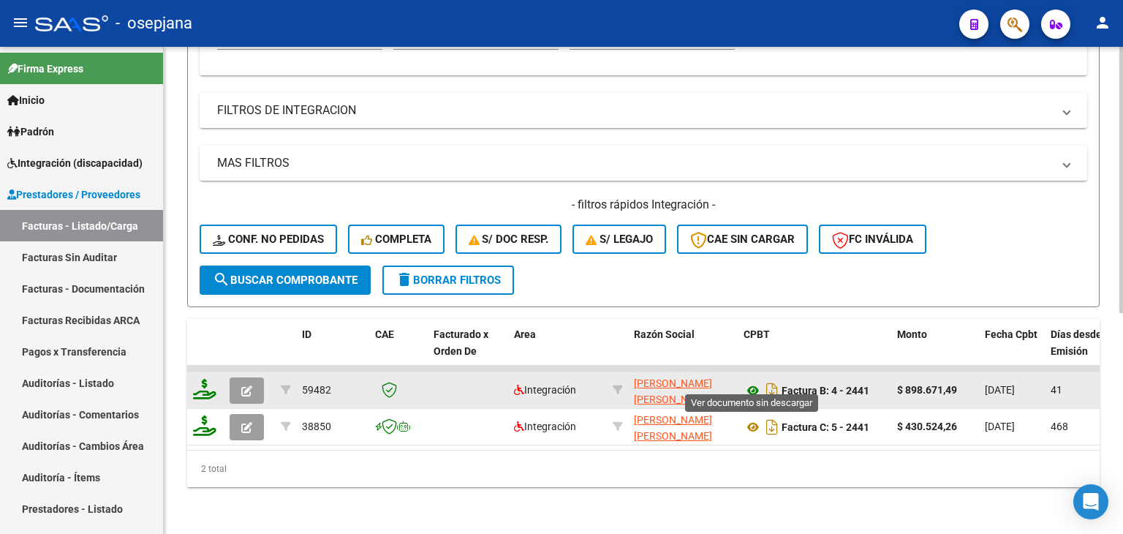
click at [756, 382] on icon at bounding box center [752, 391] width 19 height 18
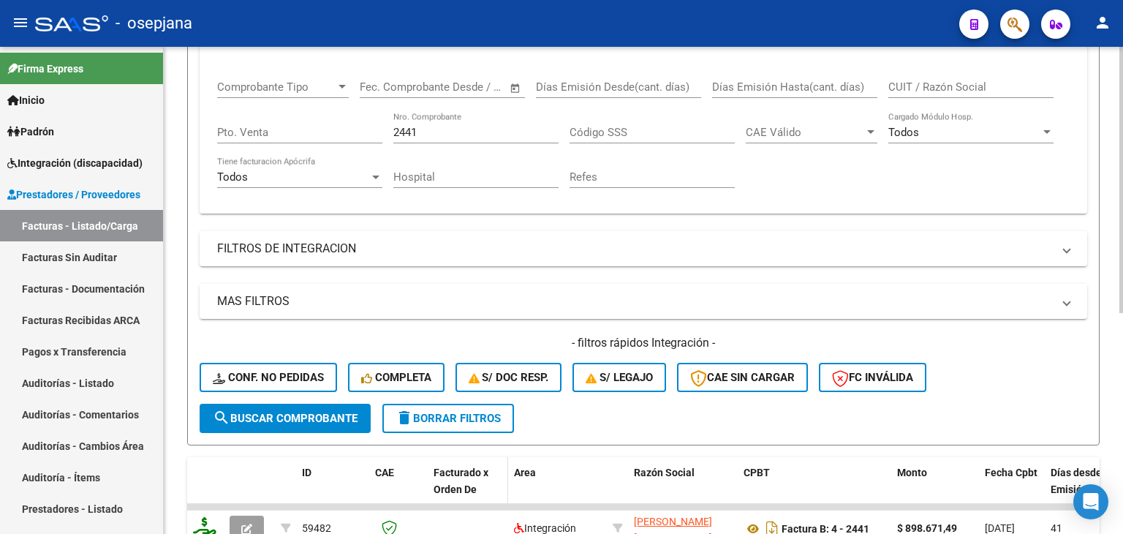
scroll to position [112, 0]
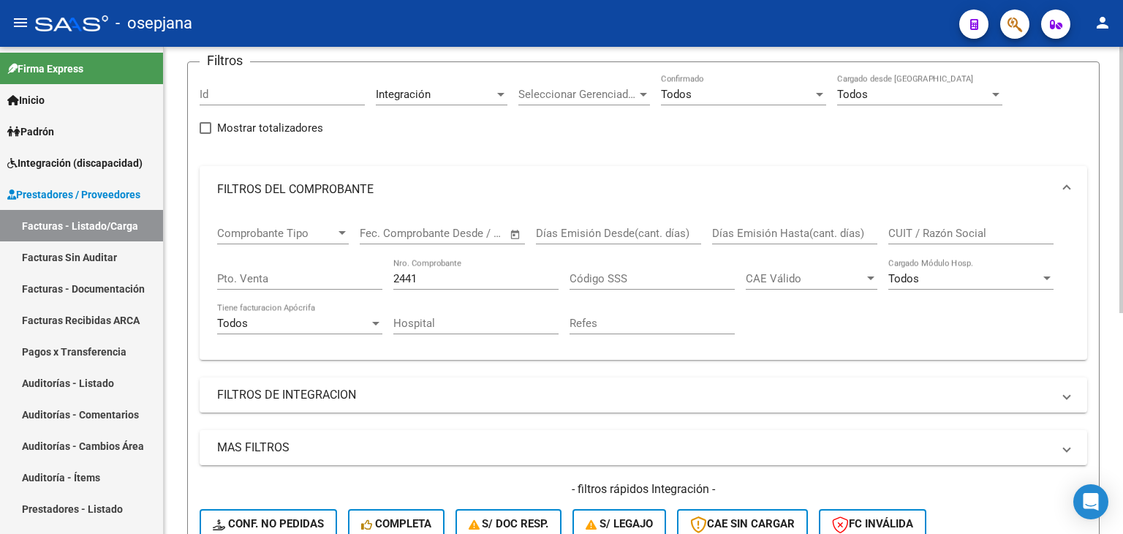
click at [459, 275] on input "2441" at bounding box center [475, 278] width 165 height 13
type input "2"
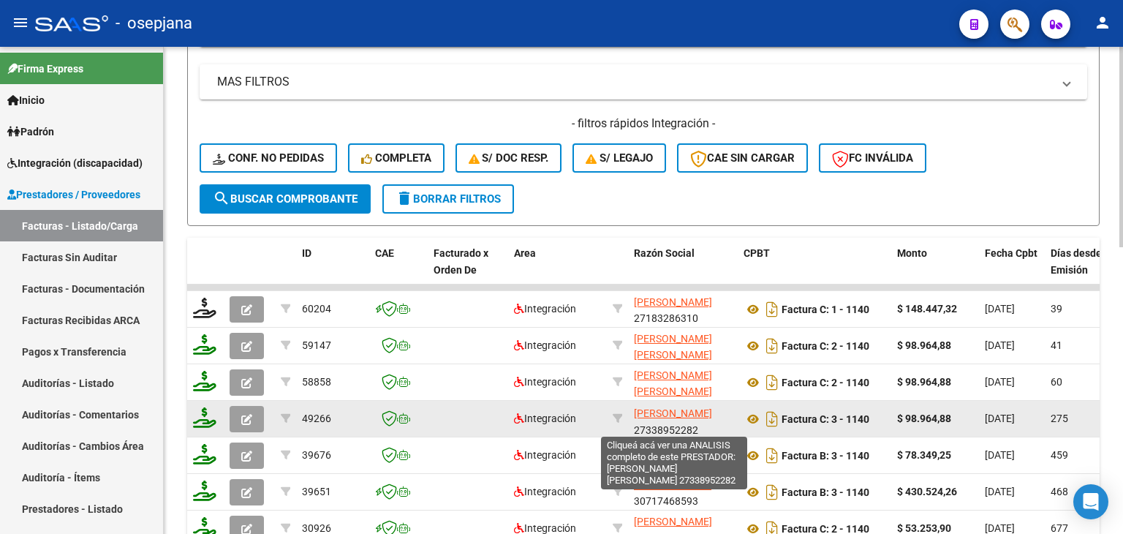
scroll to position [18, 0]
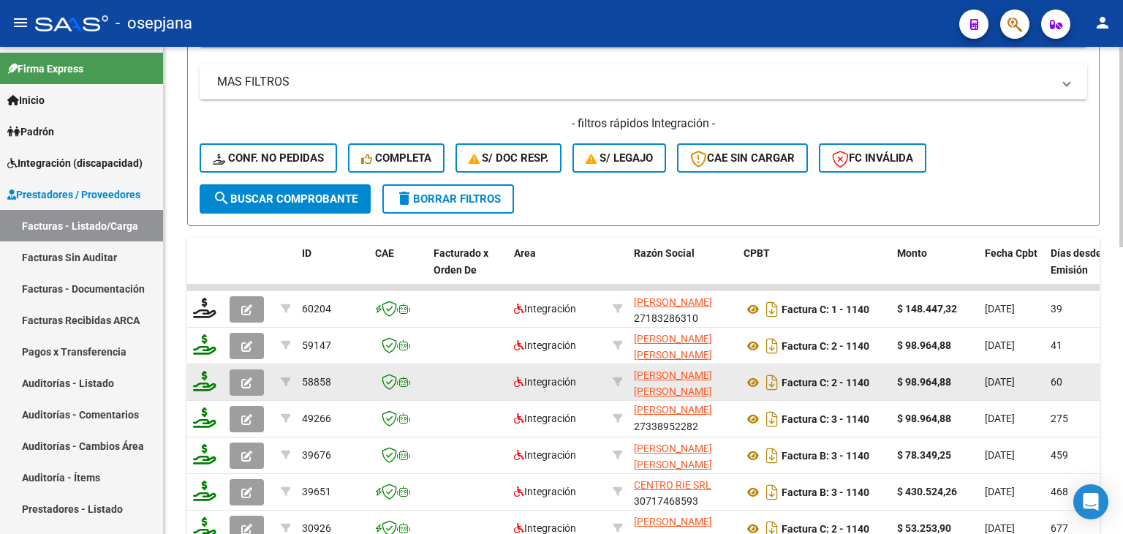
type input "1140"
click at [238, 376] on button "button" at bounding box center [247, 382] width 34 height 26
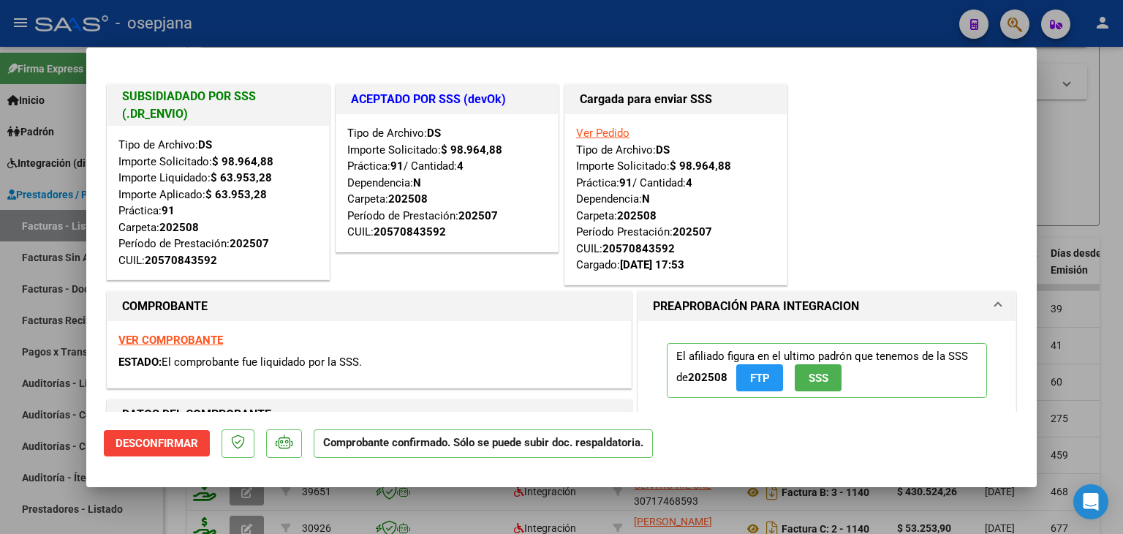
click at [1079, 158] on div at bounding box center [561, 267] width 1123 height 534
type input "$ 0,00"
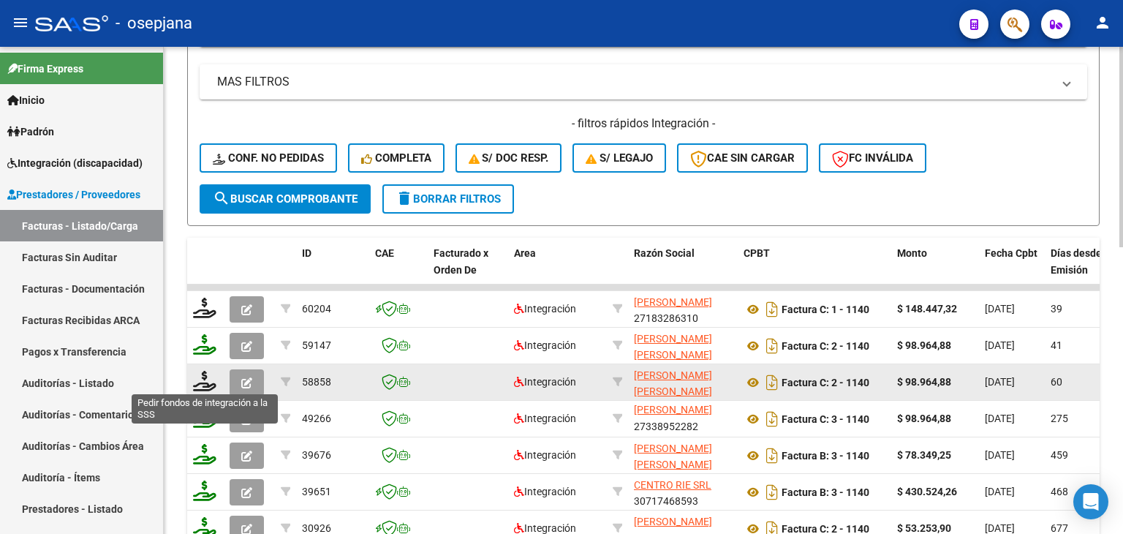
click at [200, 384] on icon at bounding box center [204, 381] width 23 height 20
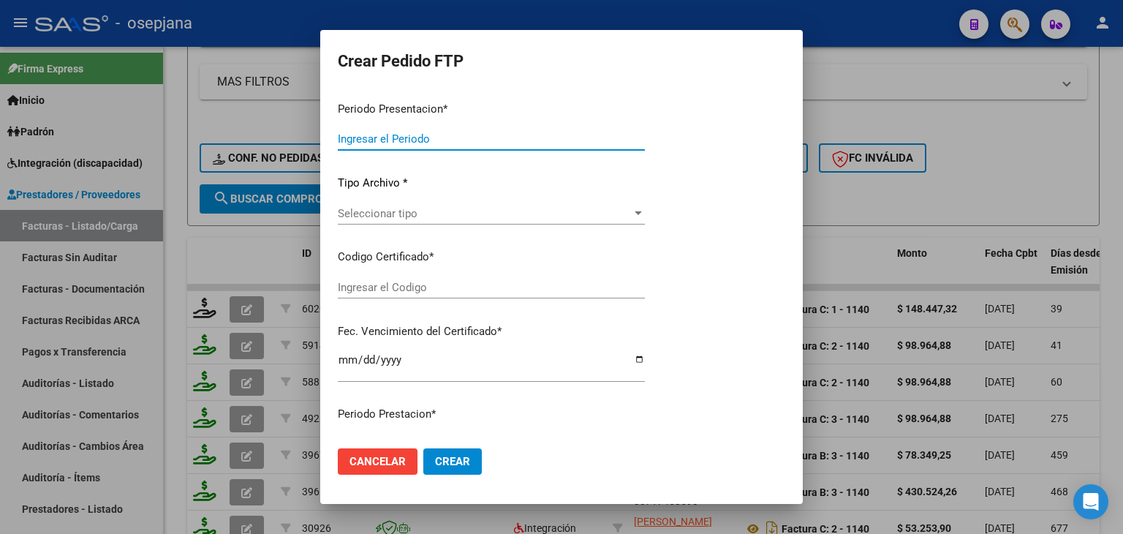
type input "202509"
type input "202507"
type input "$ 98.964,88"
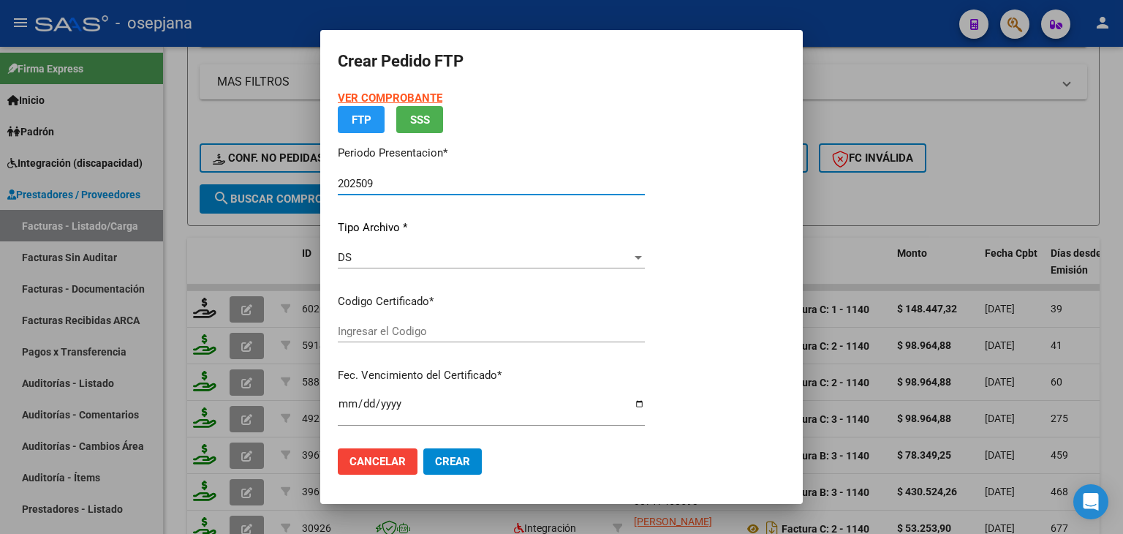
type input "ARG02000570843592024021920270219BUE376"
type input "[DATE]"
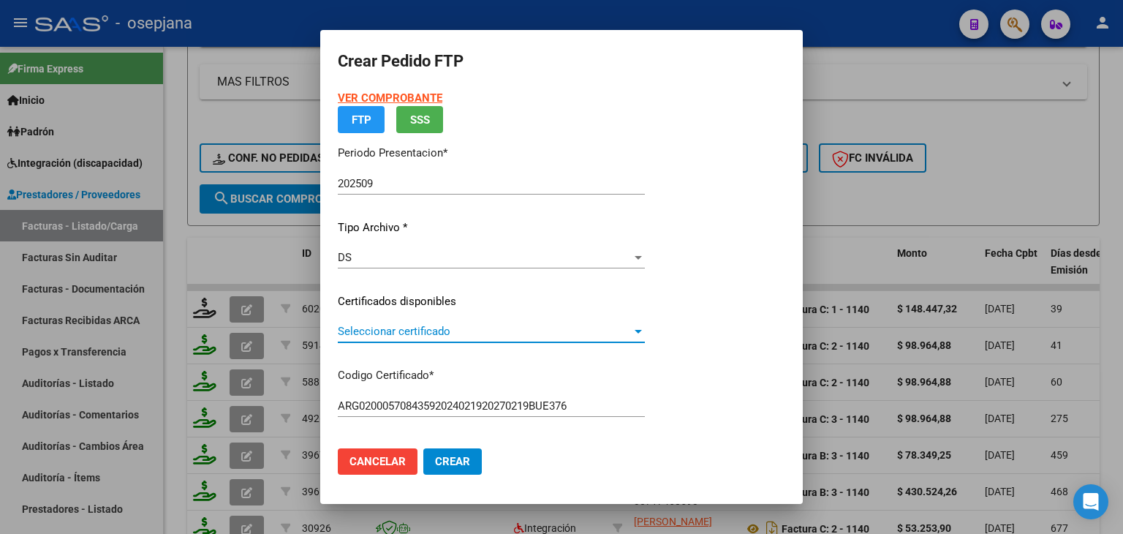
click at [391, 325] on span "Seleccionar certificado" at bounding box center [485, 331] width 294 height 13
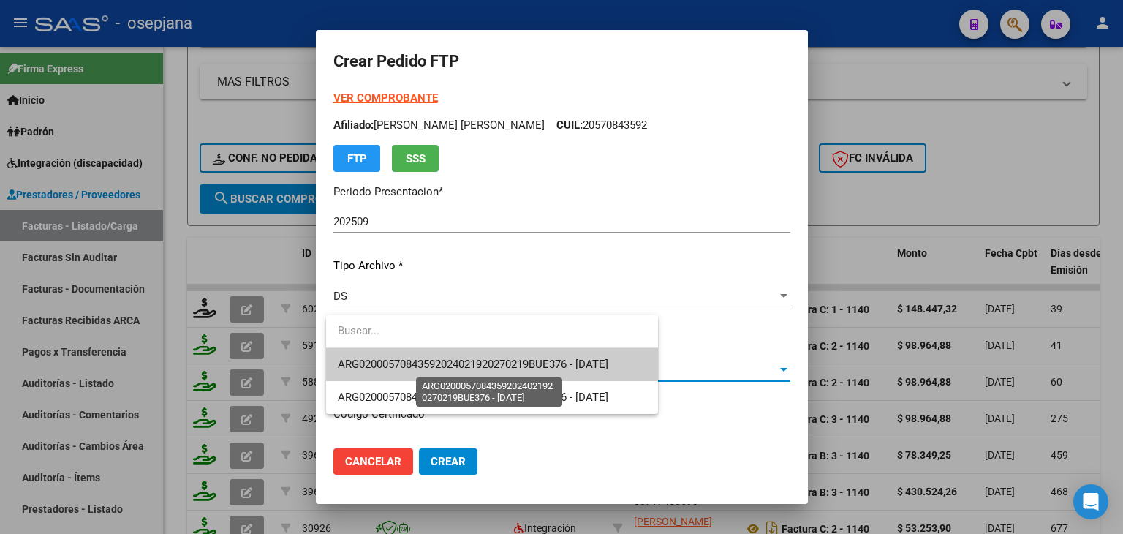
click at [397, 363] on span "ARG02000570843592024021920270219BUE376 - [DATE]" at bounding box center [473, 363] width 270 height 13
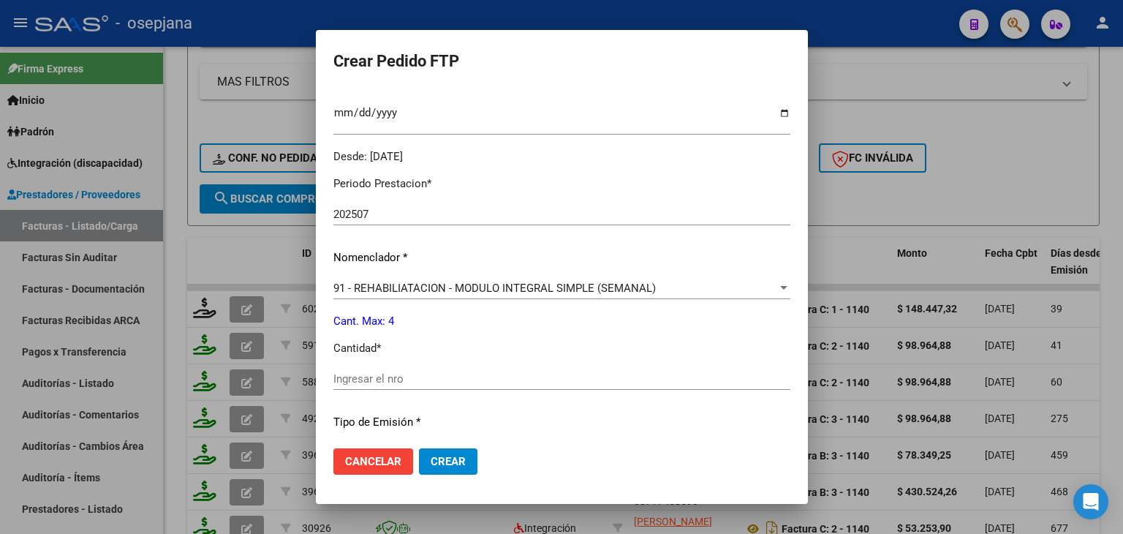
scroll to position [439, 0]
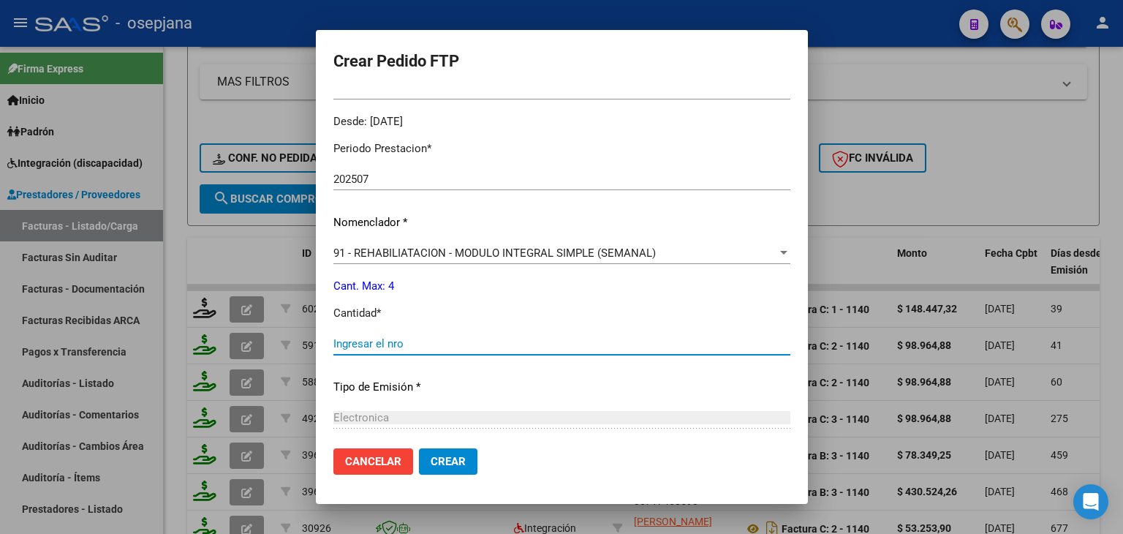
click at [377, 342] on input "Ingresar el nro" at bounding box center [561, 343] width 457 height 13
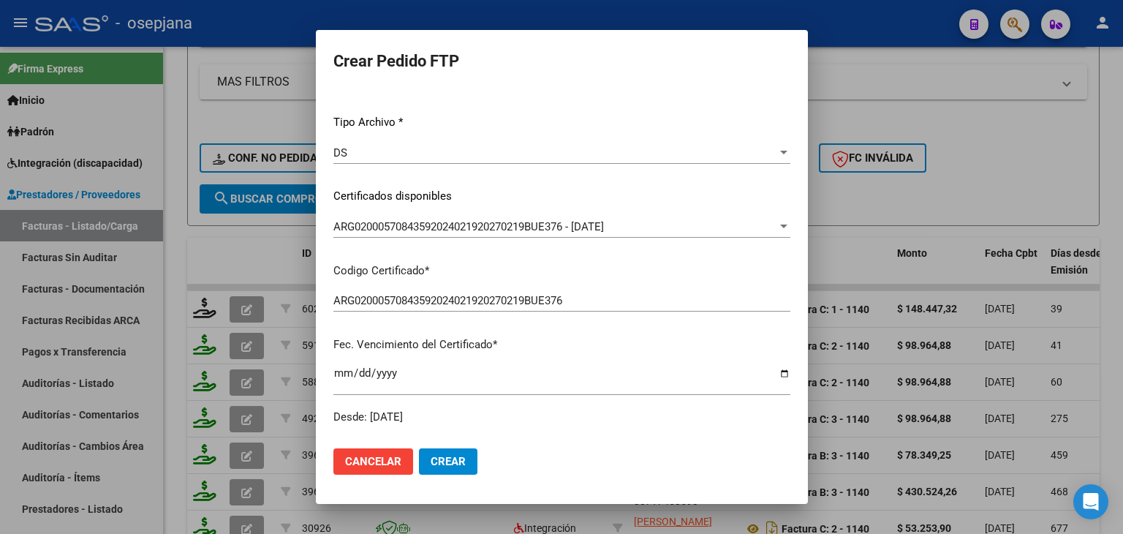
scroll to position [0, 0]
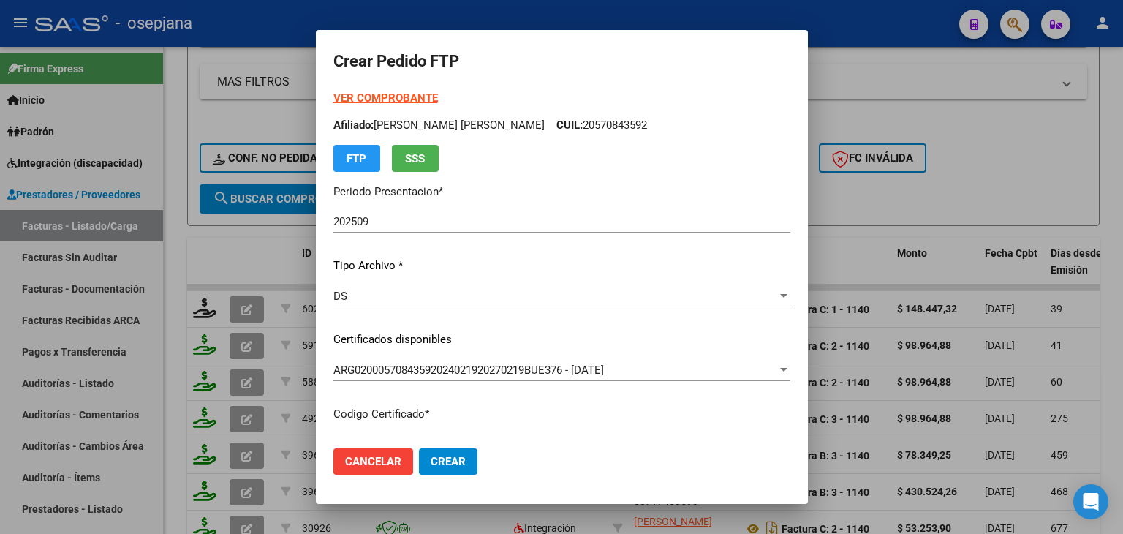
type input "4"
click at [377, 292] on div "DS" at bounding box center [555, 295] width 444 height 13
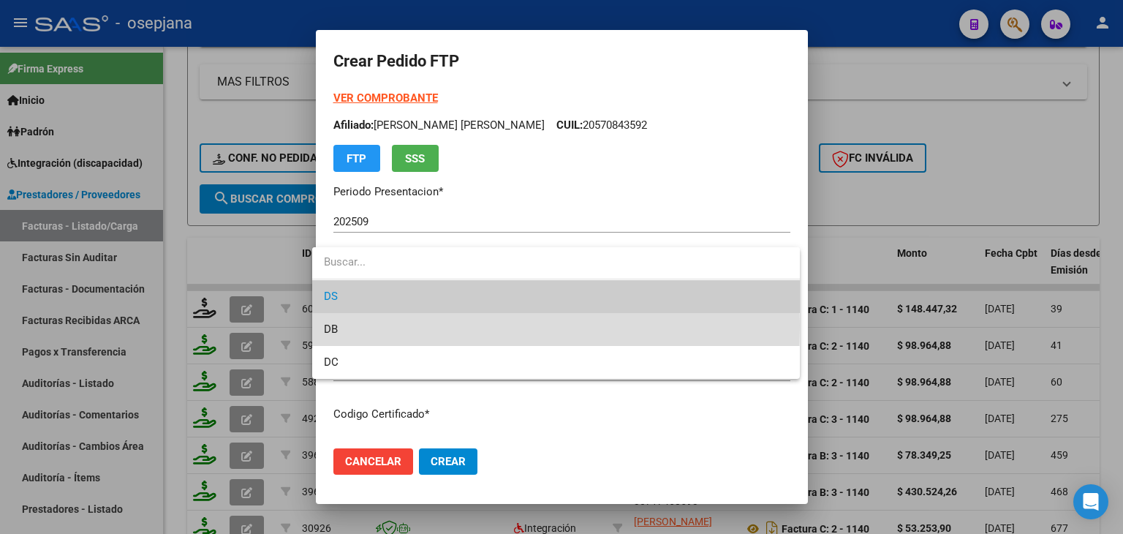
click at [374, 325] on span "DB" at bounding box center [556, 329] width 464 height 33
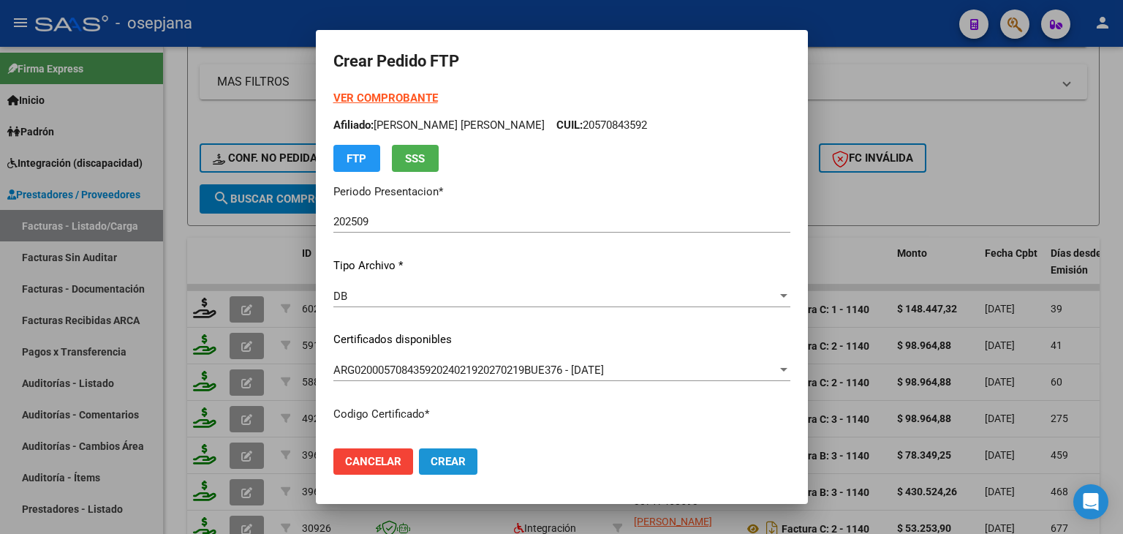
click at [435, 464] on span "Crear" at bounding box center [448, 461] width 35 height 13
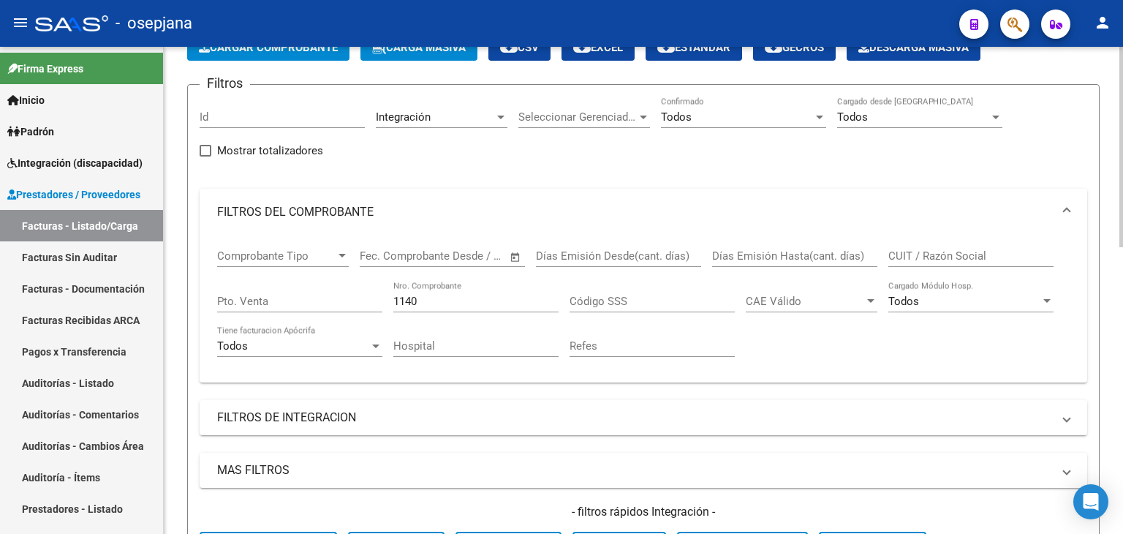
scroll to position [39, 0]
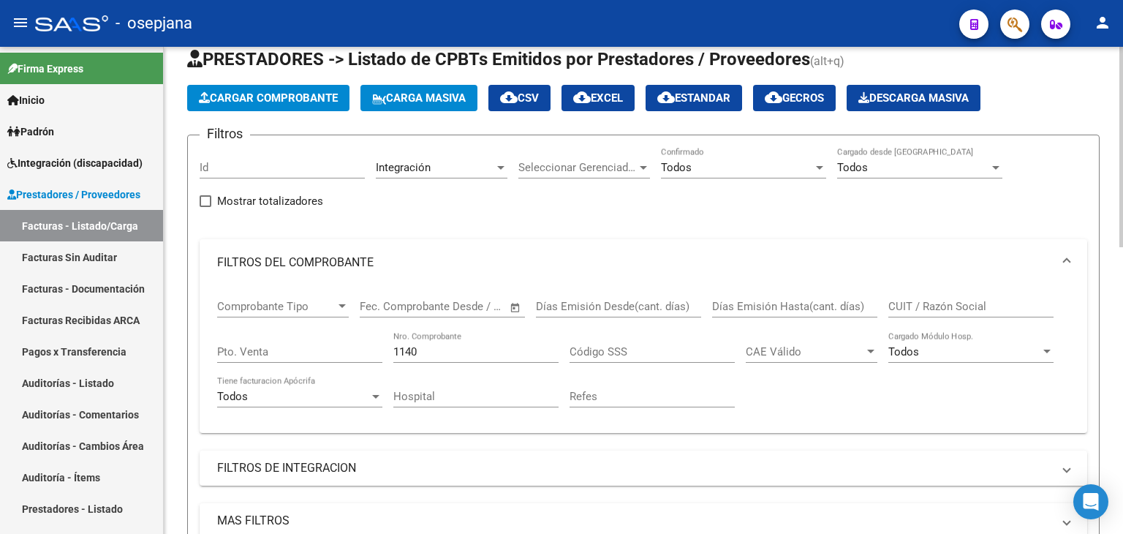
click at [451, 340] on div "1140 Nro. Comprobante" at bounding box center [475, 346] width 165 height 31
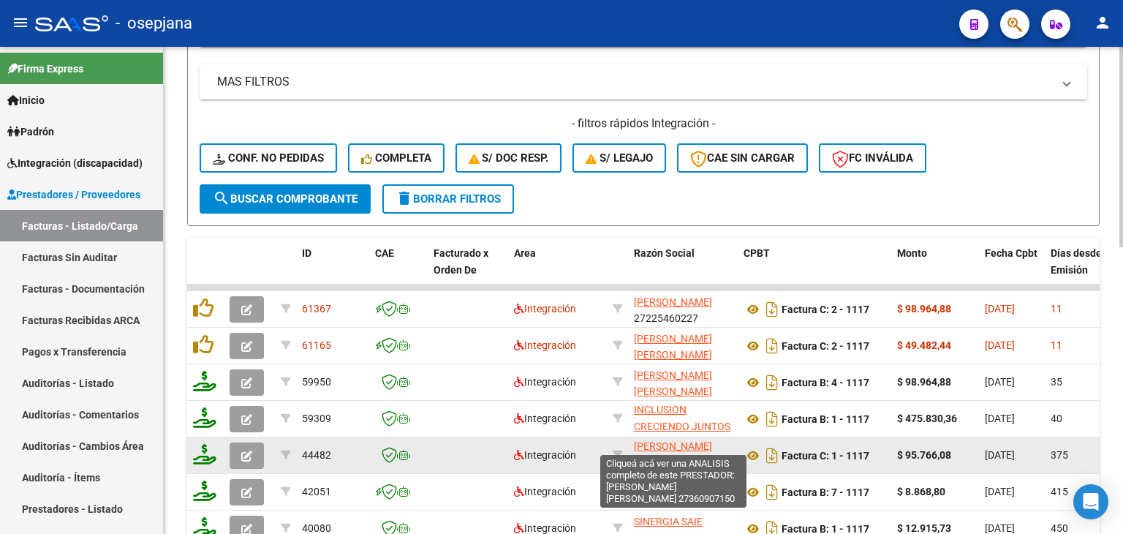
scroll to position [0, 0]
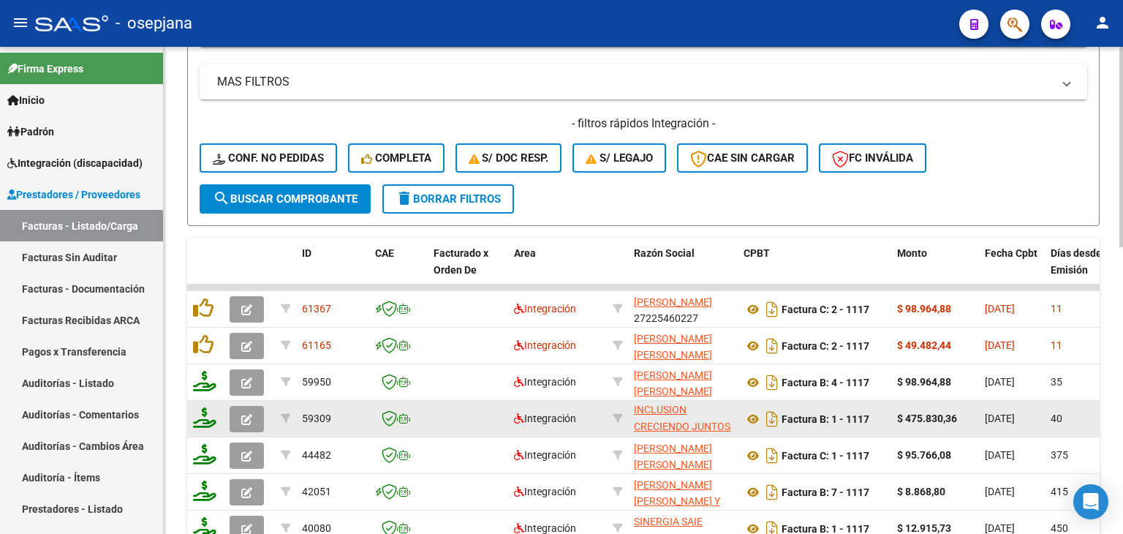
type input "1117"
click at [259, 417] on button "button" at bounding box center [247, 419] width 34 height 26
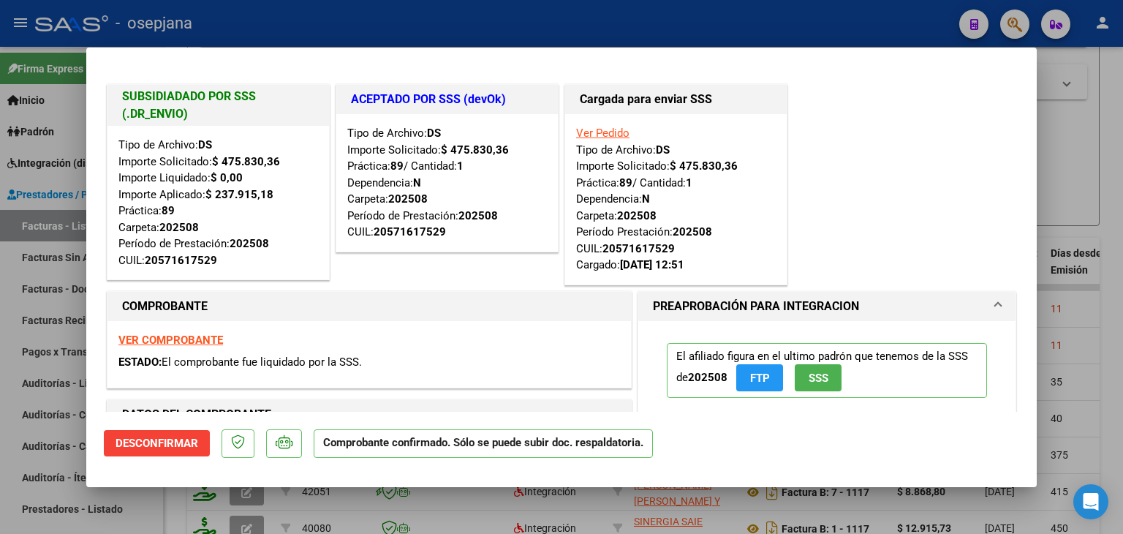
click at [1081, 170] on div at bounding box center [561, 267] width 1123 height 534
type input "$ 0,00"
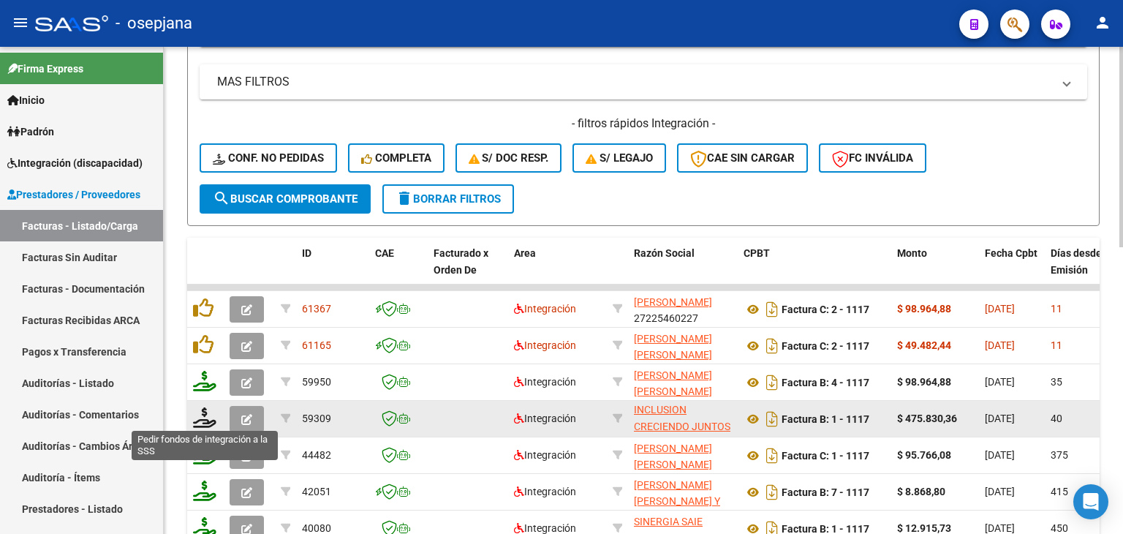
click at [205, 419] on icon at bounding box center [204, 417] width 23 height 20
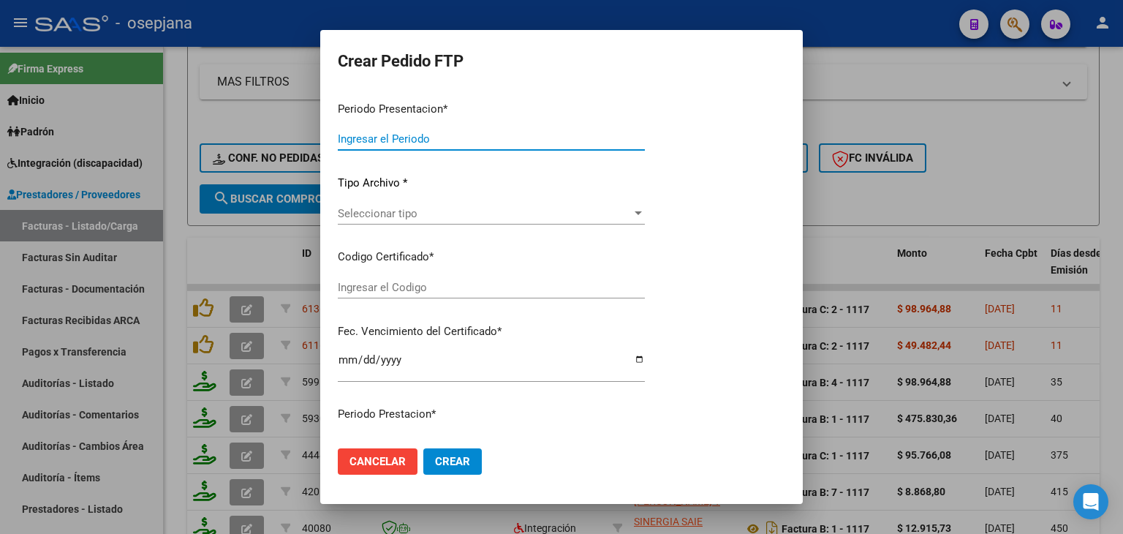
type input "202509"
type input "202508"
type input "$ 475.830,36"
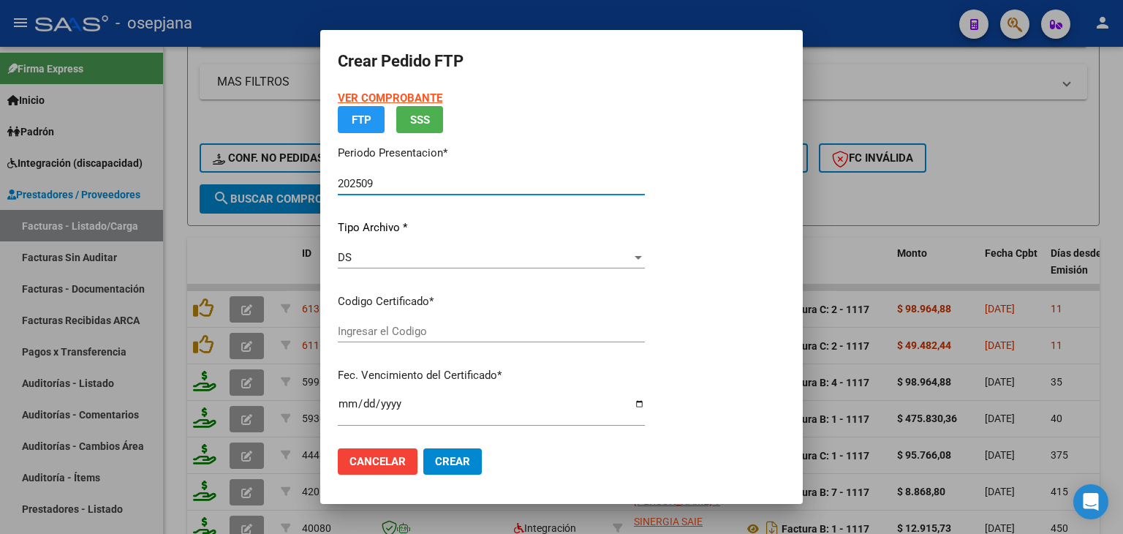
type input "ARG02000571617522024061320290613BSAS436"
type input "[DATE]"
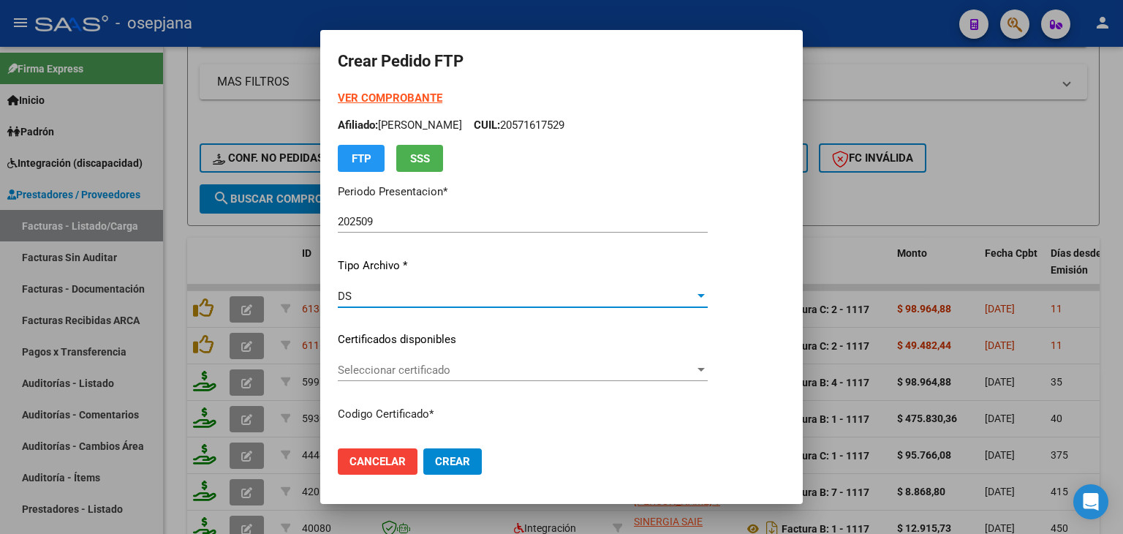
click at [416, 292] on div "DS" at bounding box center [516, 295] width 357 height 13
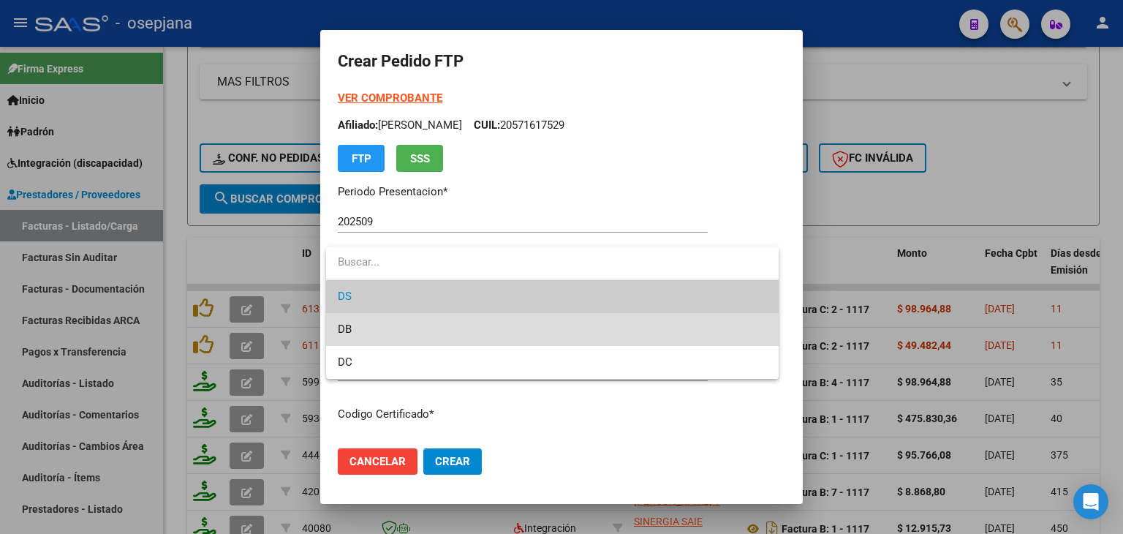
click at [412, 325] on span "DB" at bounding box center [552, 329] width 429 height 33
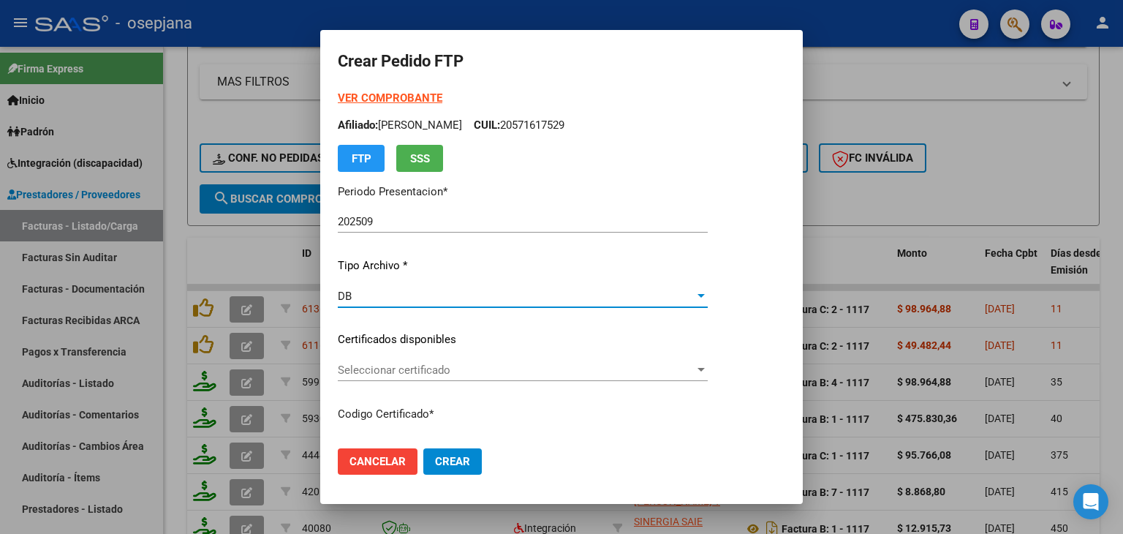
click at [401, 366] on span "Seleccionar certificado" at bounding box center [516, 369] width 357 height 13
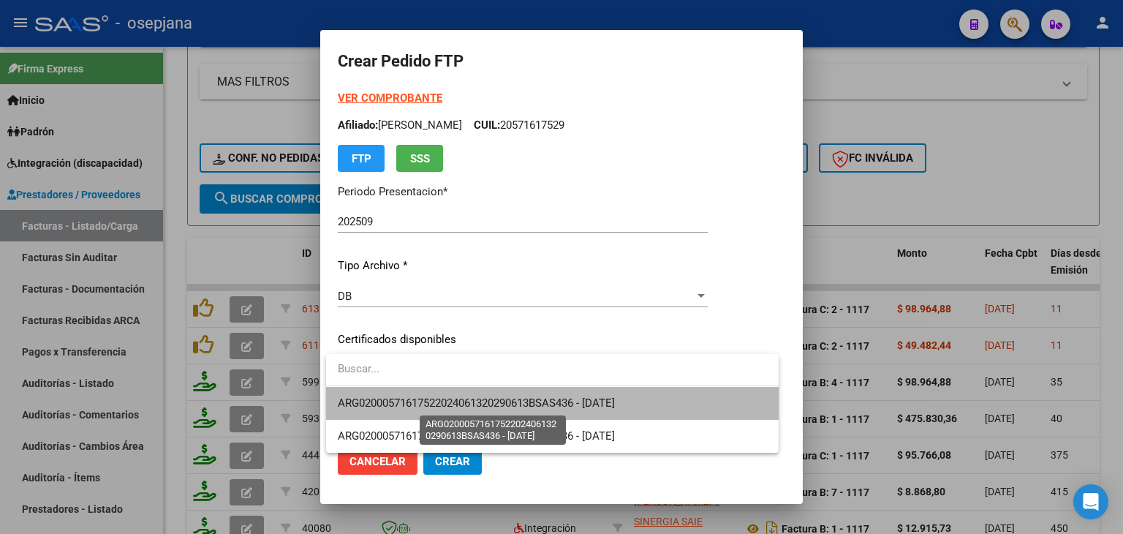
click at [401, 398] on span "ARG02000571617522024061320290613BSAS436 - [DATE]" at bounding box center [476, 402] width 277 height 13
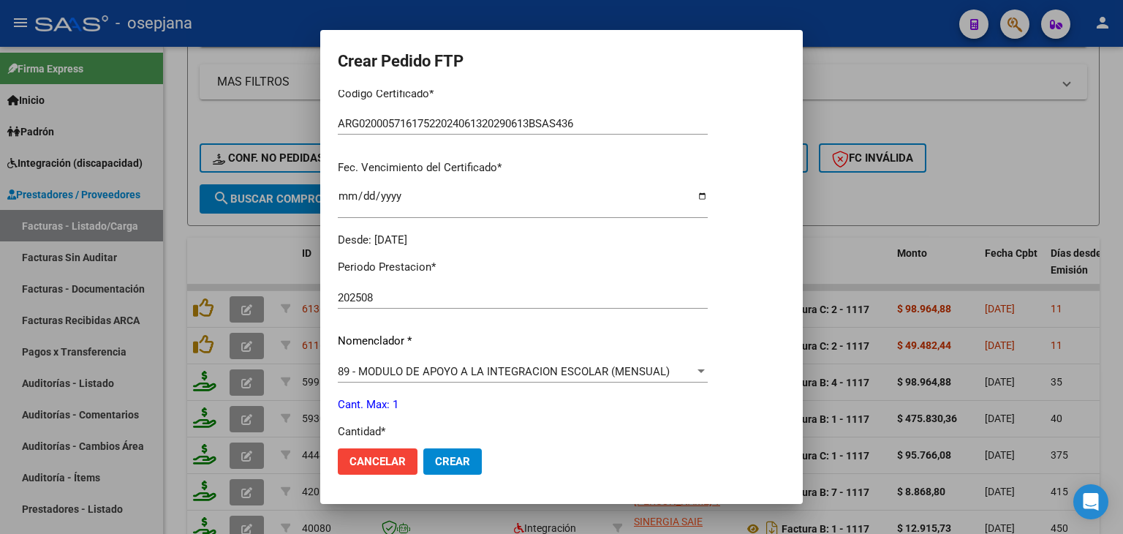
scroll to position [366, 0]
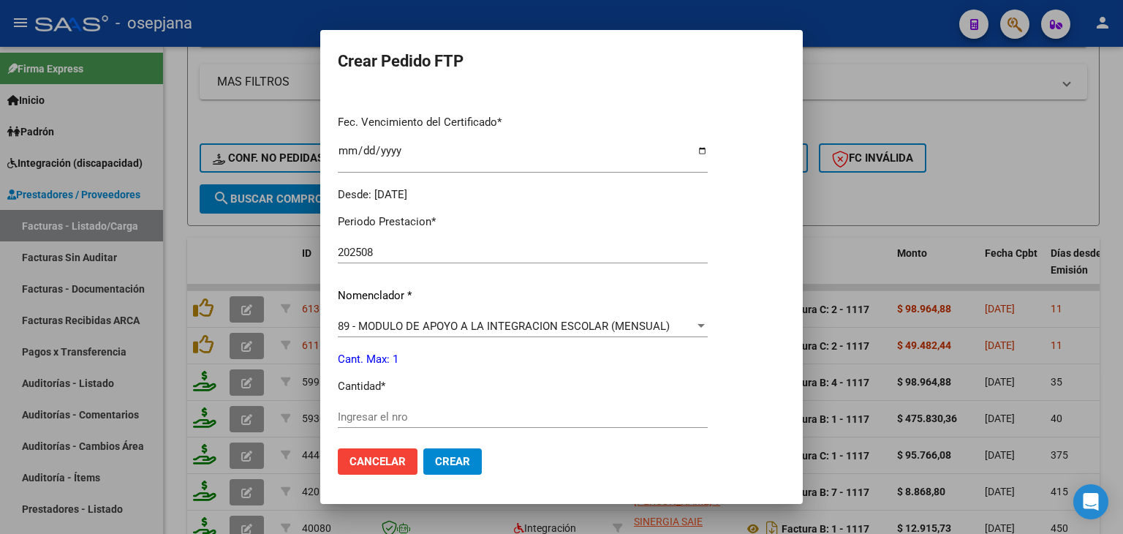
click at [374, 413] on input "Ingresar el nro" at bounding box center [523, 416] width 370 height 13
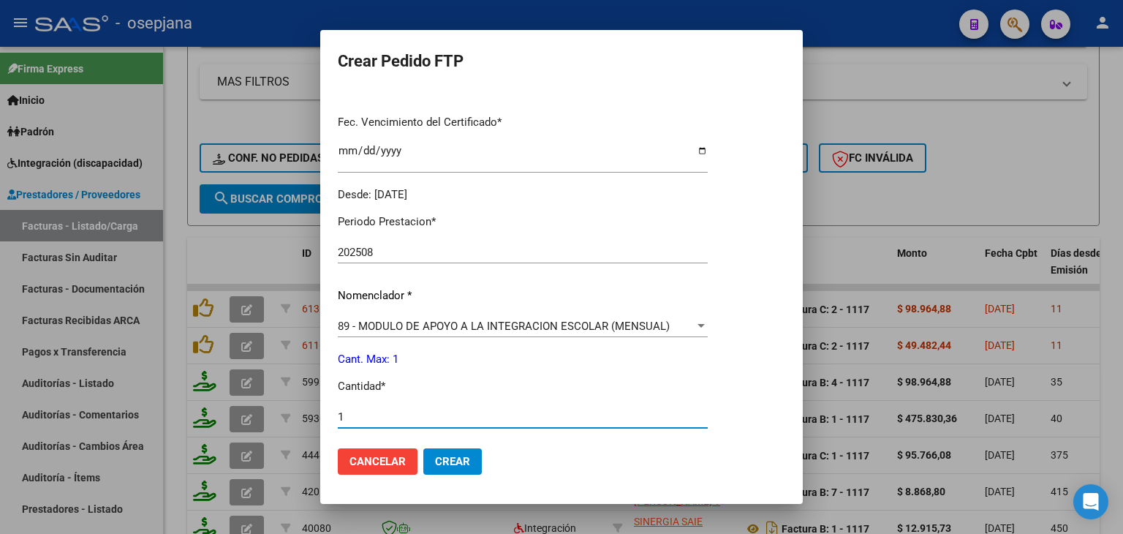
type input "1"
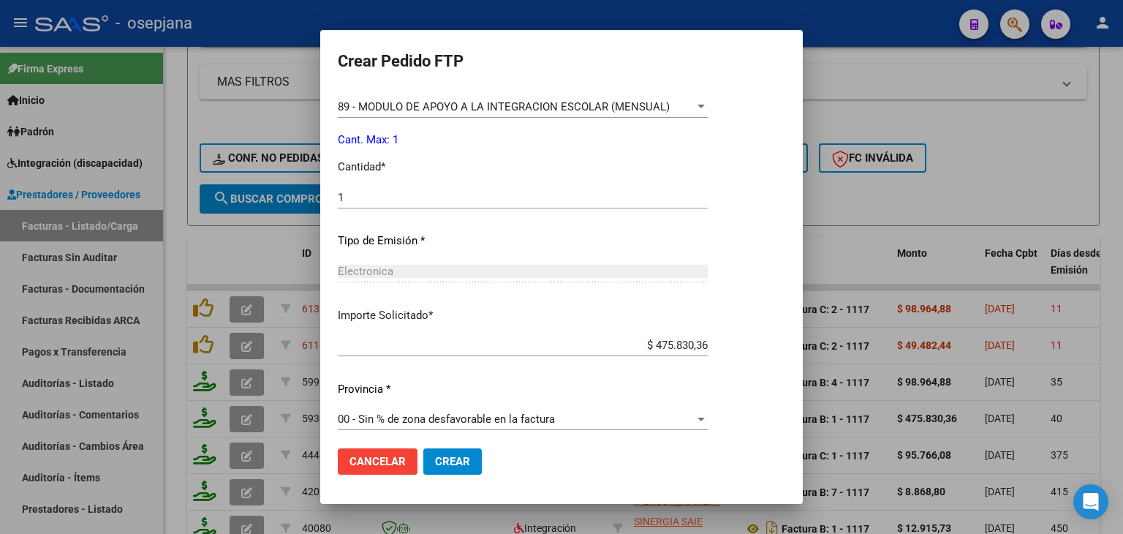
scroll to position [592, 0]
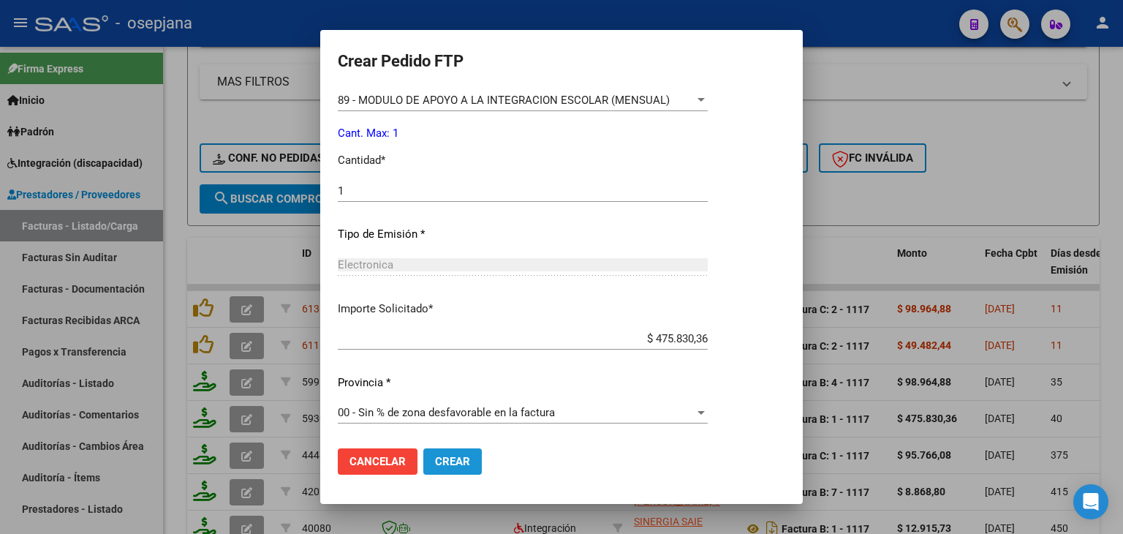
click at [462, 460] on span "Crear" at bounding box center [452, 461] width 35 height 13
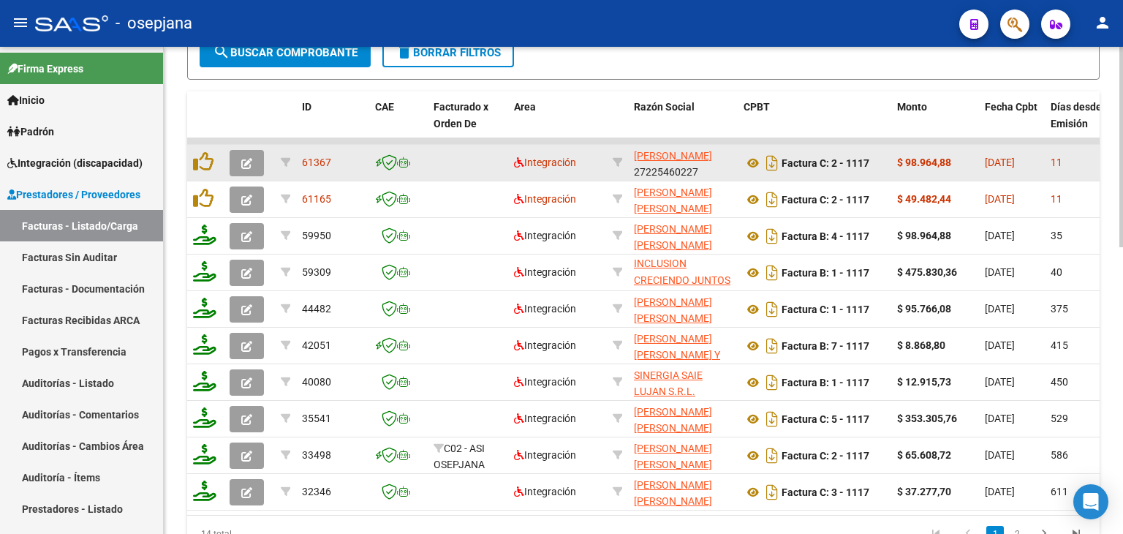
scroll to position [331, 0]
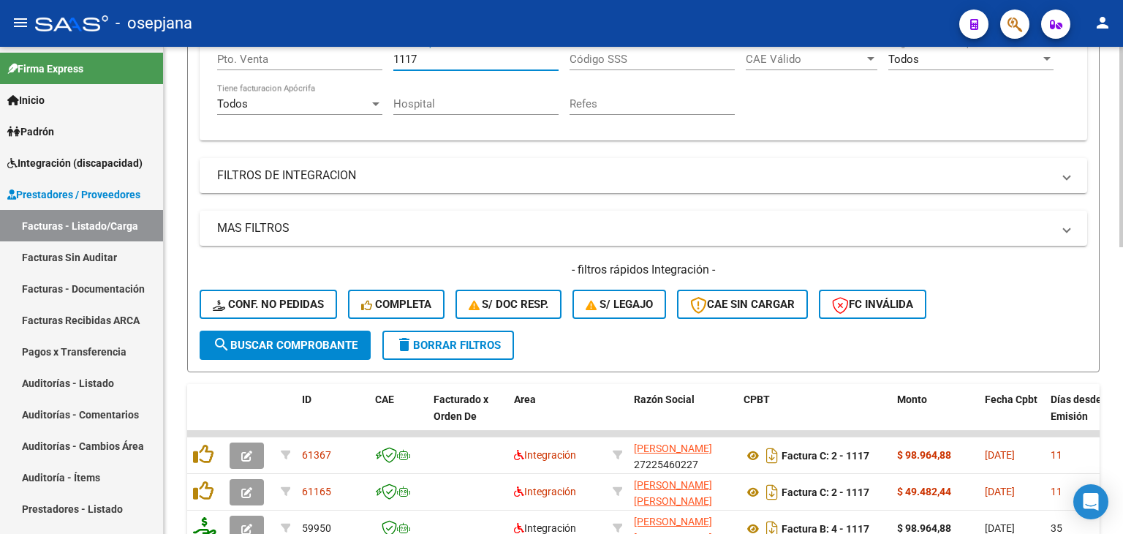
click at [442, 54] on input "1117" at bounding box center [475, 59] width 165 height 13
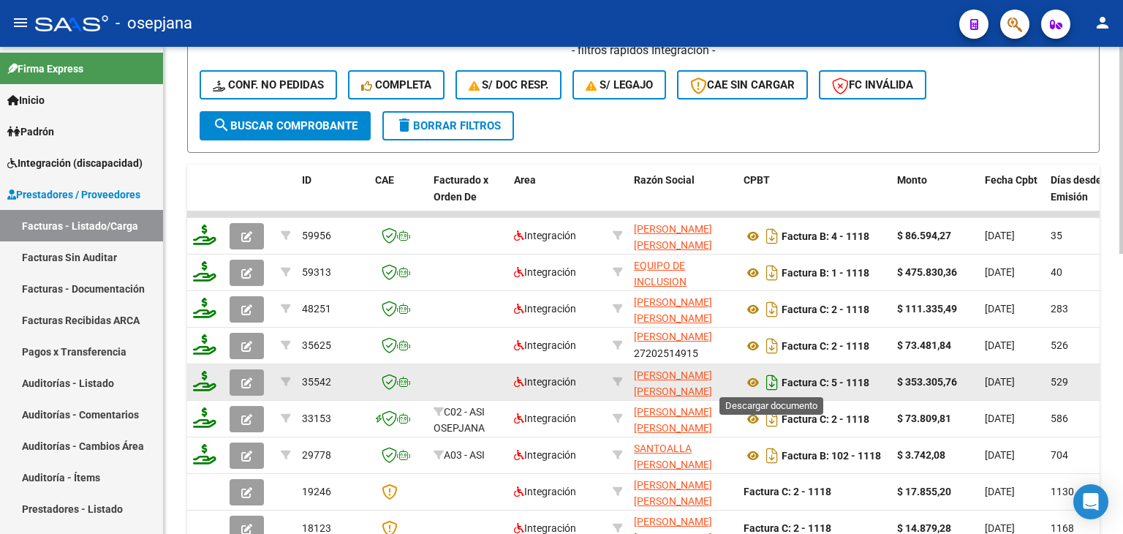
scroll to position [624, 0]
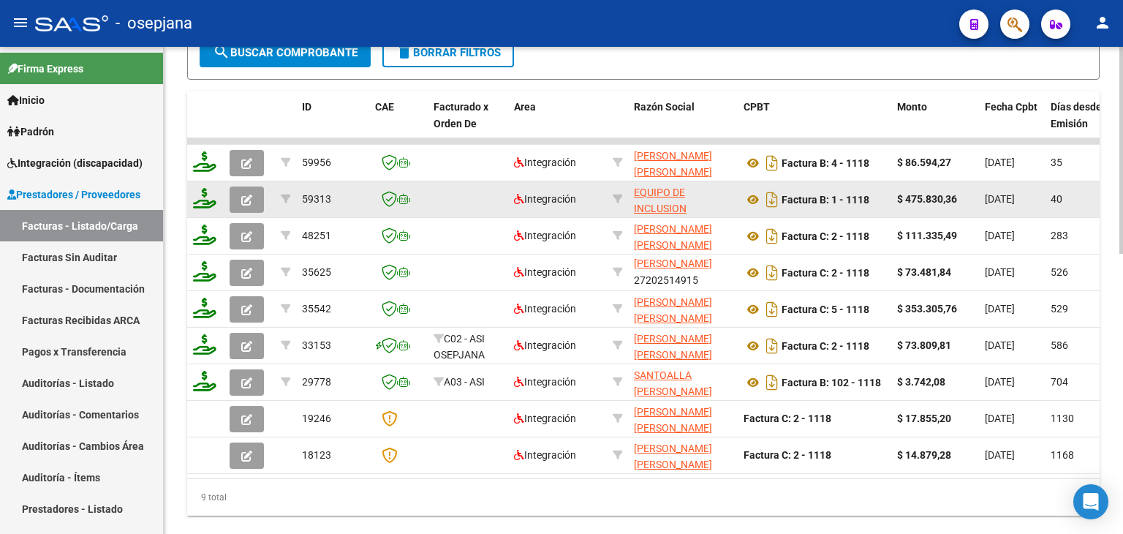
type input "1118"
click at [238, 197] on button "button" at bounding box center [247, 199] width 34 height 26
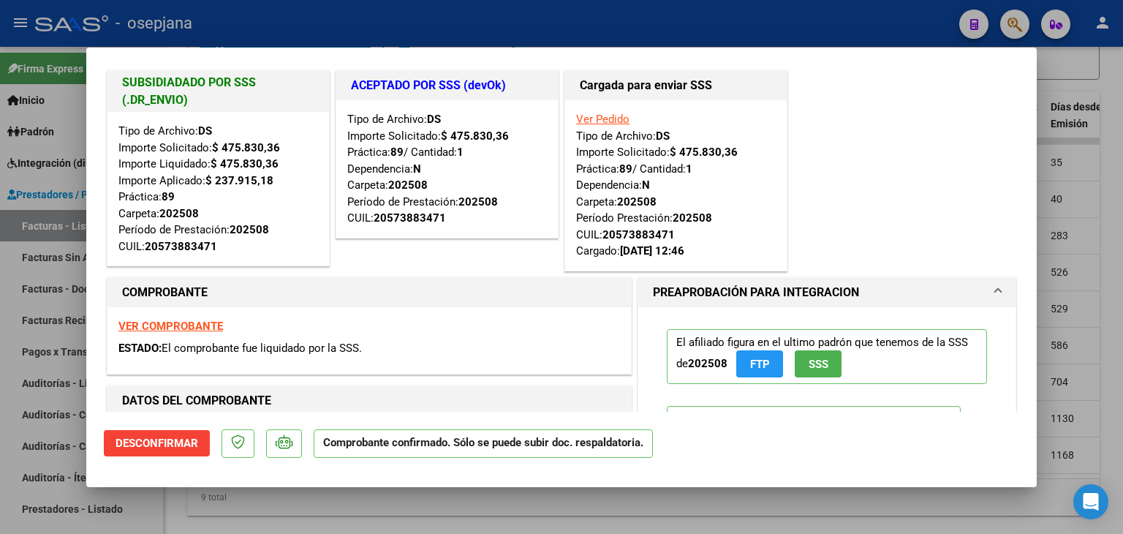
scroll to position [0, 0]
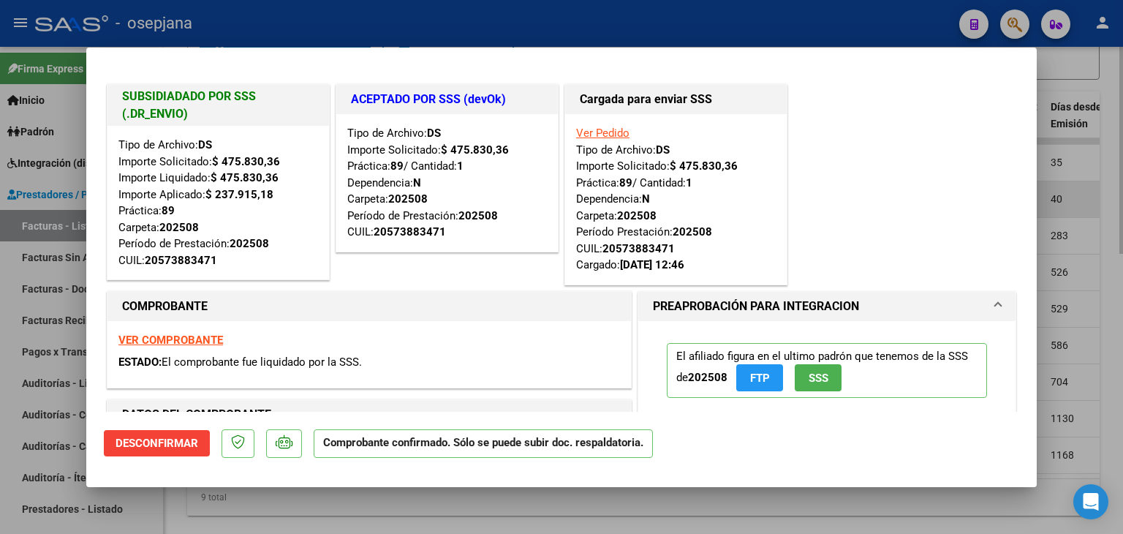
click at [1091, 197] on div at bounding box center [561, 267] width 1123 height 534
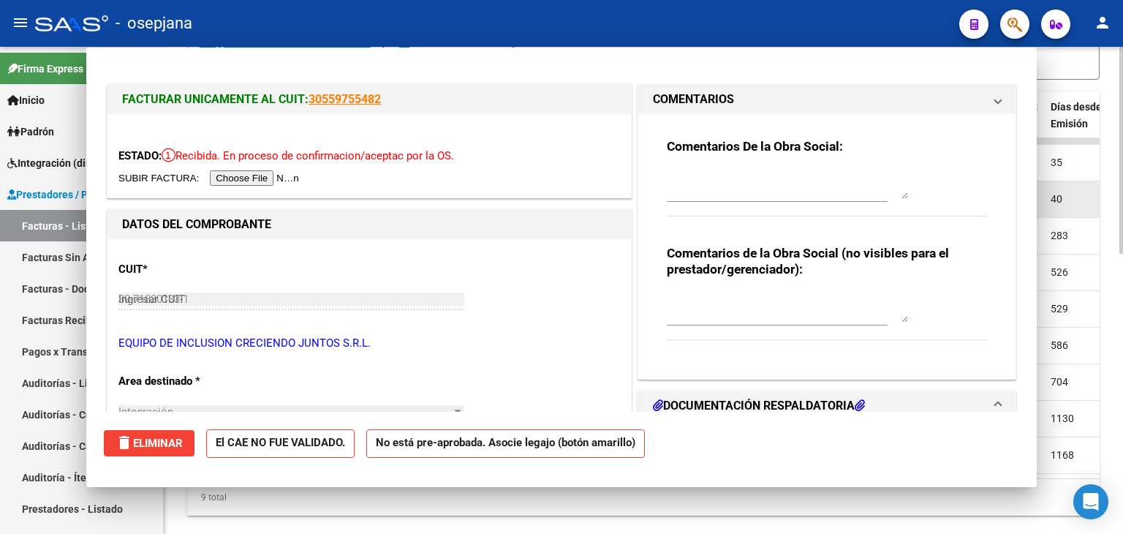
type input "$ 0,00"
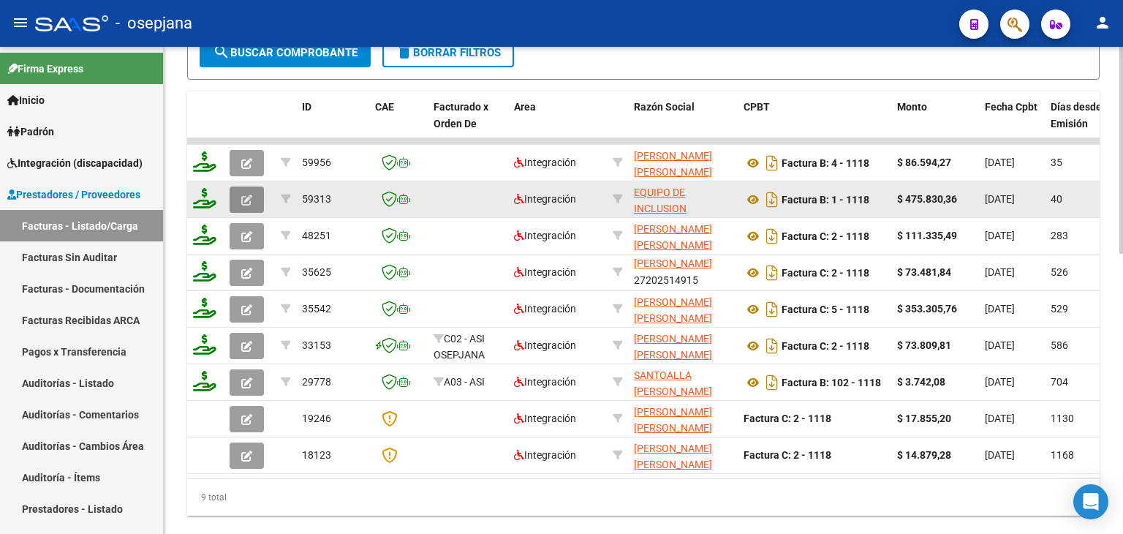
click at [254, 197] on button "button" at bounding box center [247, 199] width 34 height 26
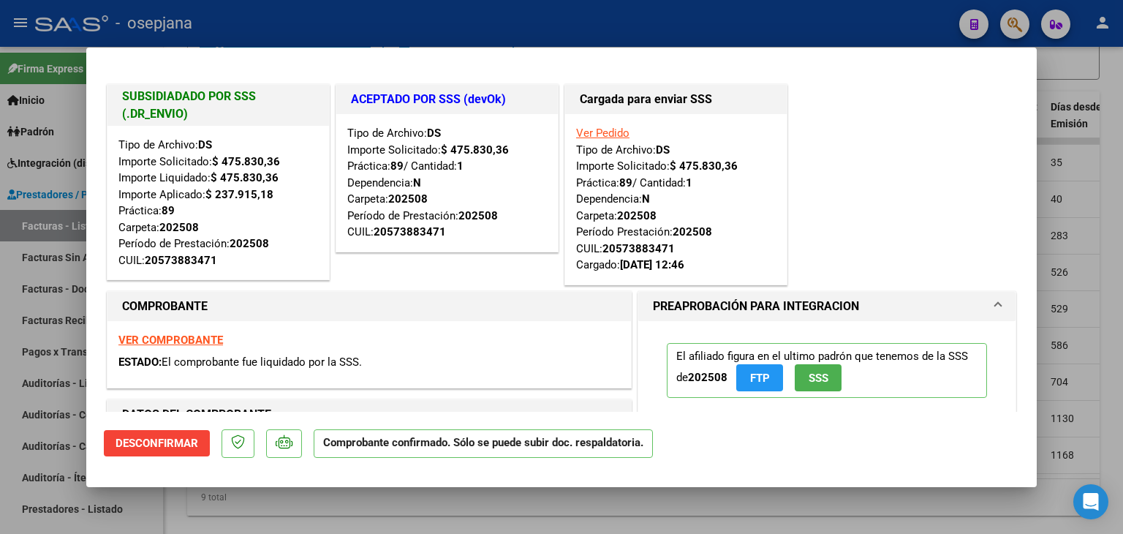
click at [186, 335] on strong "VER COMPROBANTE" at bounding box center [170, 339] width 105 height 13
click at [1082, 225] on div at bounding box center [561, 267] width 1123 height 534
type input "$ 0,00"
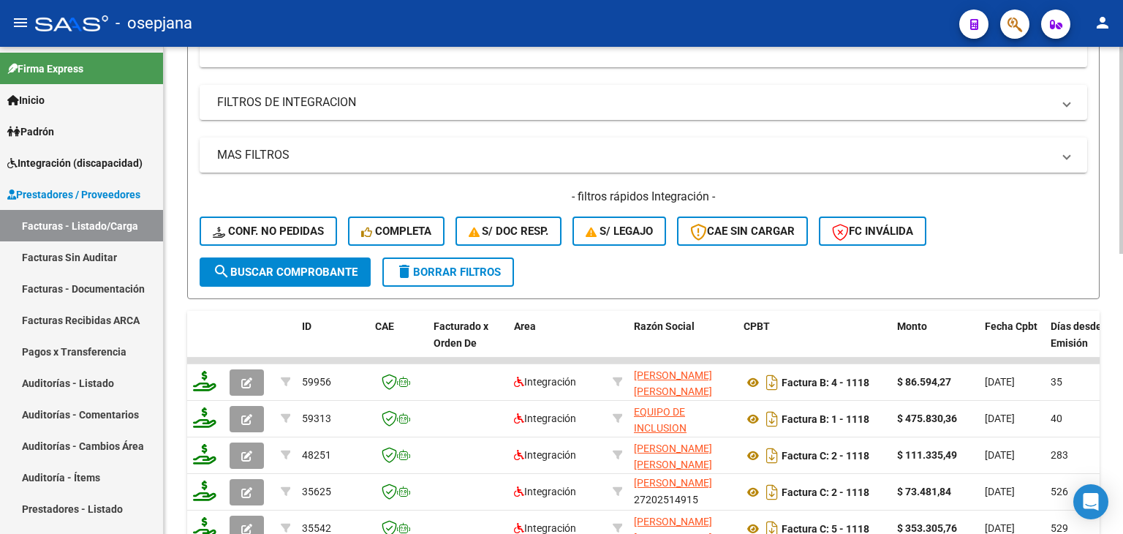
scroll to position [185, 0]
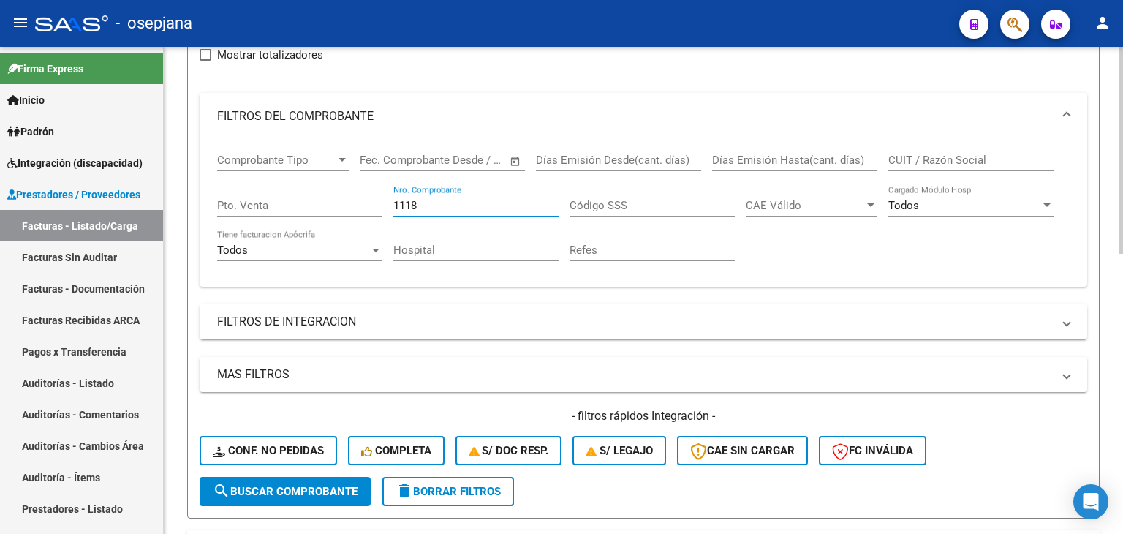
click at [427, 200] on input "1118" at bounding box center [475, 205] width 165 height 13
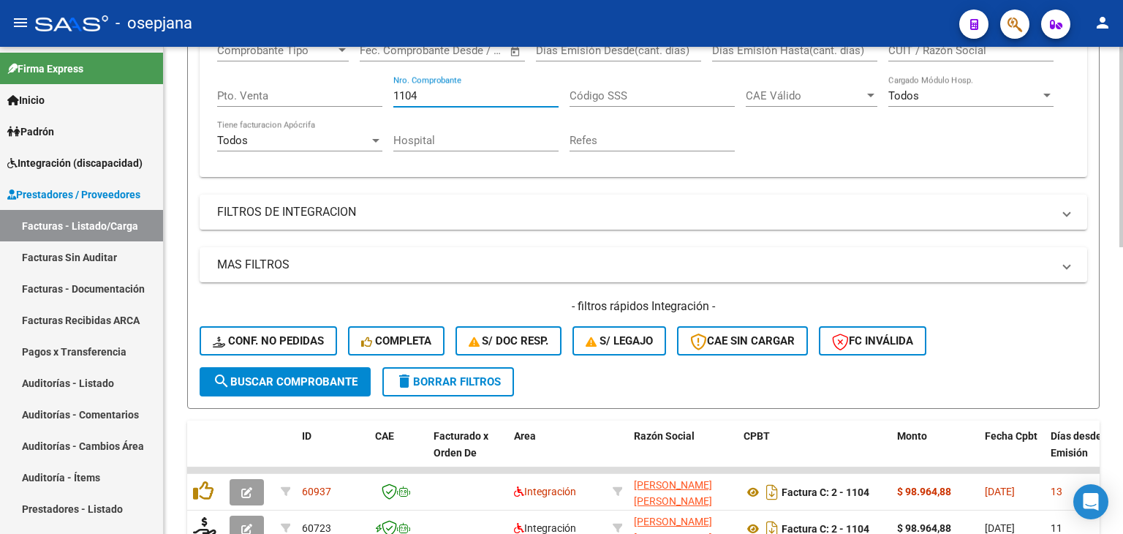
scroll to position [477, 0]
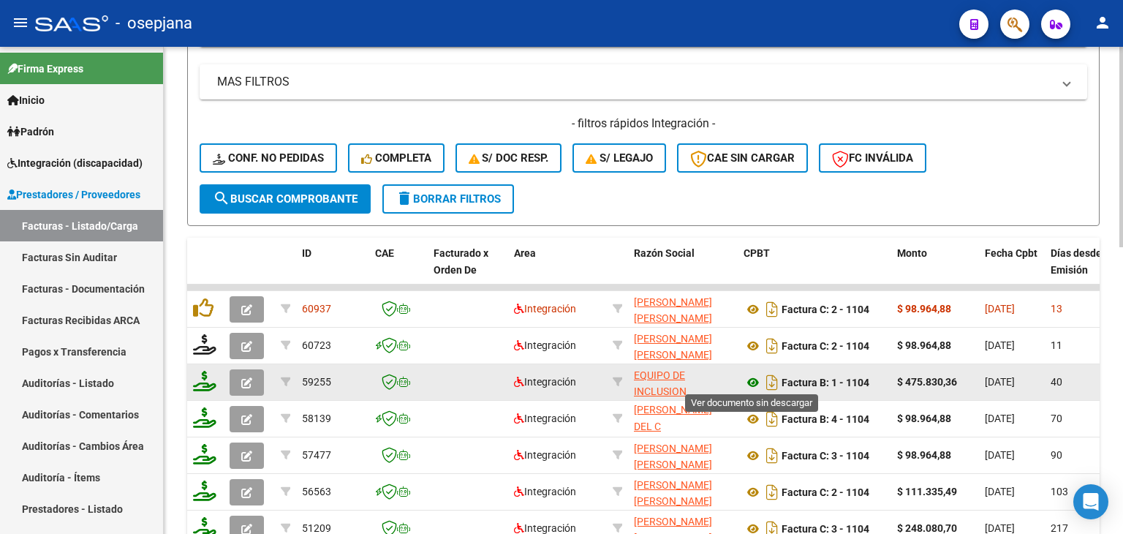
click at [749, 375] on icon at bounding box center [752, 383] width 19 height 18
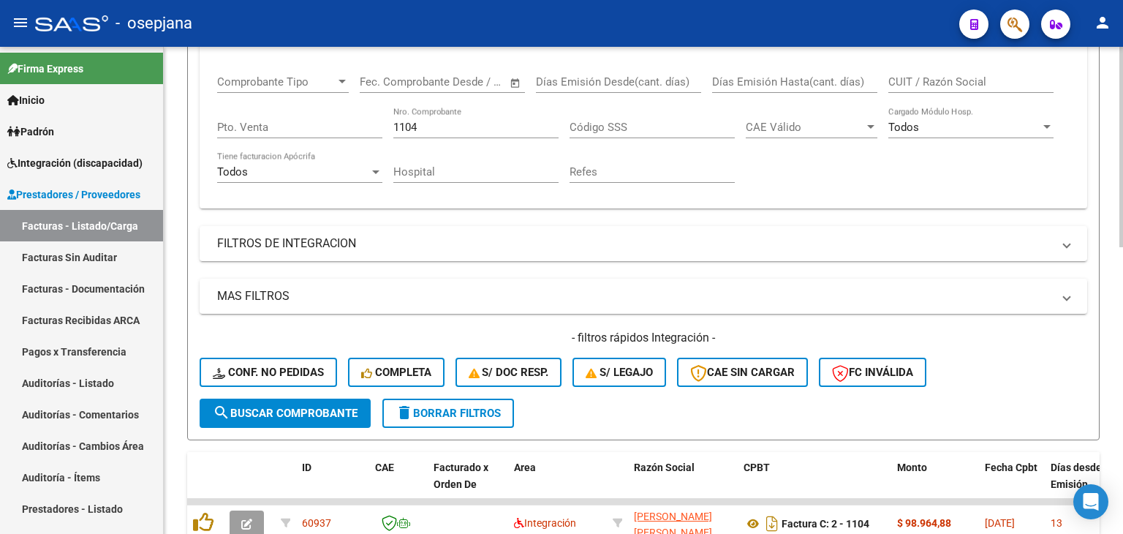
scroll to position [258, 0]
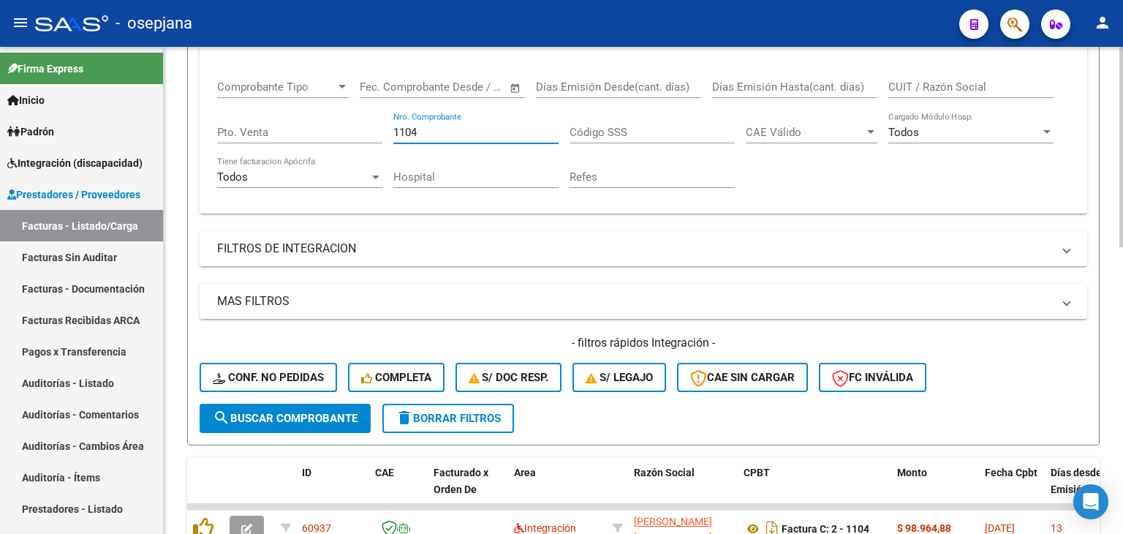
click at [424, 129] on input "1104" at bounding box center [475, 132] width 165 height 13
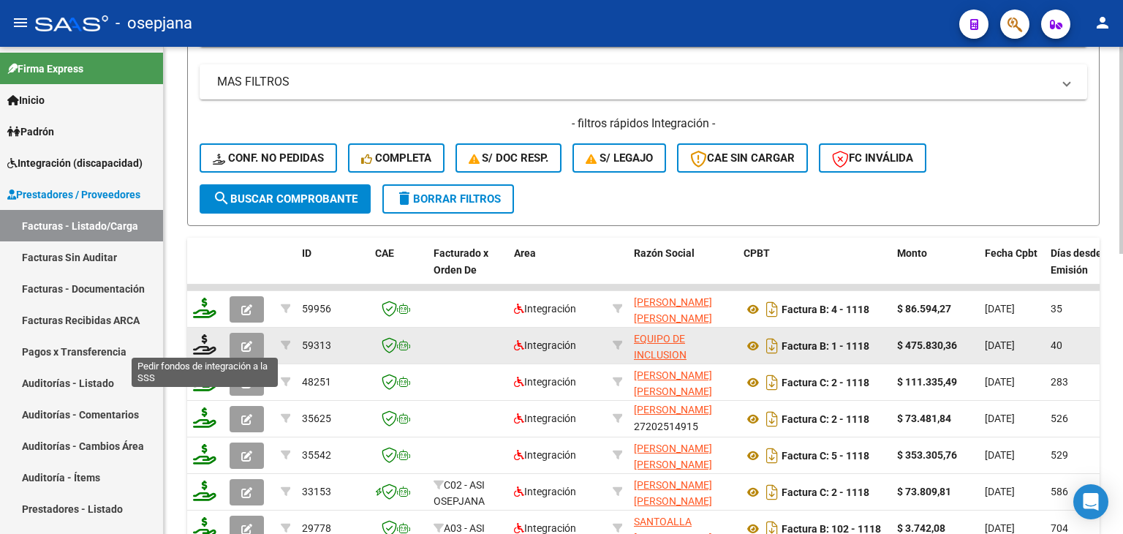
type input "1118"
click at [202, 343] on icon at bounding box center [204, 344] width 23 height 20
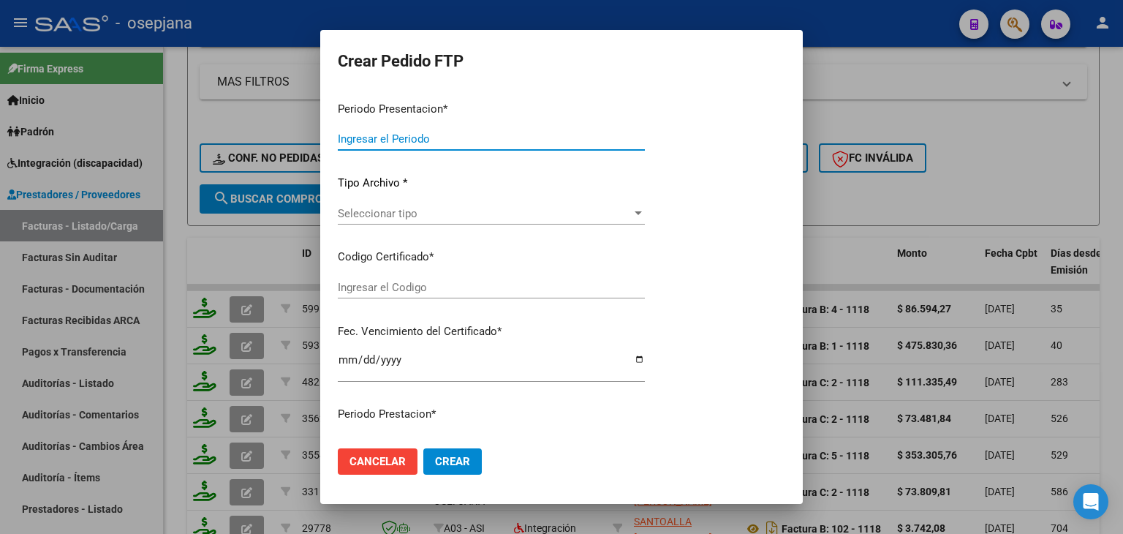
type input "202509"
type input "202508"
type input "$ 475.830,36"
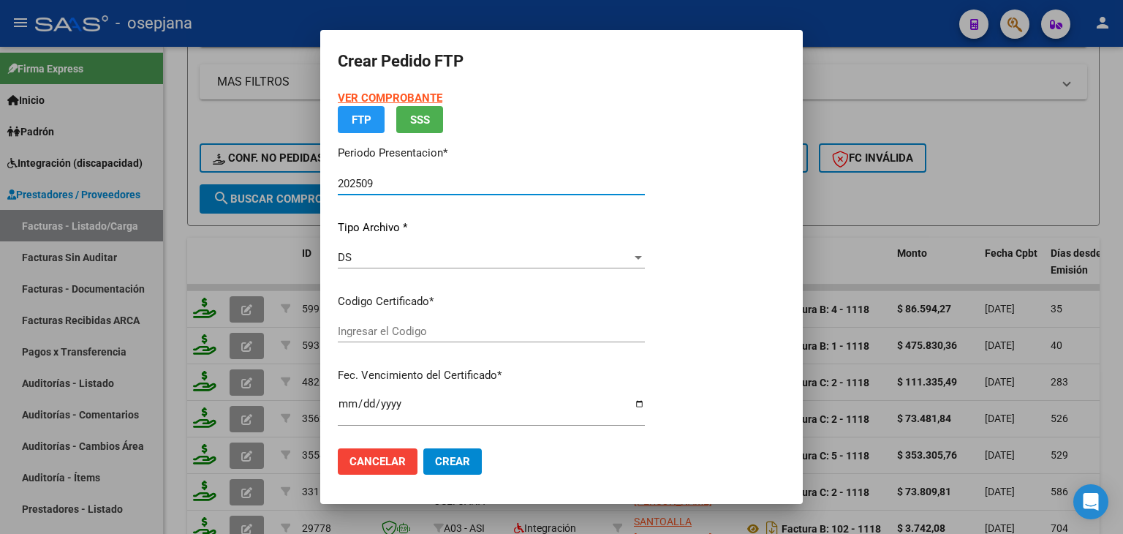
type input "ARG02000573883472025042120300421BSAS376"
type input "[DATE]"
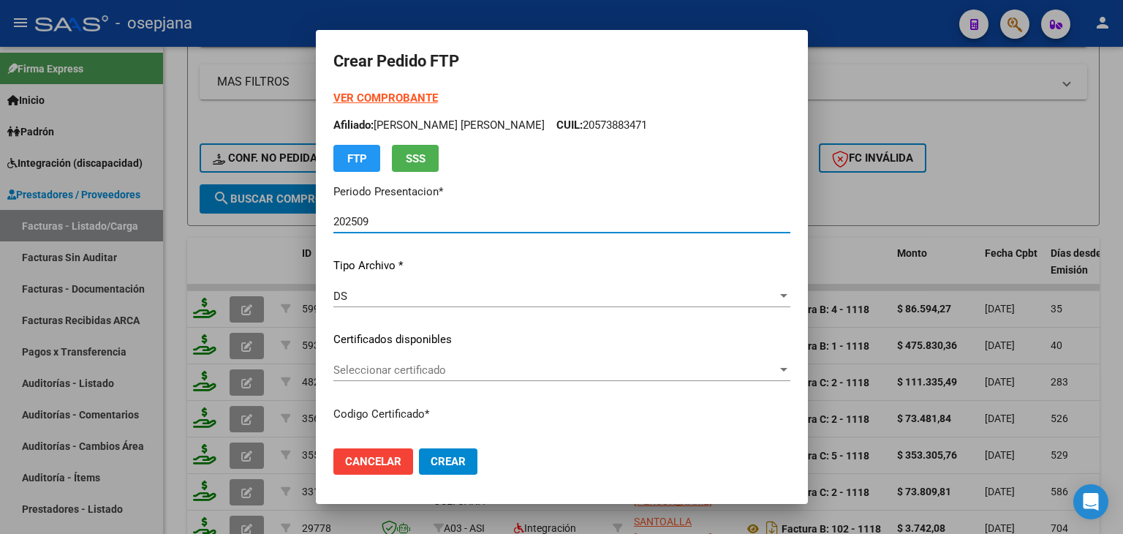
click at [368, 294] on div "DS" at bounding box center [555, 295] width 444 height 13
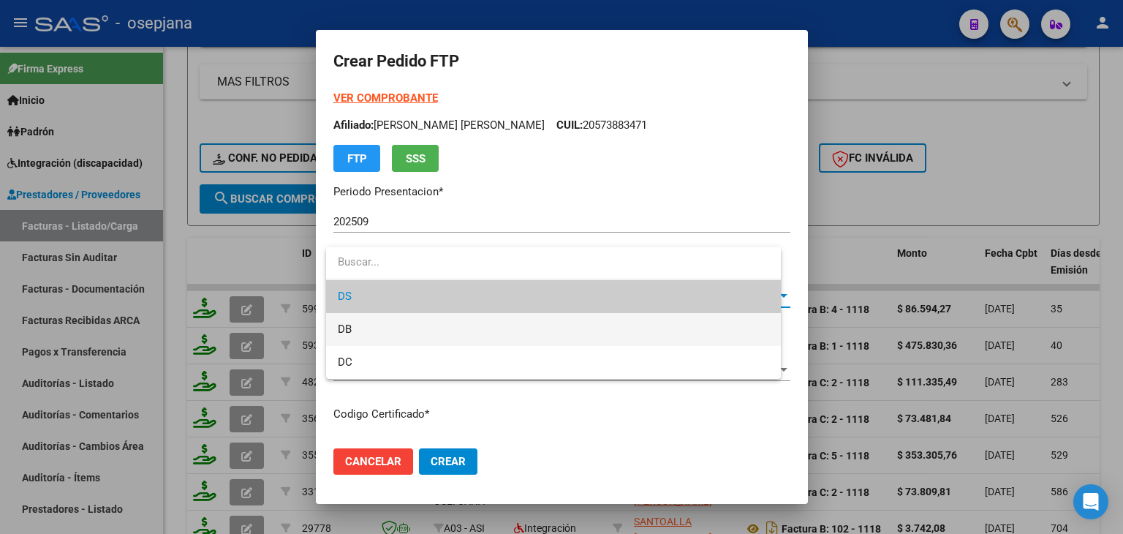
click at [363, 331] on span "DB" at bounding box center [553, 329] width 431 height 33
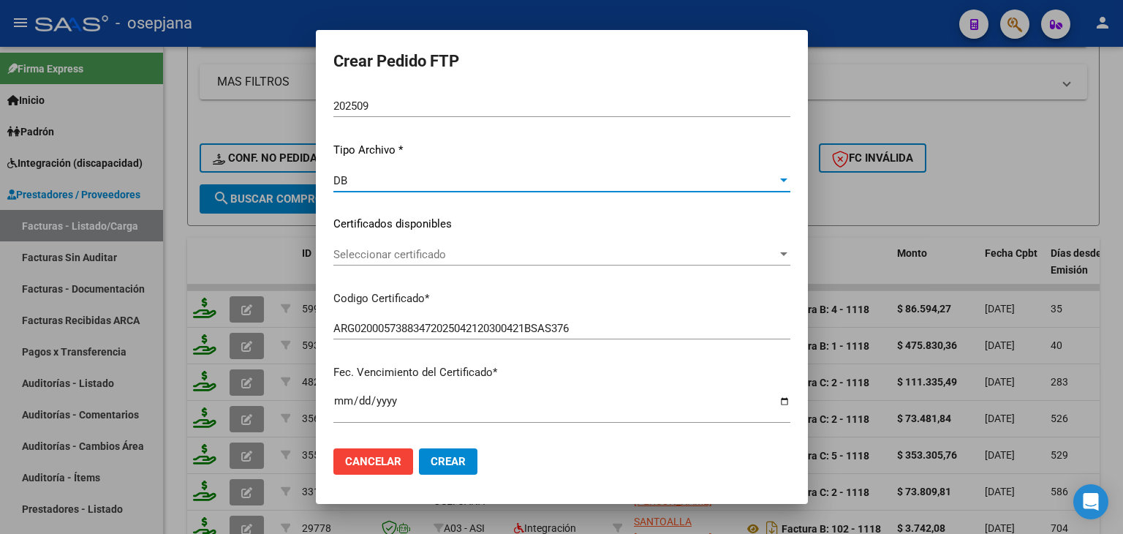
scroll to position [146, 0]
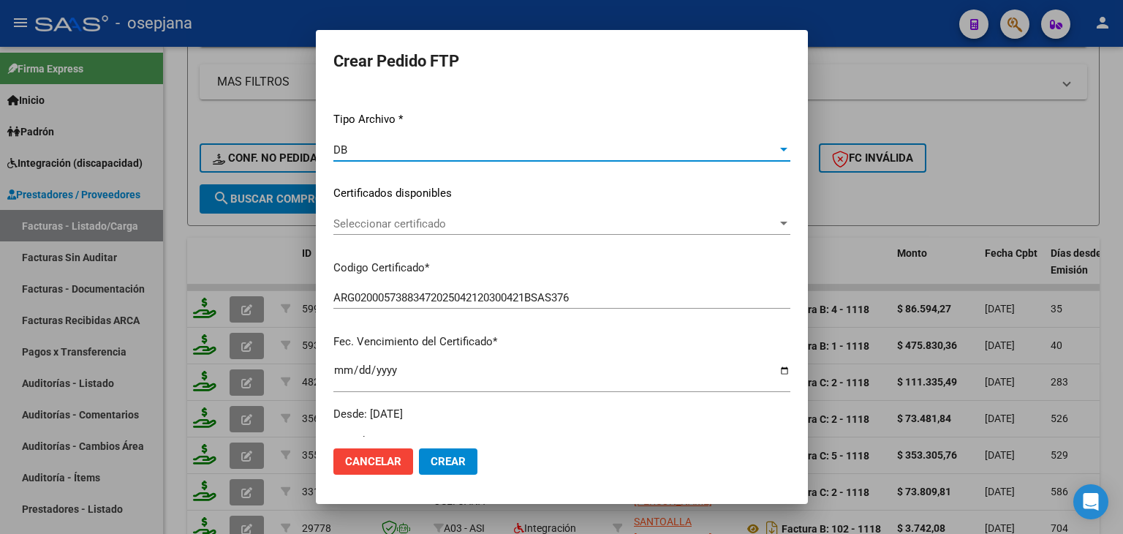
click at [407, 230] on span "Seleccionar certificado" at bounding box center [555, 223] width 444 height 13
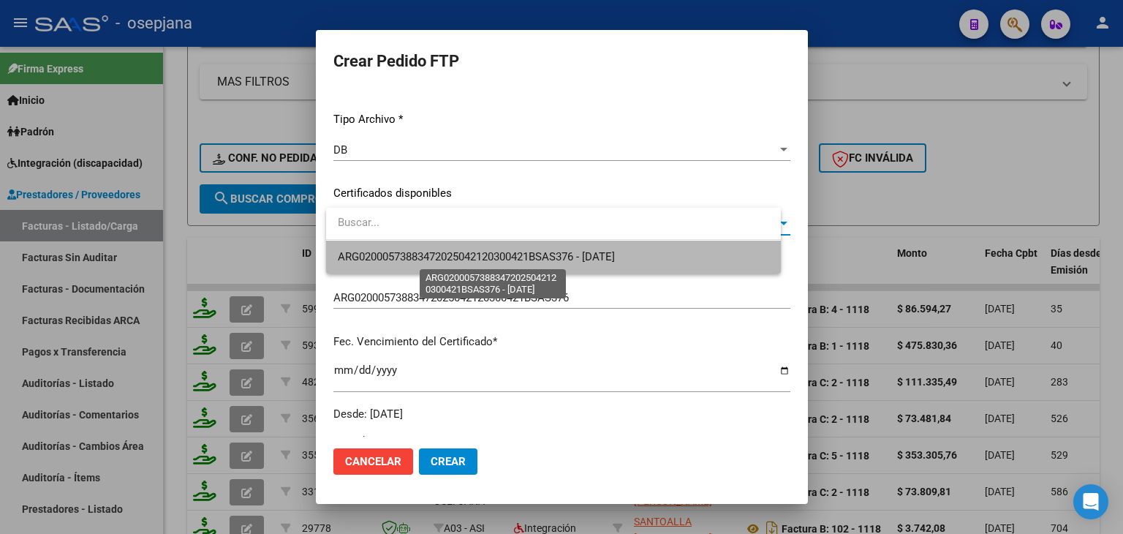
click at [409, 261] on span "ARG02000573883472025042120300421BSAS376 - [DATE]" at bounding box center [476, 256] width 277 height 13
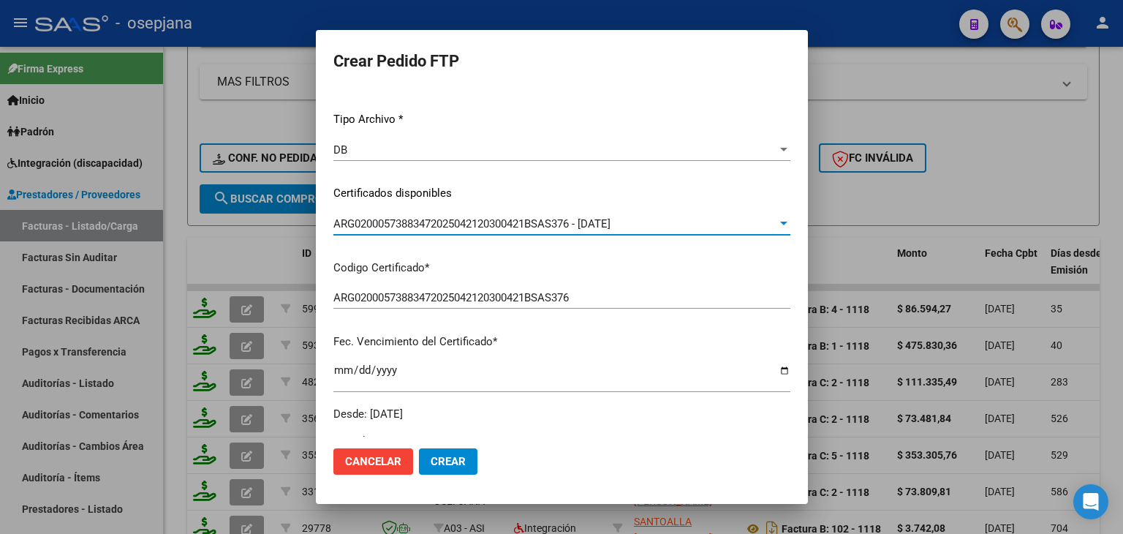
scroll to position [366, 0]
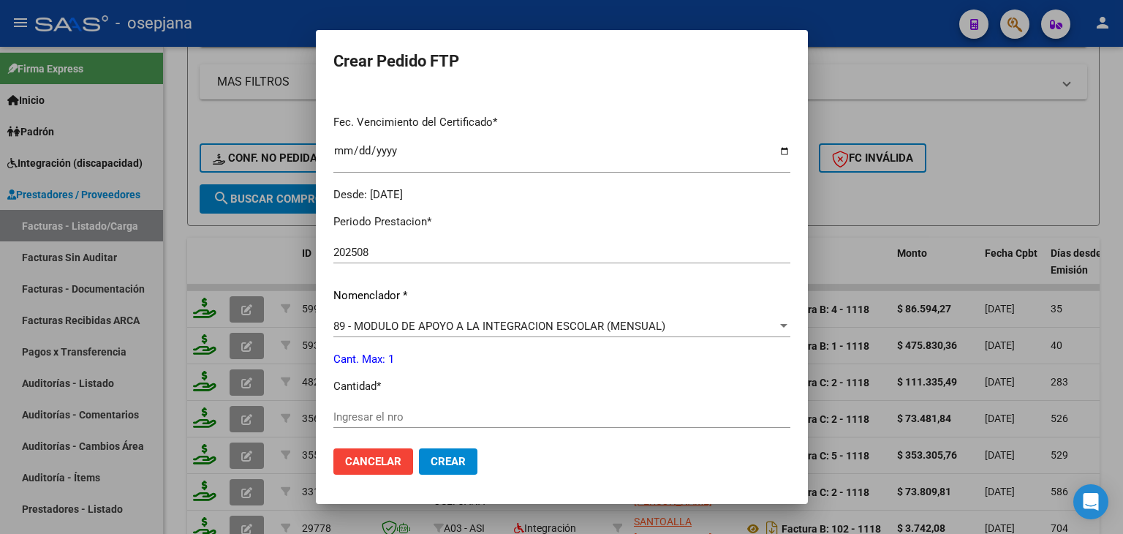
click at [371, 414] on div "Ingresar el nro" at bounding box center [561, 417] width 457 height 22
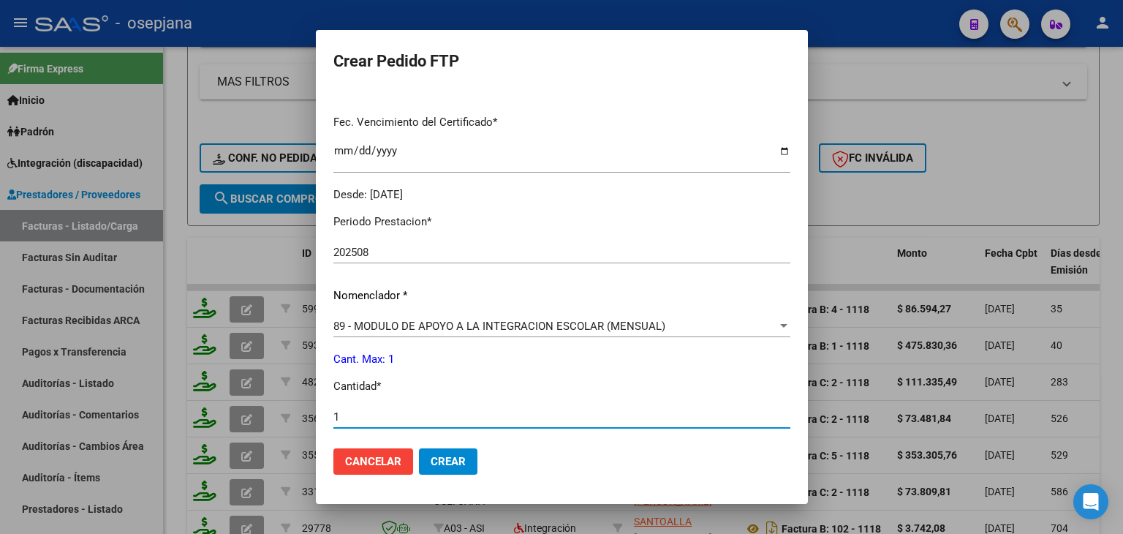
type input "1"
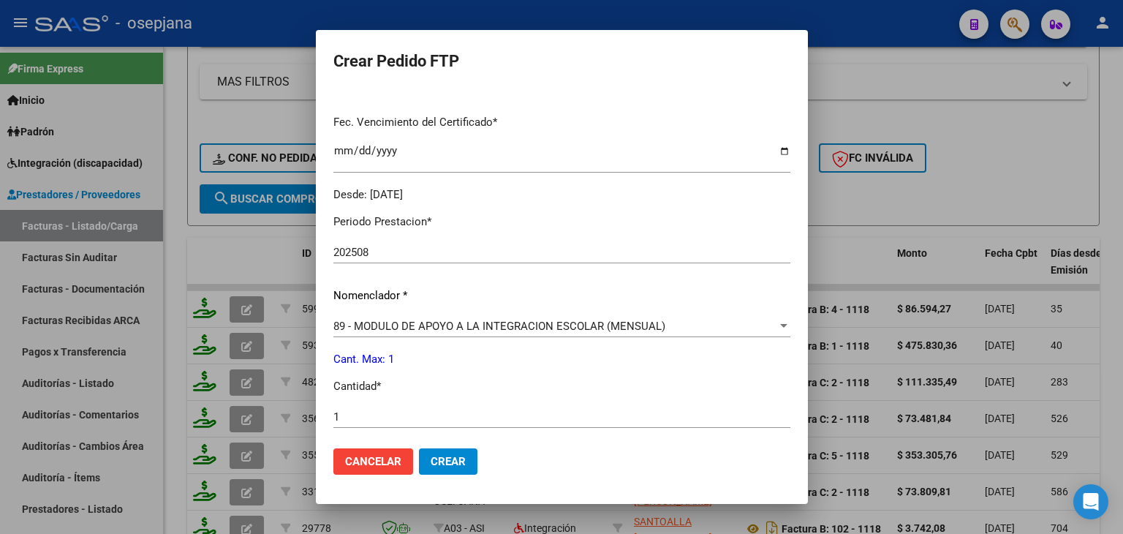
scroll to position [585, 0]
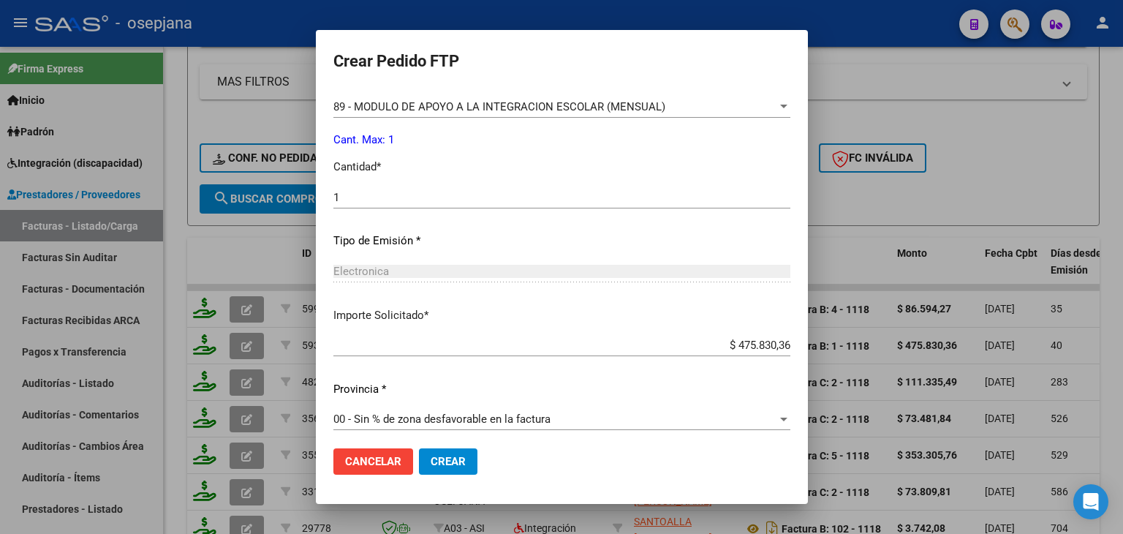
click at [462, 474] on mat-dialog-actions "Cancelar Crear" at bounding box center [561, 461] width 457 height 50
click at [465, 466] on span "Crear" at bounding box center [448, 461] width 35 height 13
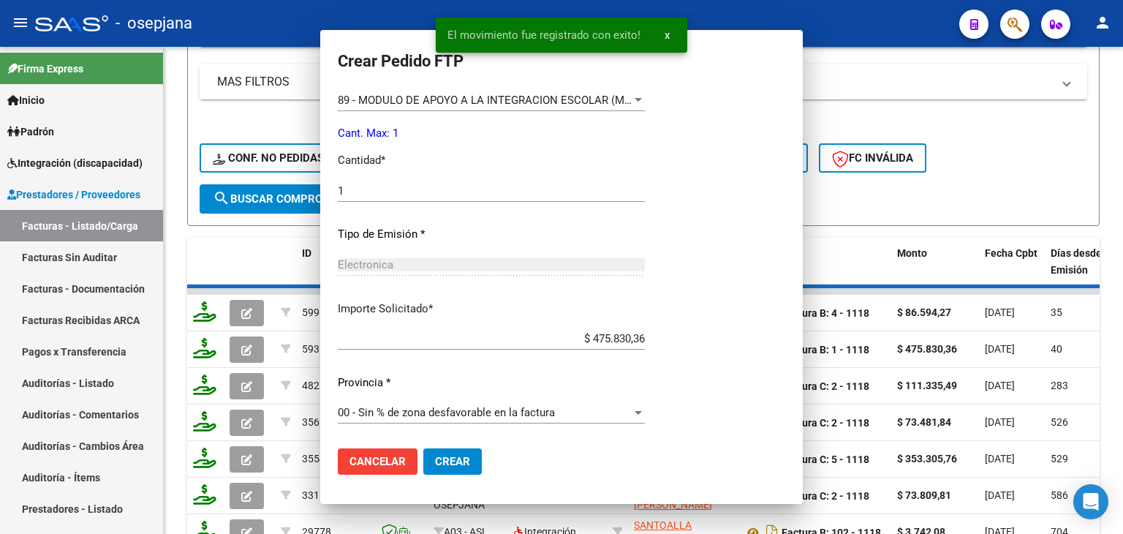
scroll to position [0, 0]
